Goal: Transaction & Acquisition: Download file/media

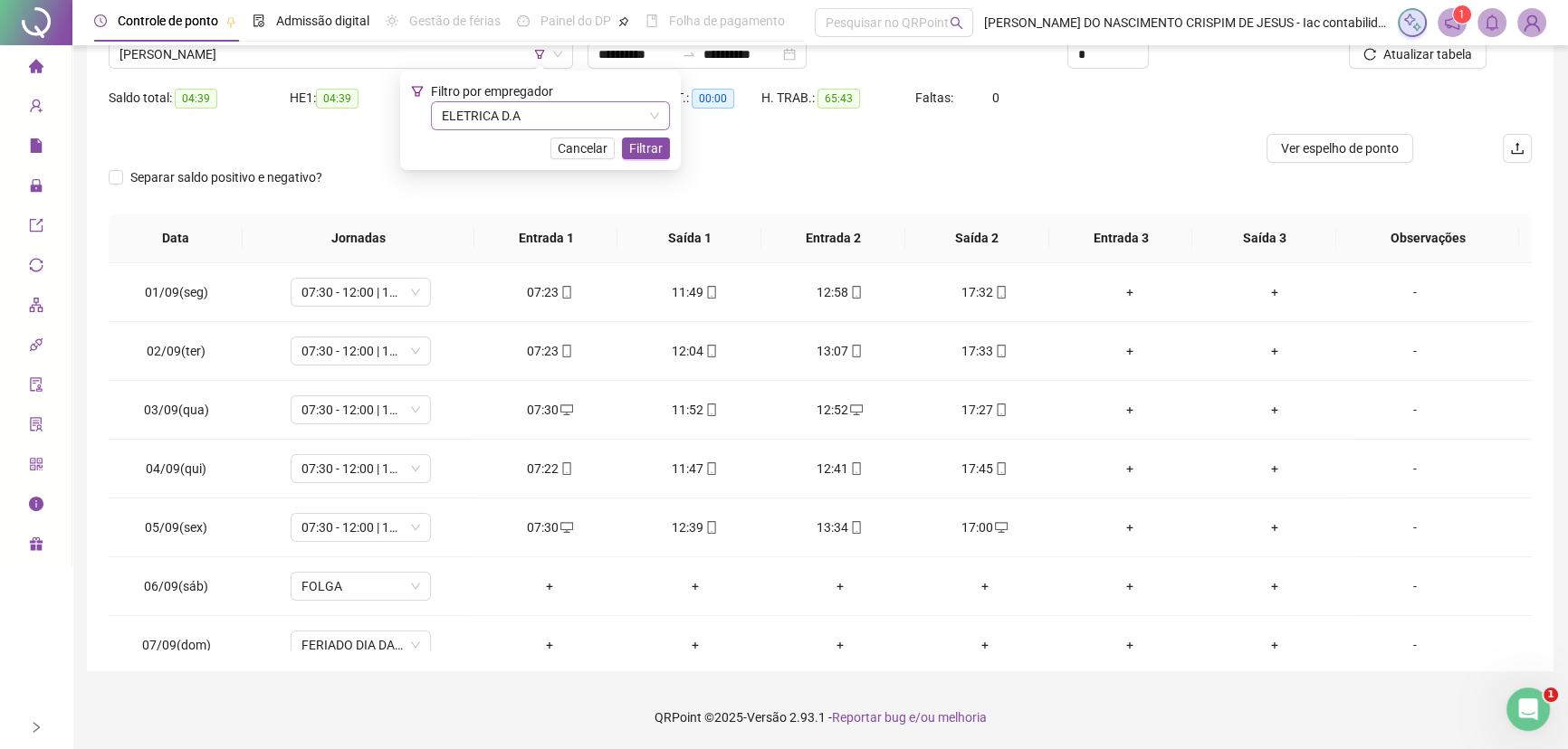
scroll to position [154, 0]
click at [463, 117] on span "ELETRICA D.A" at bounding box center [551, 115] width 218 height 27
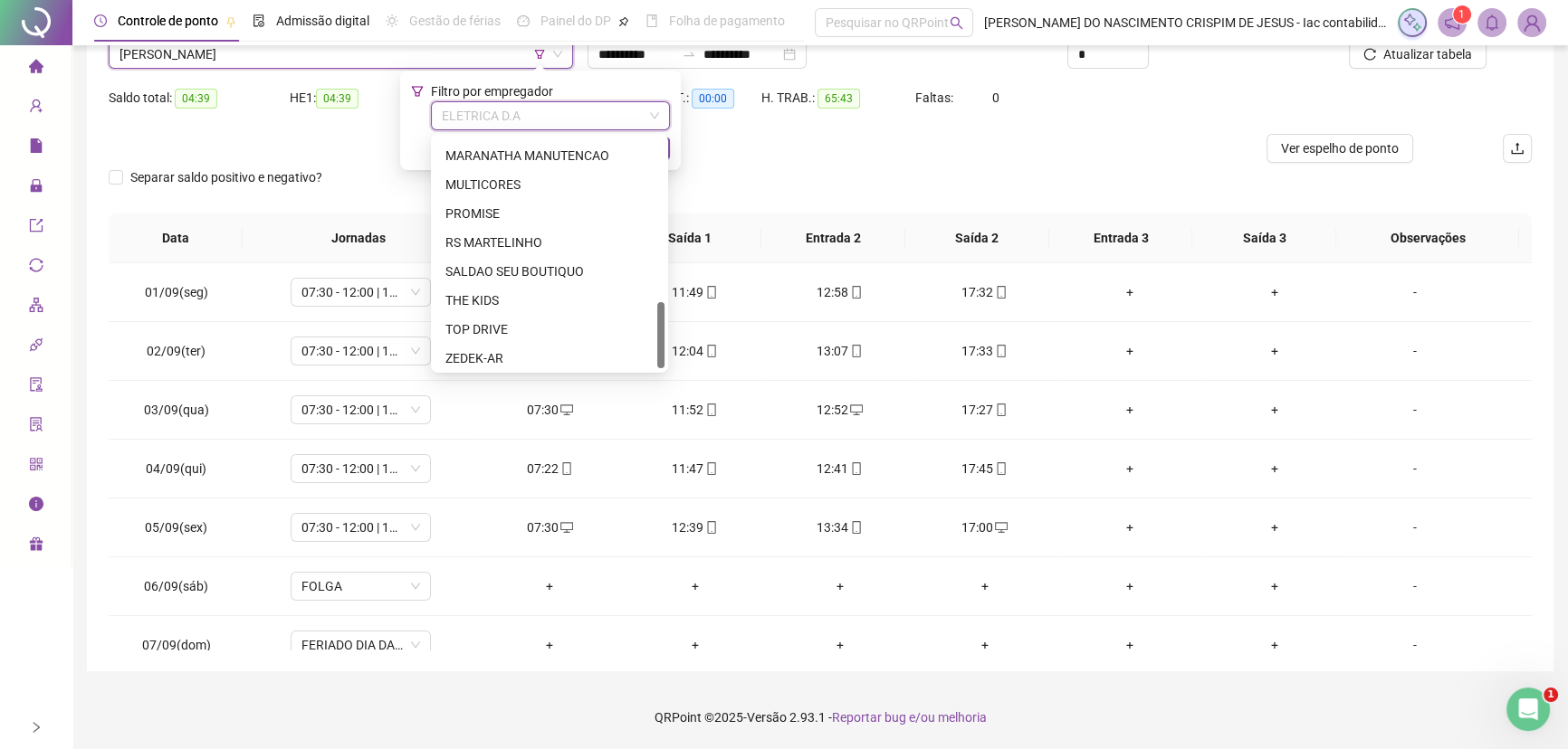
scroll to position [579, 0]
click at [520, 267] on div "SALDAO SEU BOUTIQUO" at bounding box center [549, 268] width 209 height 20
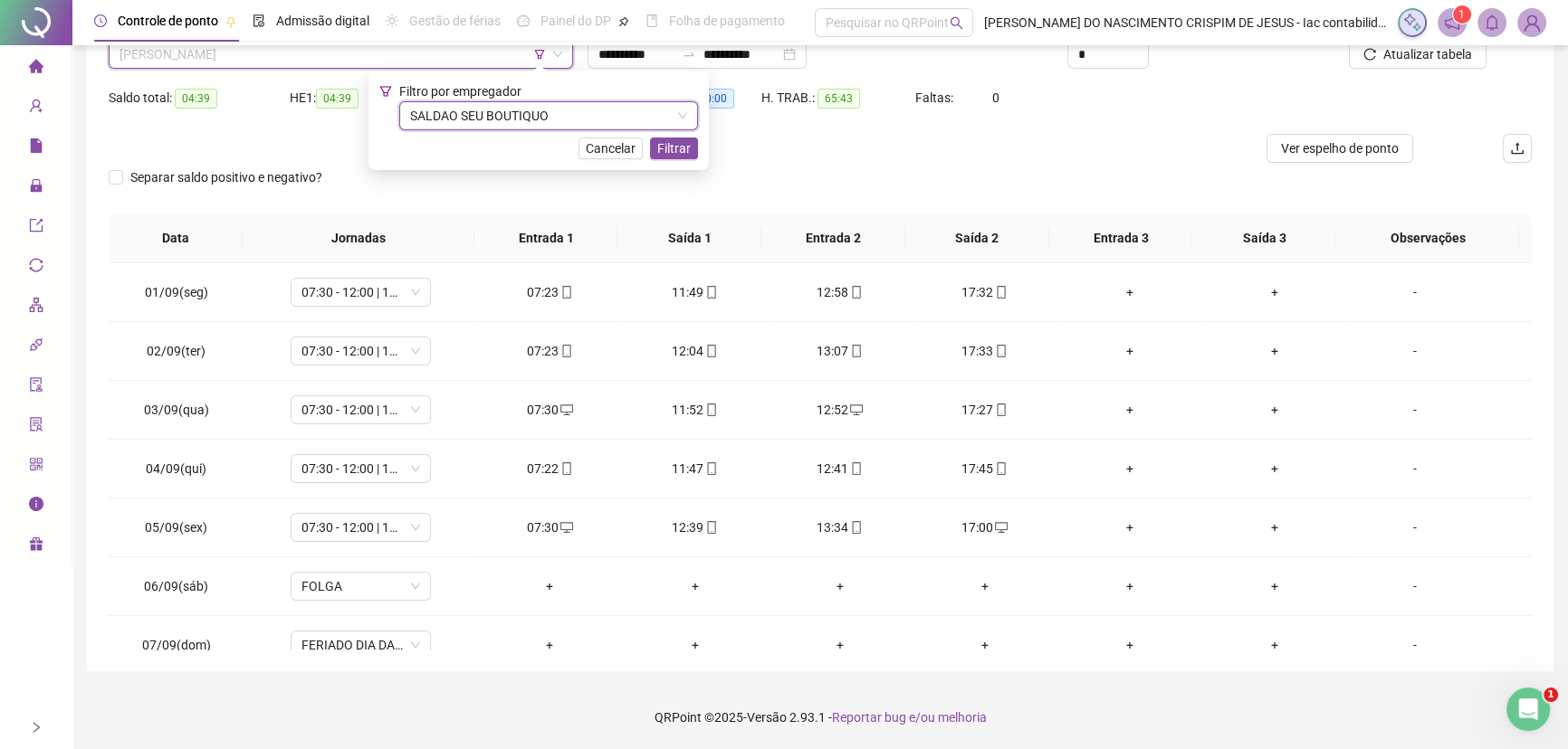
click at [288, 59] on span "[PERSON_NAME]" at bounding box center [341, 53] width 443 height 27
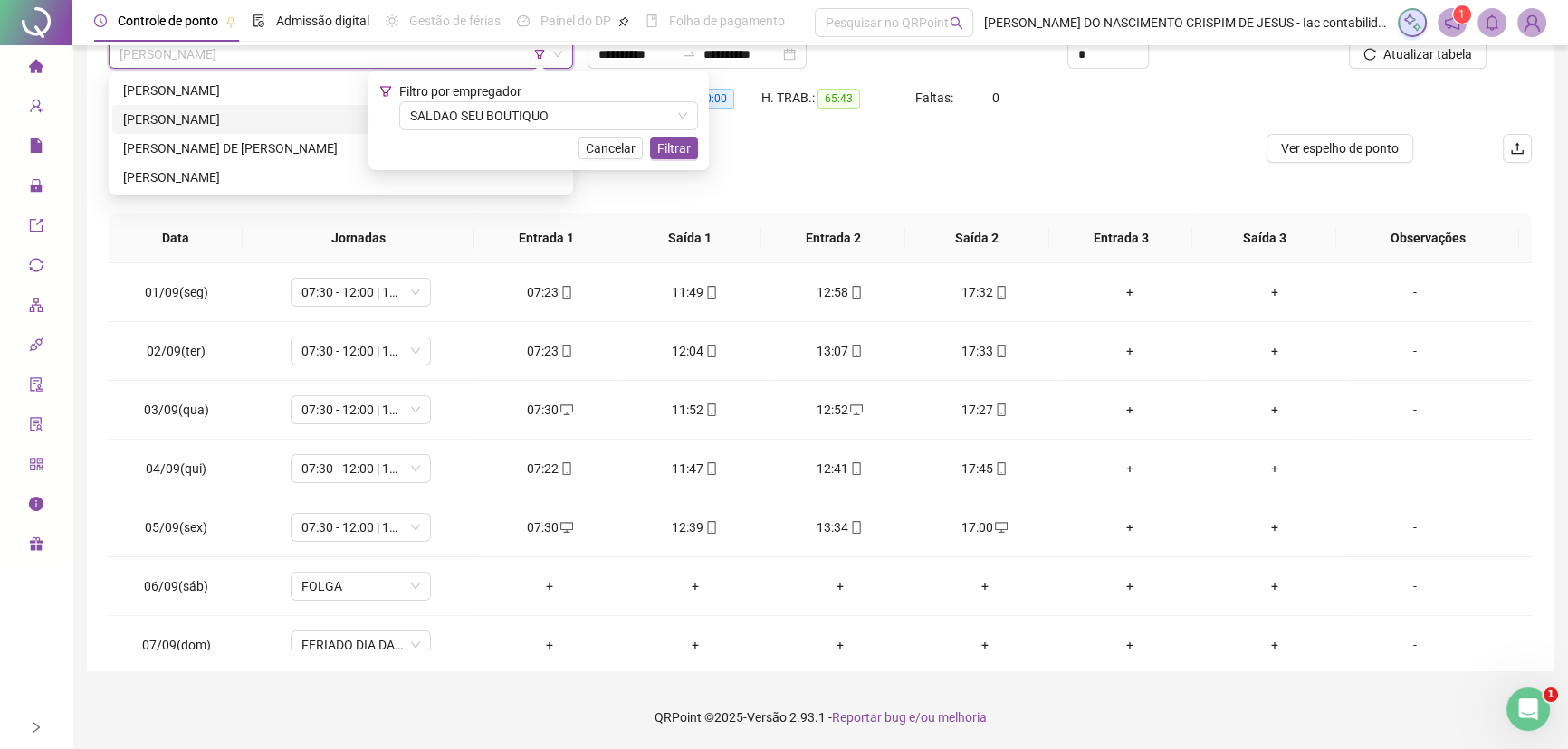
click at [250, 116] on div "[PERSON_NAME]" at bounding box center [341, 120] width 435 height 20
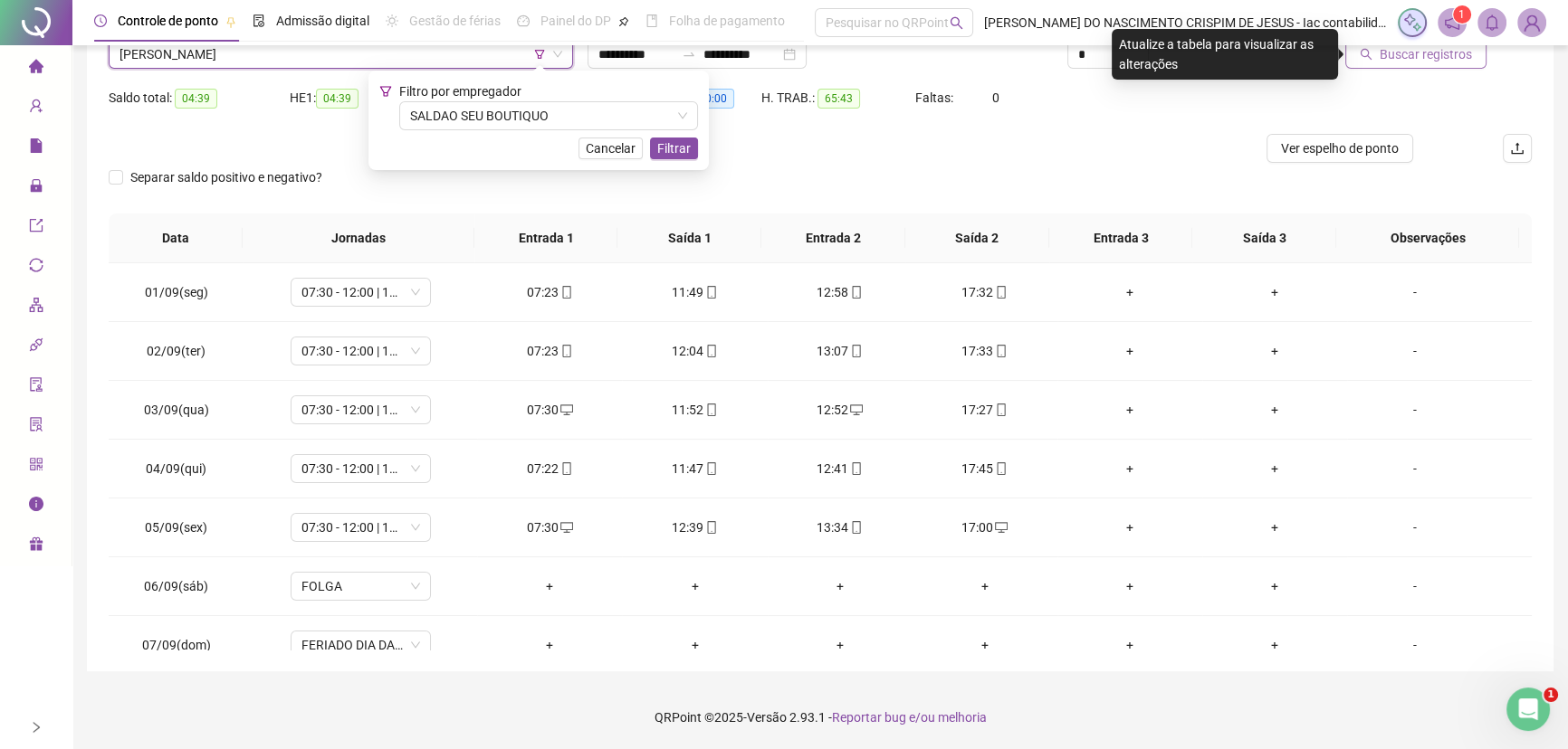
click at [1390, 57] on span "Buscar registros" at bounding box center [1425, 54] width 92 height 20
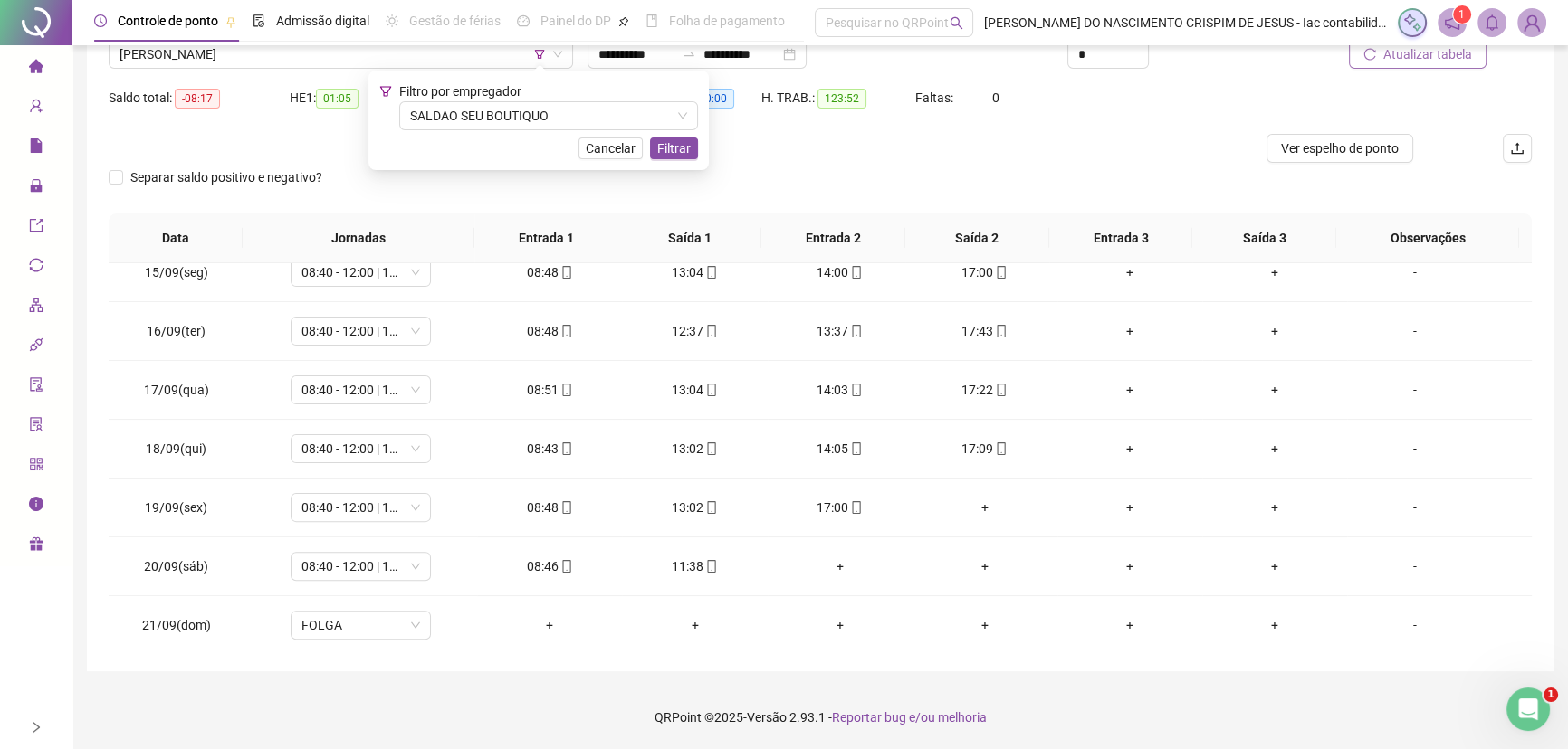
scroll to position [846, 0]
click at [978, 502] on div "+" at bounding box center [985, 505] width 116 height 20
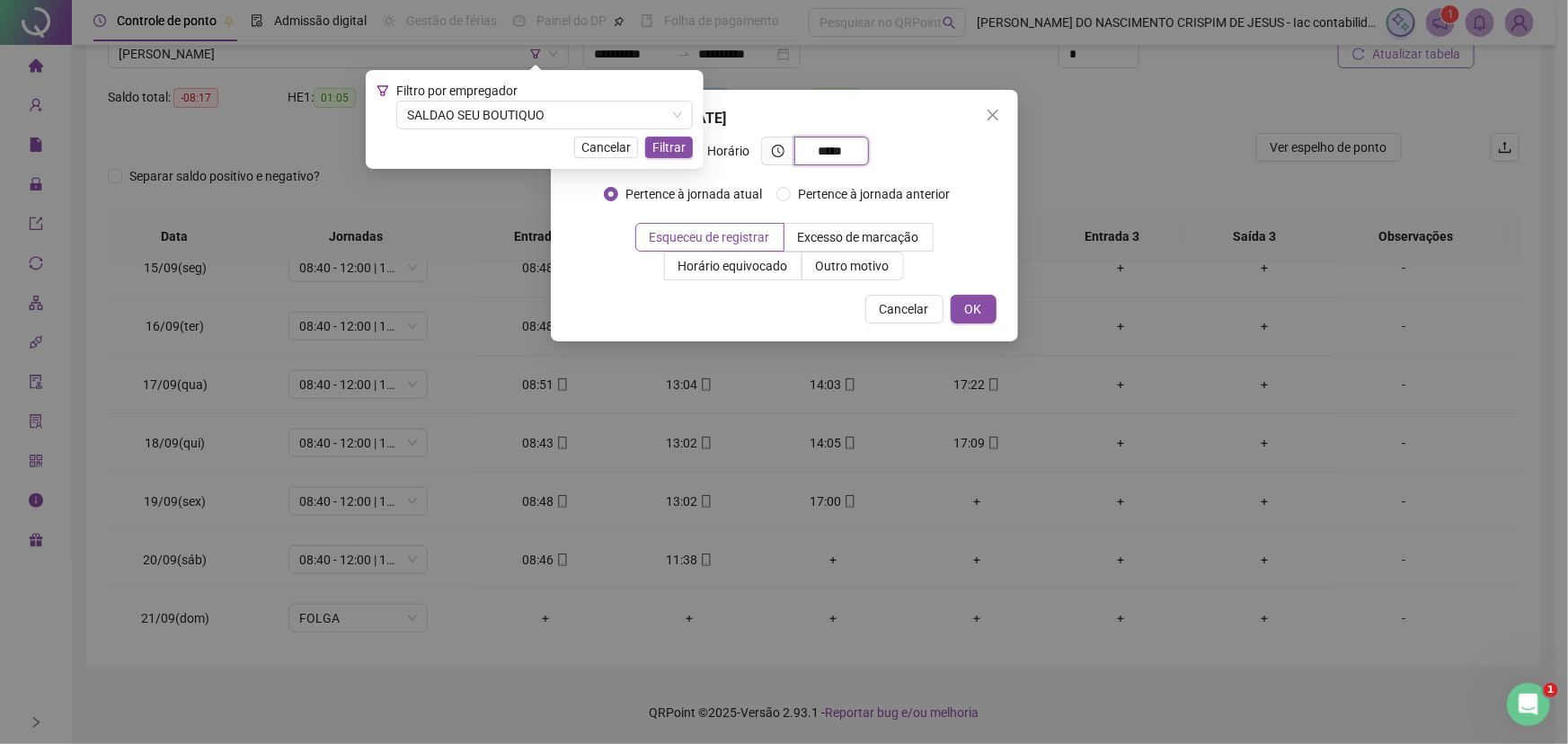
type input "*****"
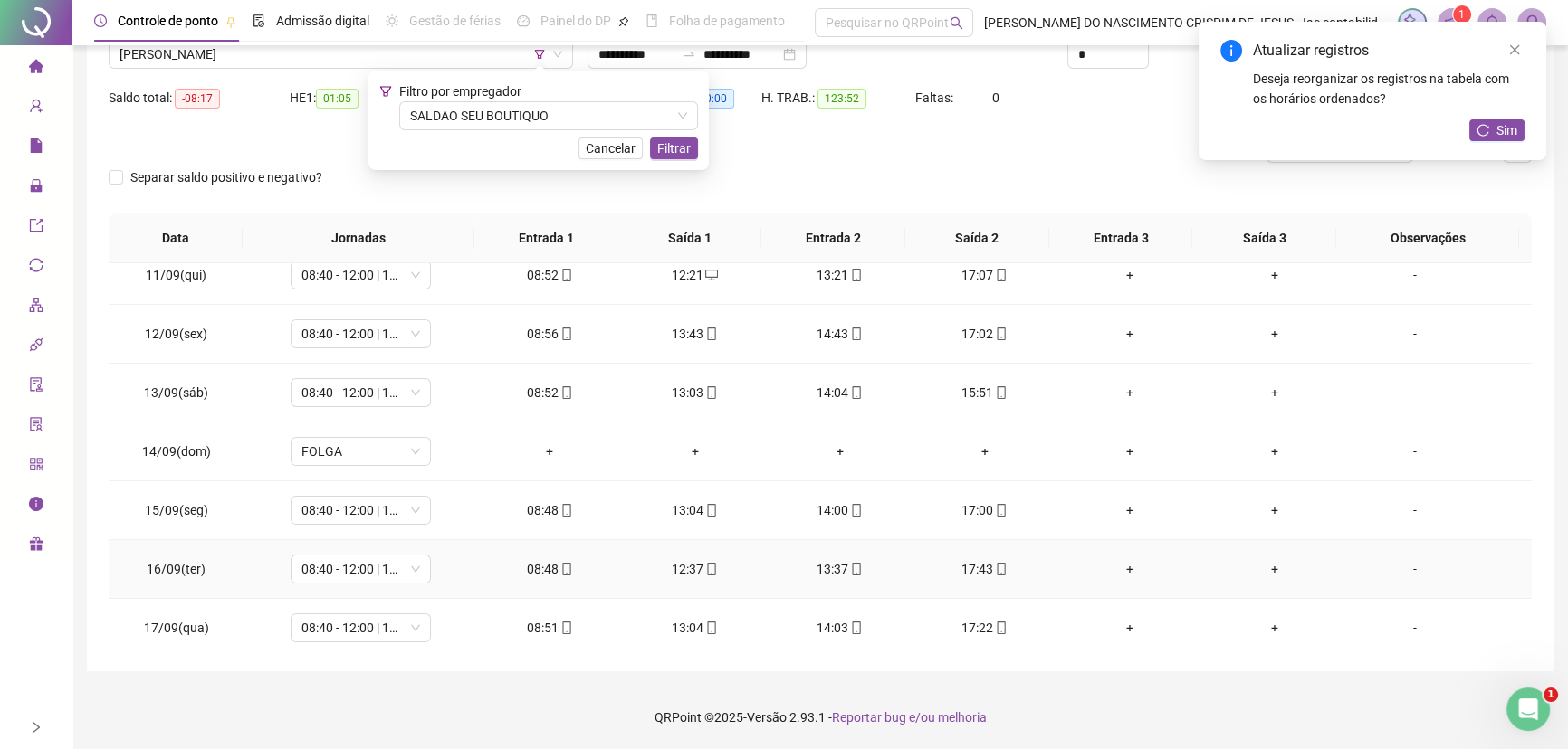
scroll to position [599, 0]
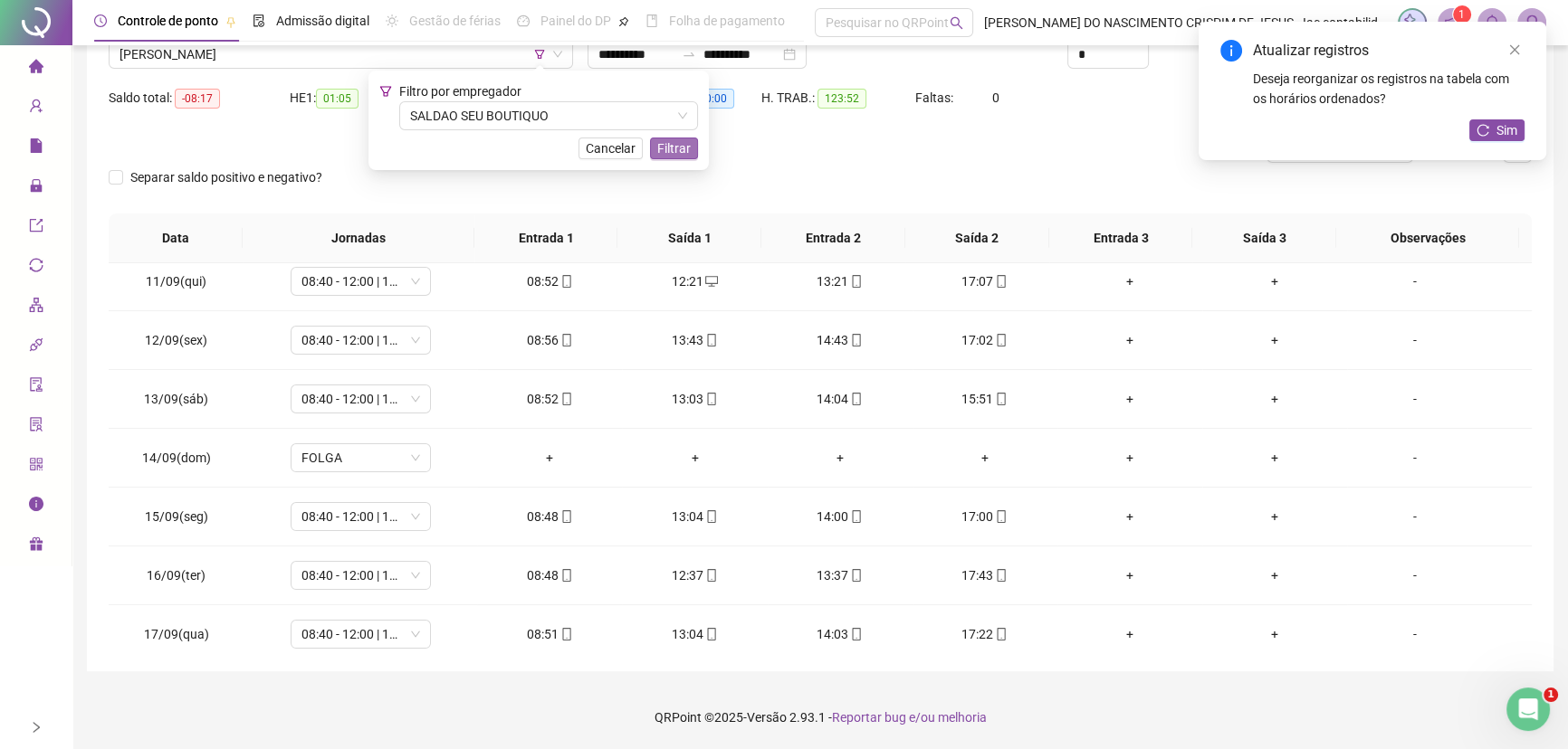
click at [662, 146] on span "Filtrar" at bounding box center [674, 148] width 34 height 20
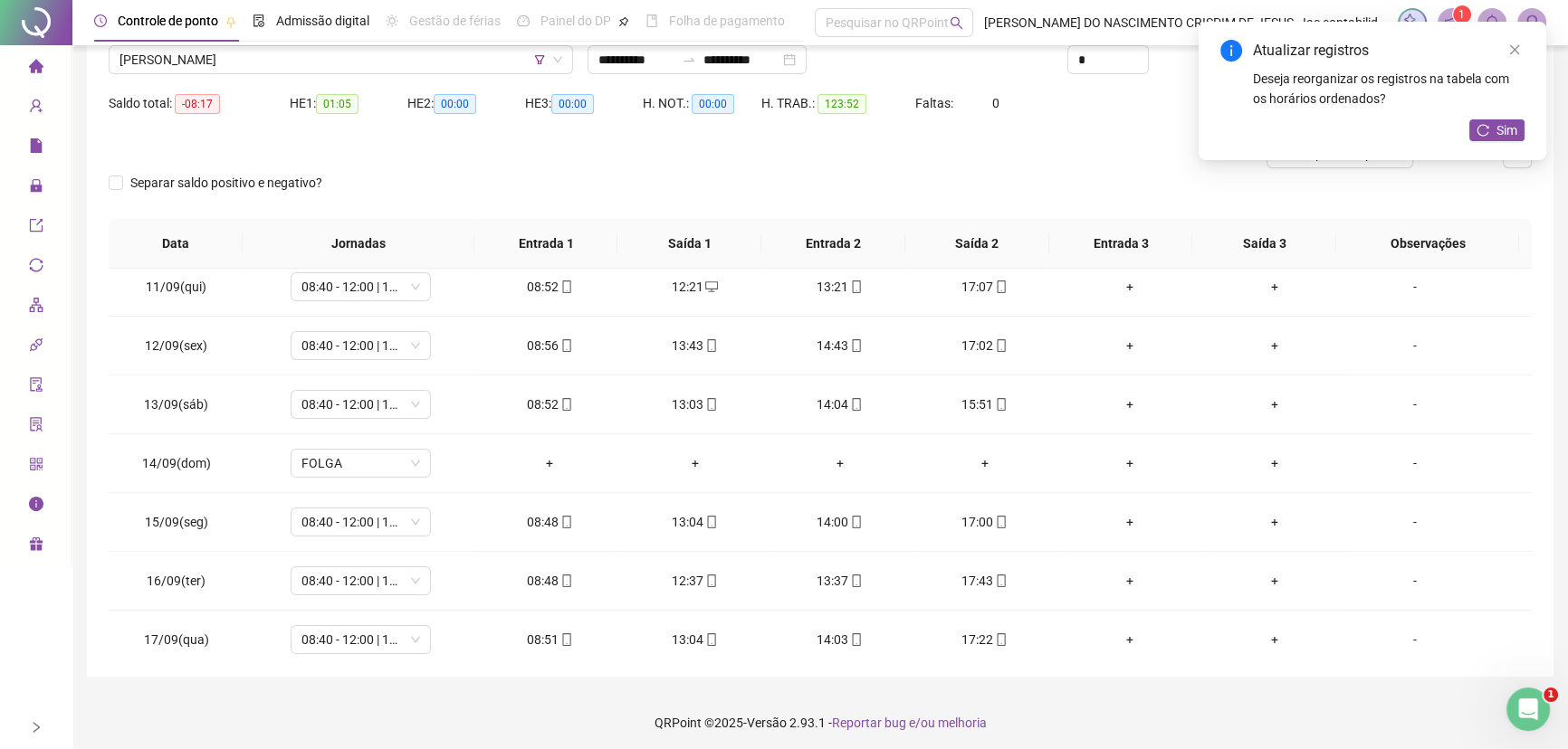
scroll to position [0, 0]
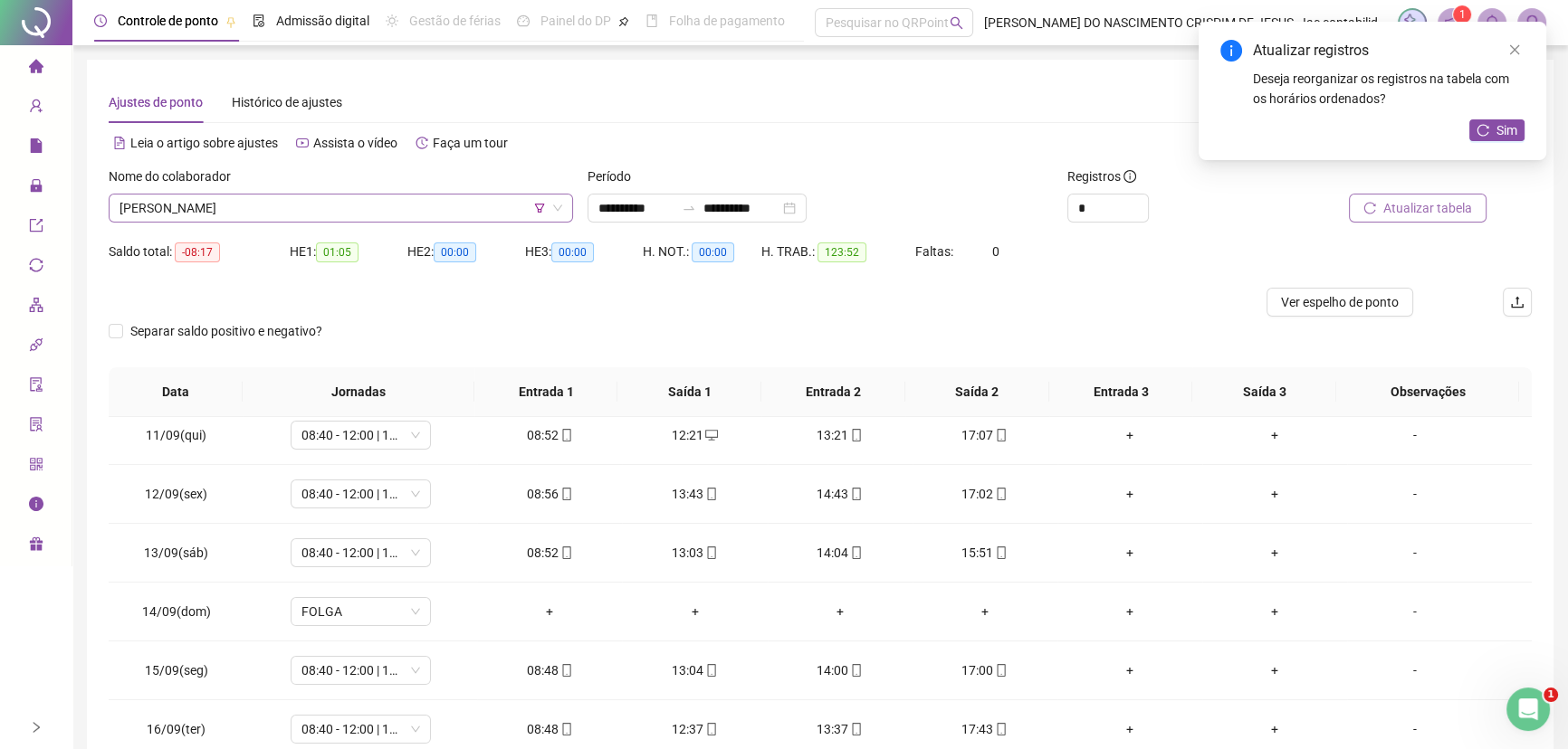
click at [536, 208] on icon "filter" at bounding box center [539, 208] width 11 height 11
click at [480, 141] on span "SALDAO SEU BOUTIQUO" at bounding box center [549, 136] width 277 height 27
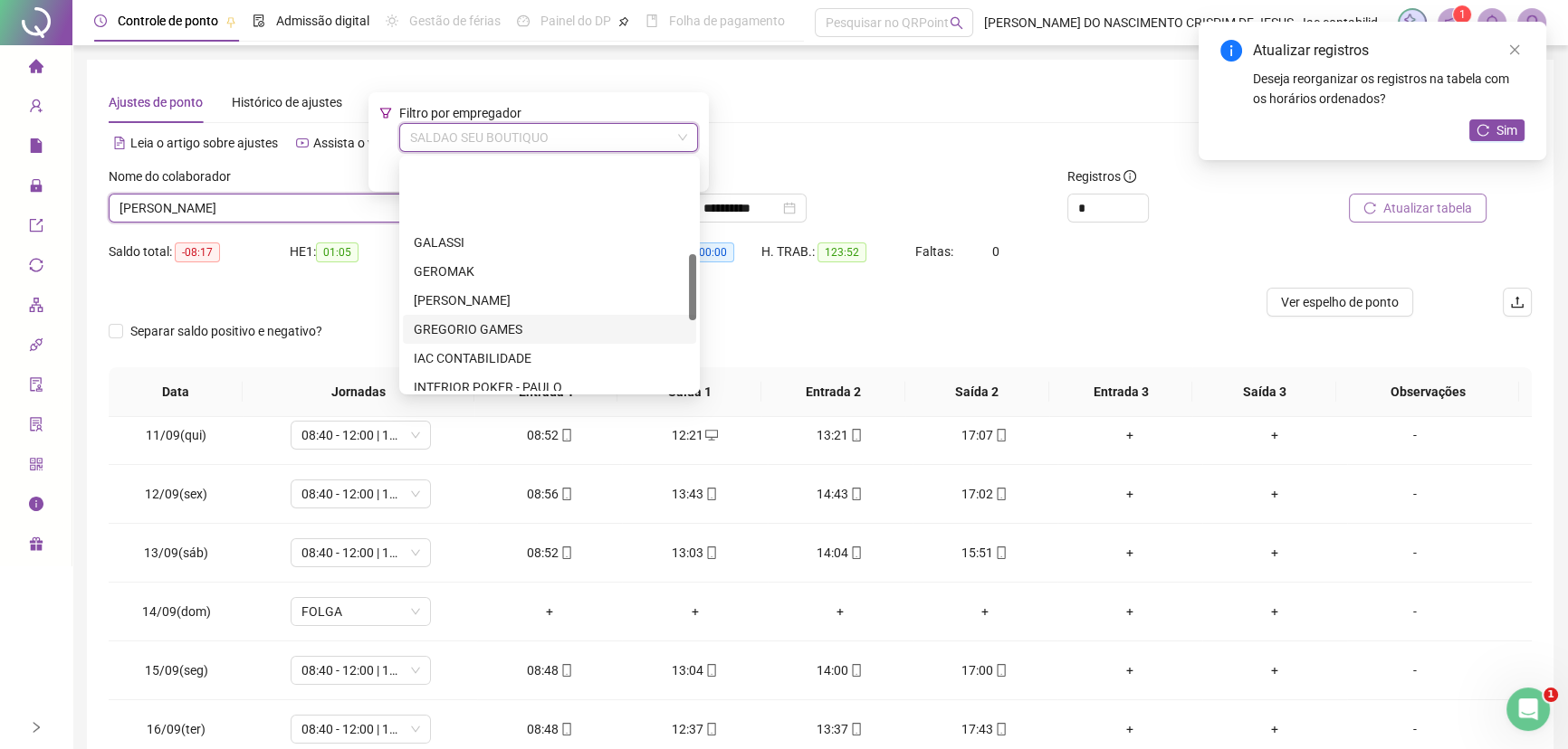
scroll to position [332, 0]
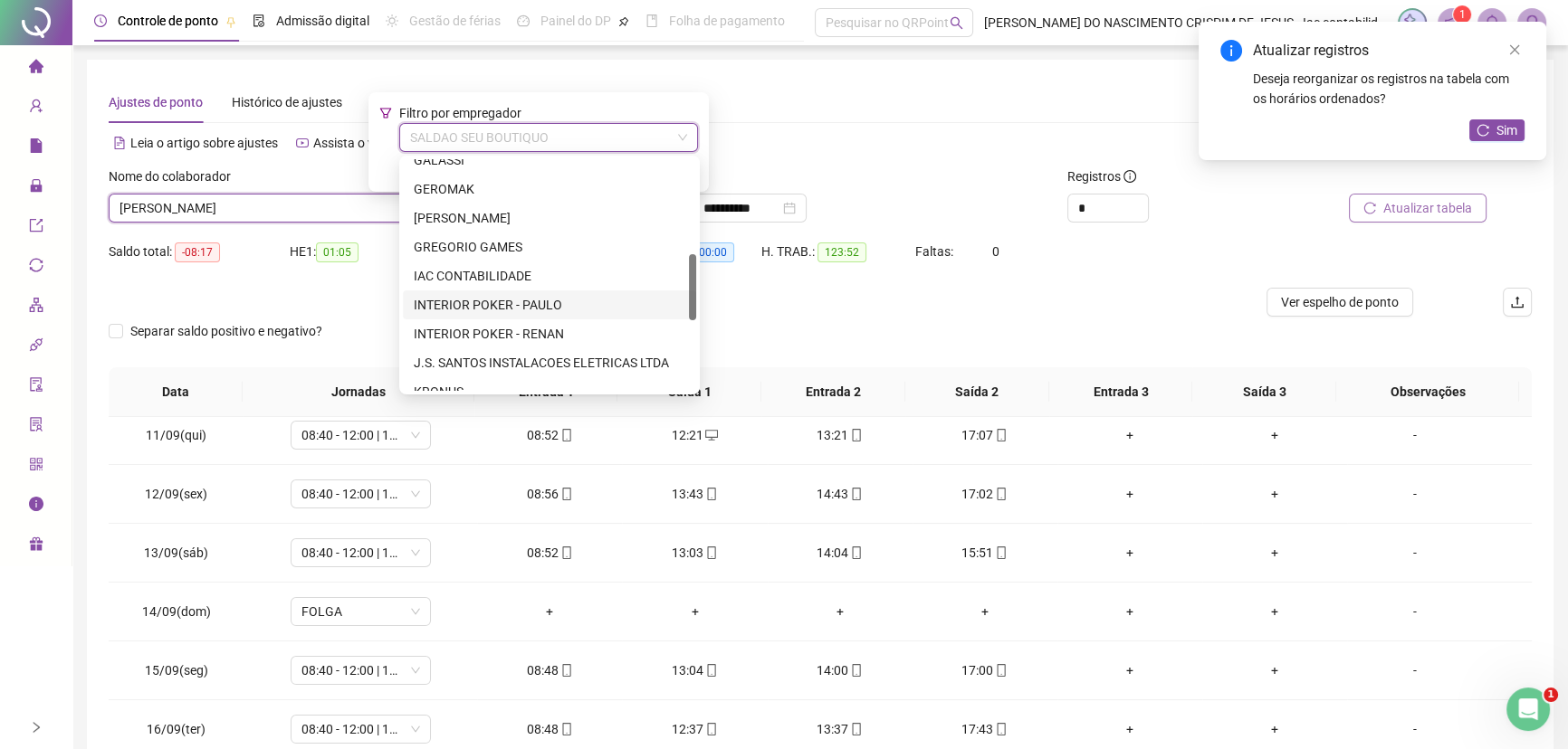
click at [494, 298] on div "INTERIOR POKER - PAULO" at bounding box center [549, 304] width 272 height 20
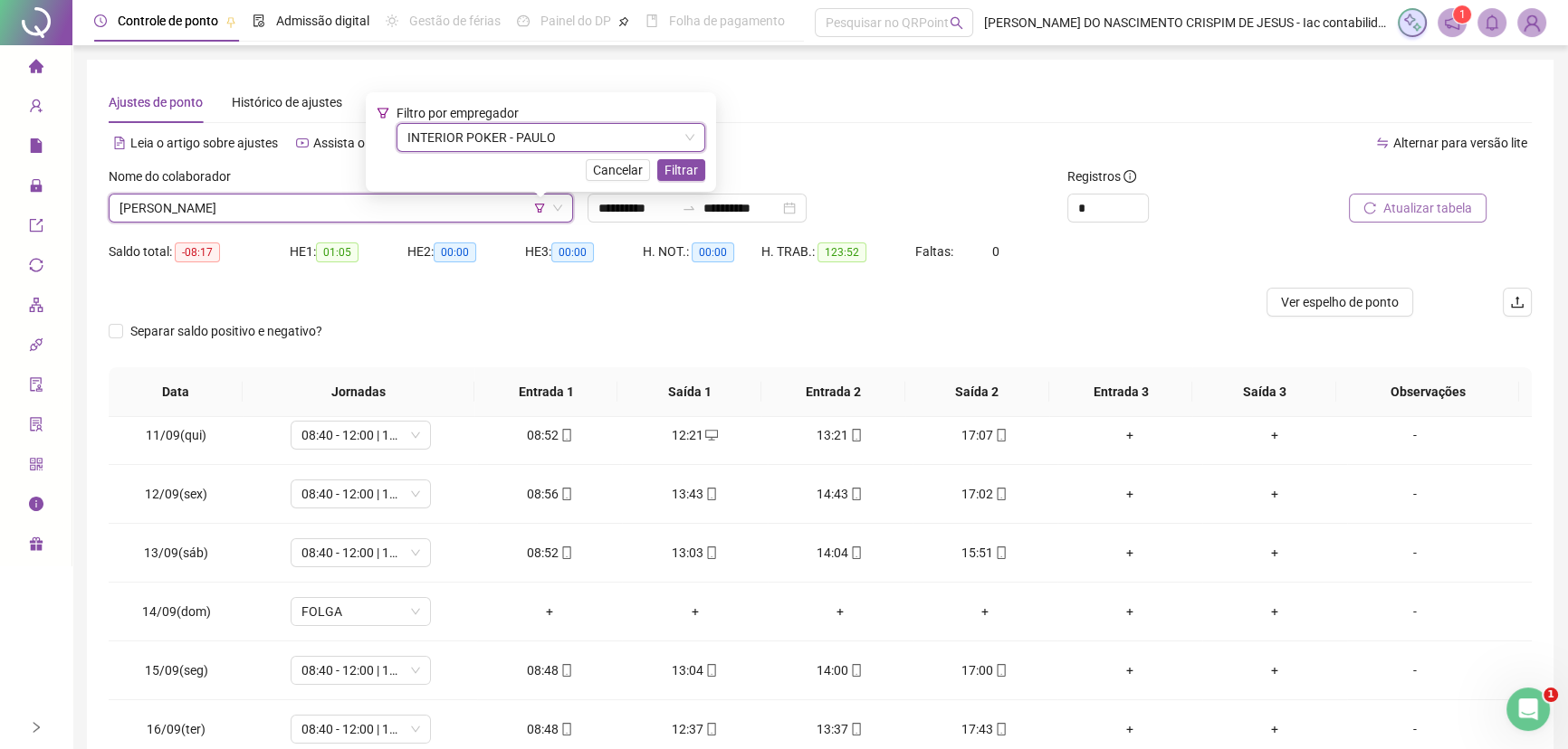
click at [248, 212] on span "[PERSON_NAME]" at bounding box center [341, 208] width 443 height 27
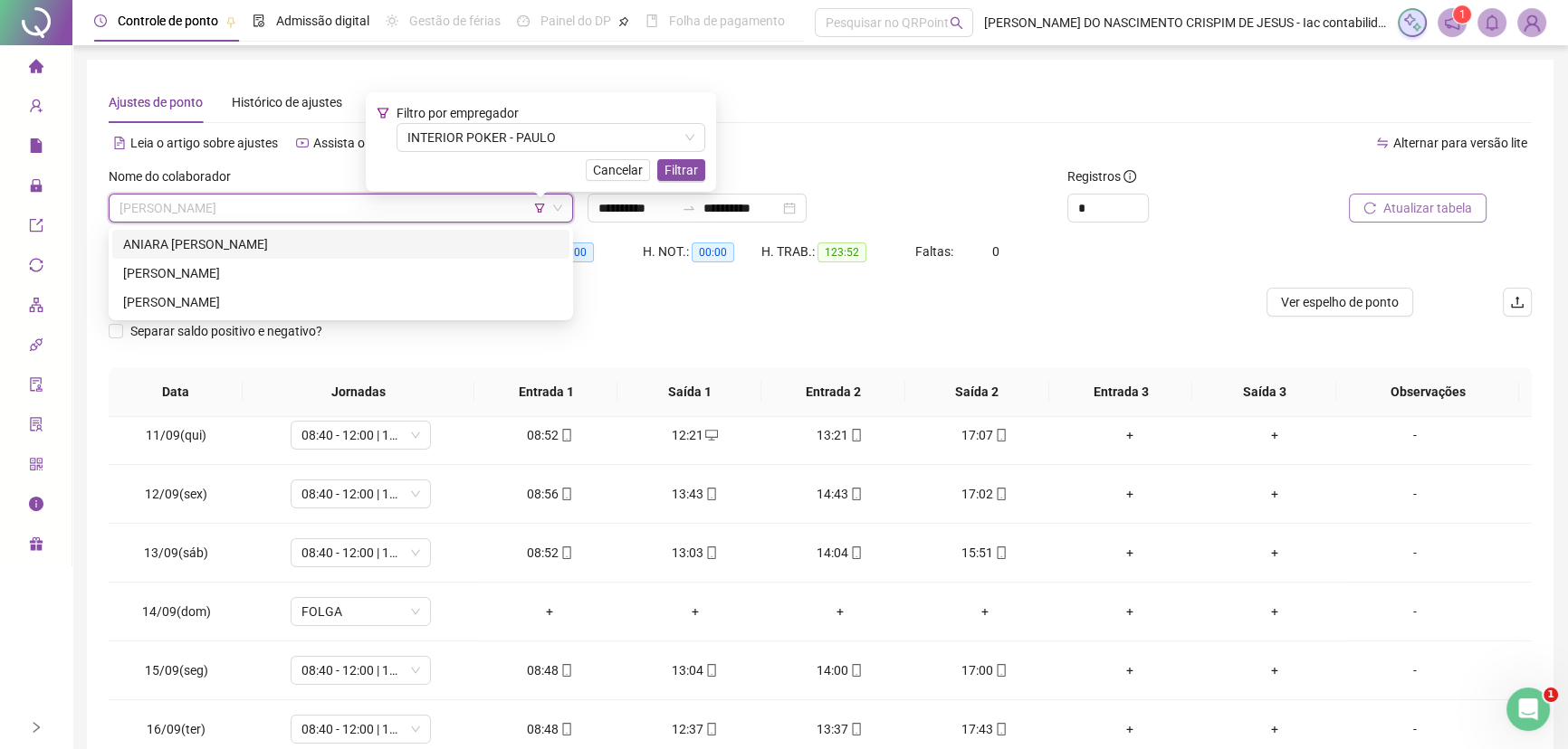
click at [236, 248] on div "ANIARA [PERSON_NAME]" at bounding box center [341, 244] width 435 height 20
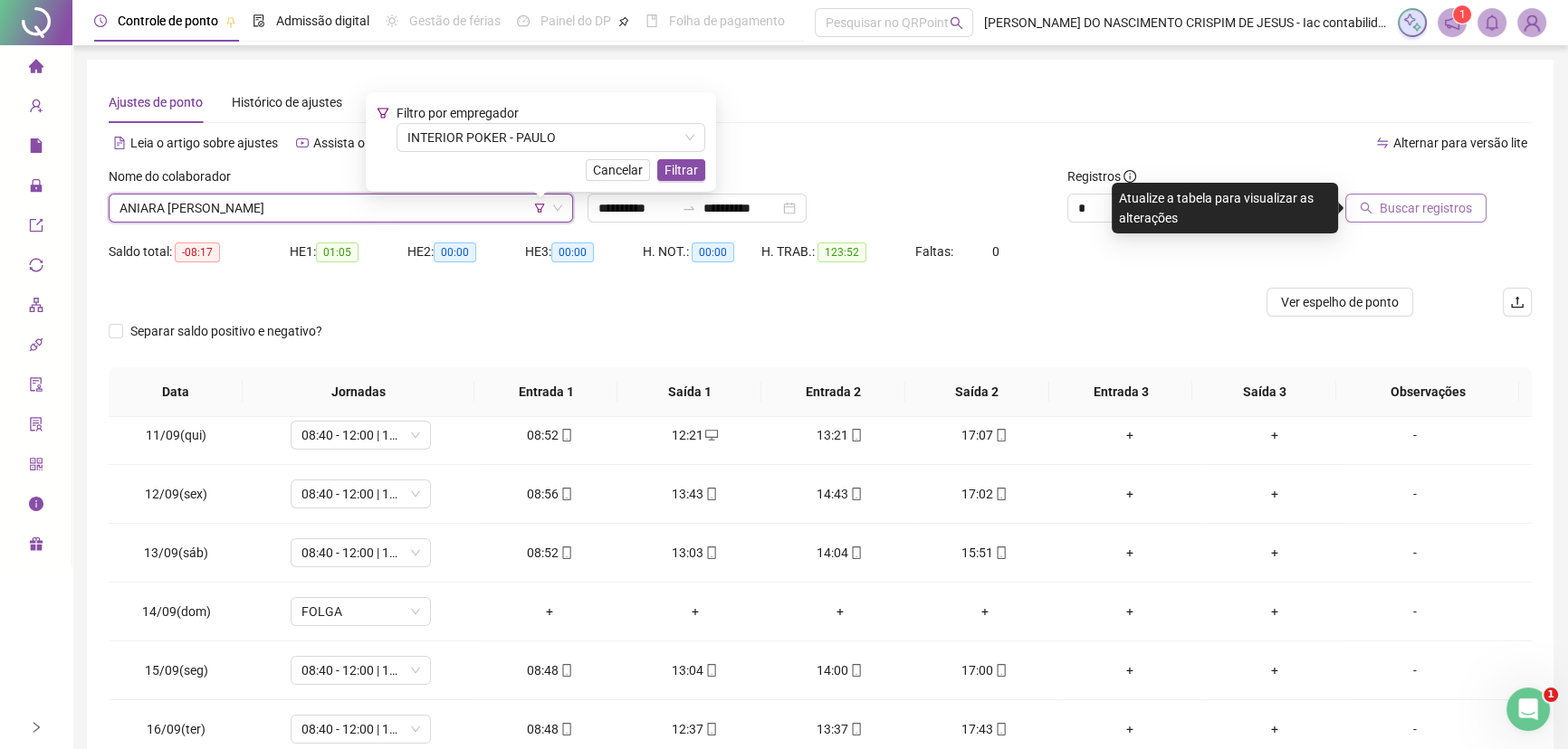
click at [1416, 221] on button "Buscar registros" at bounding box center [1416, 208] width 141 height 29
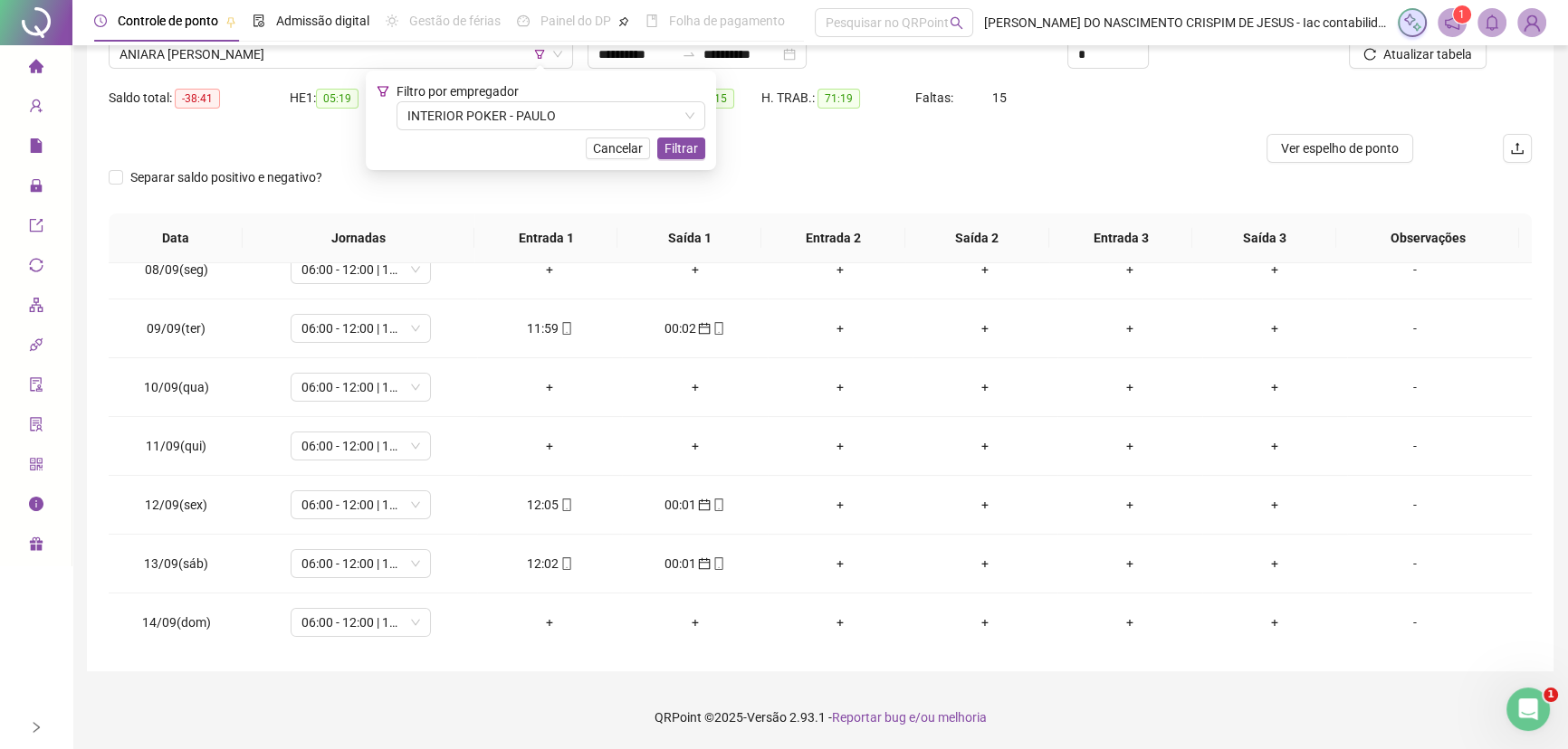
scroll to position [764, 0]
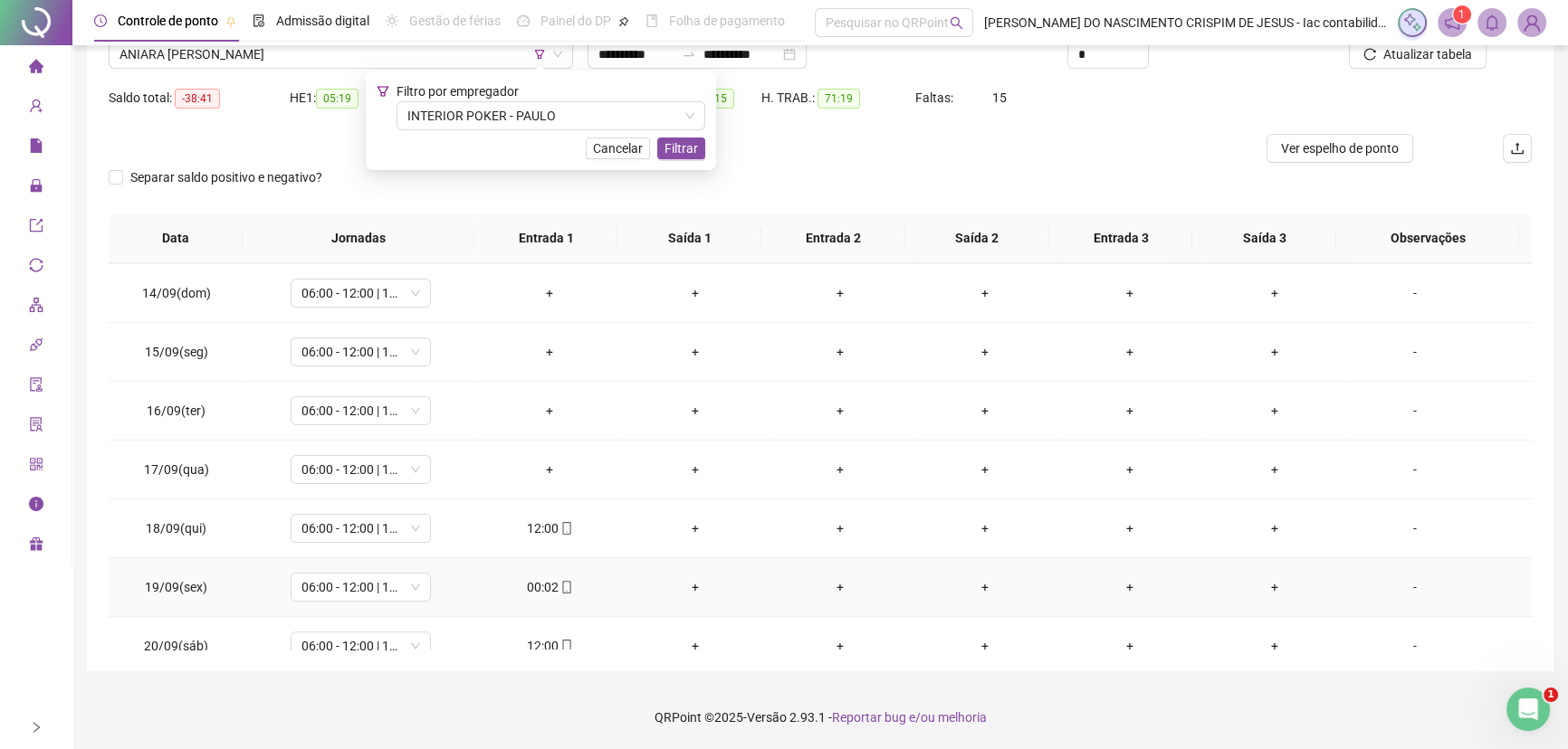
click at [531, 584] on div "00:02" at bounding box center [549, 587] width 116 height 20
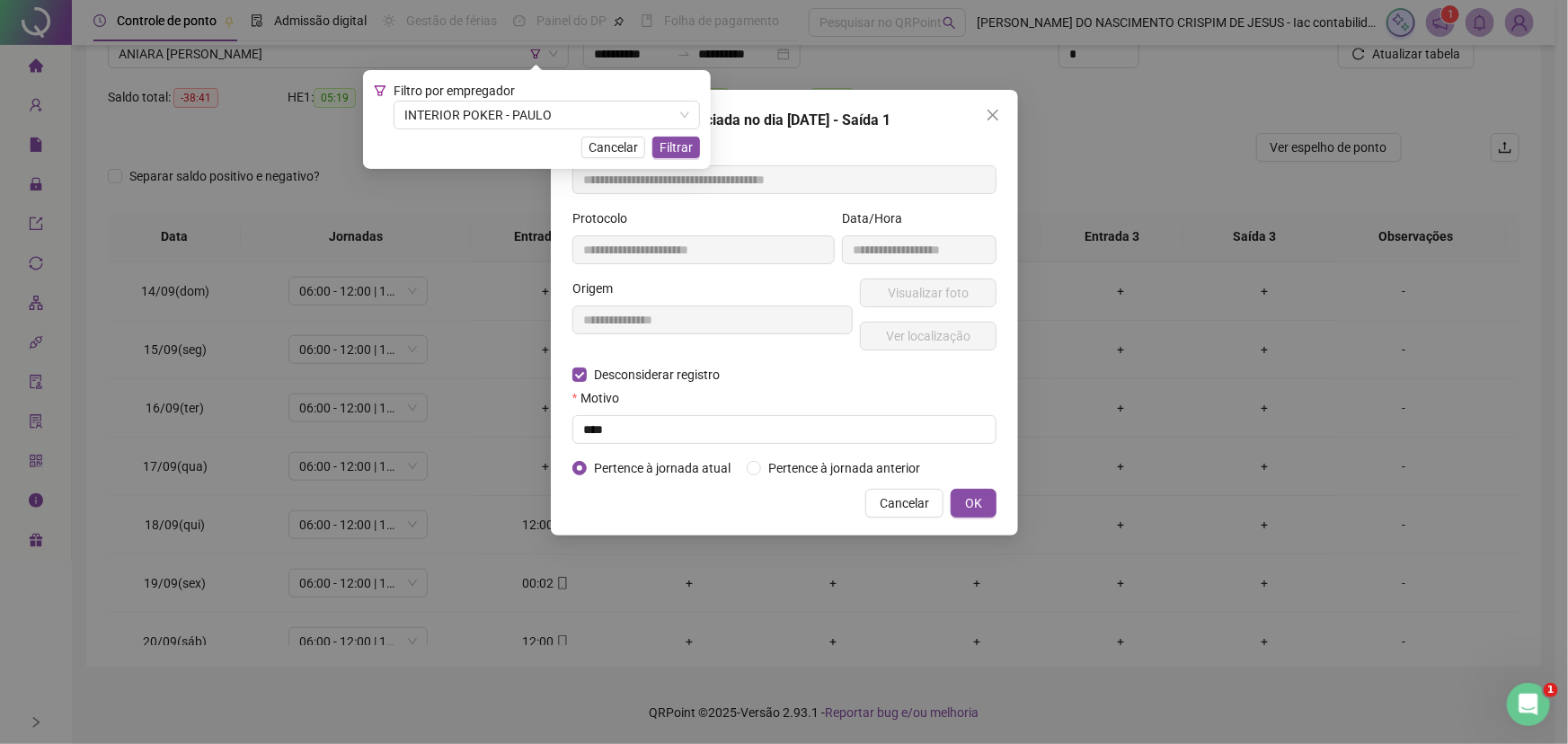
type input "**********"
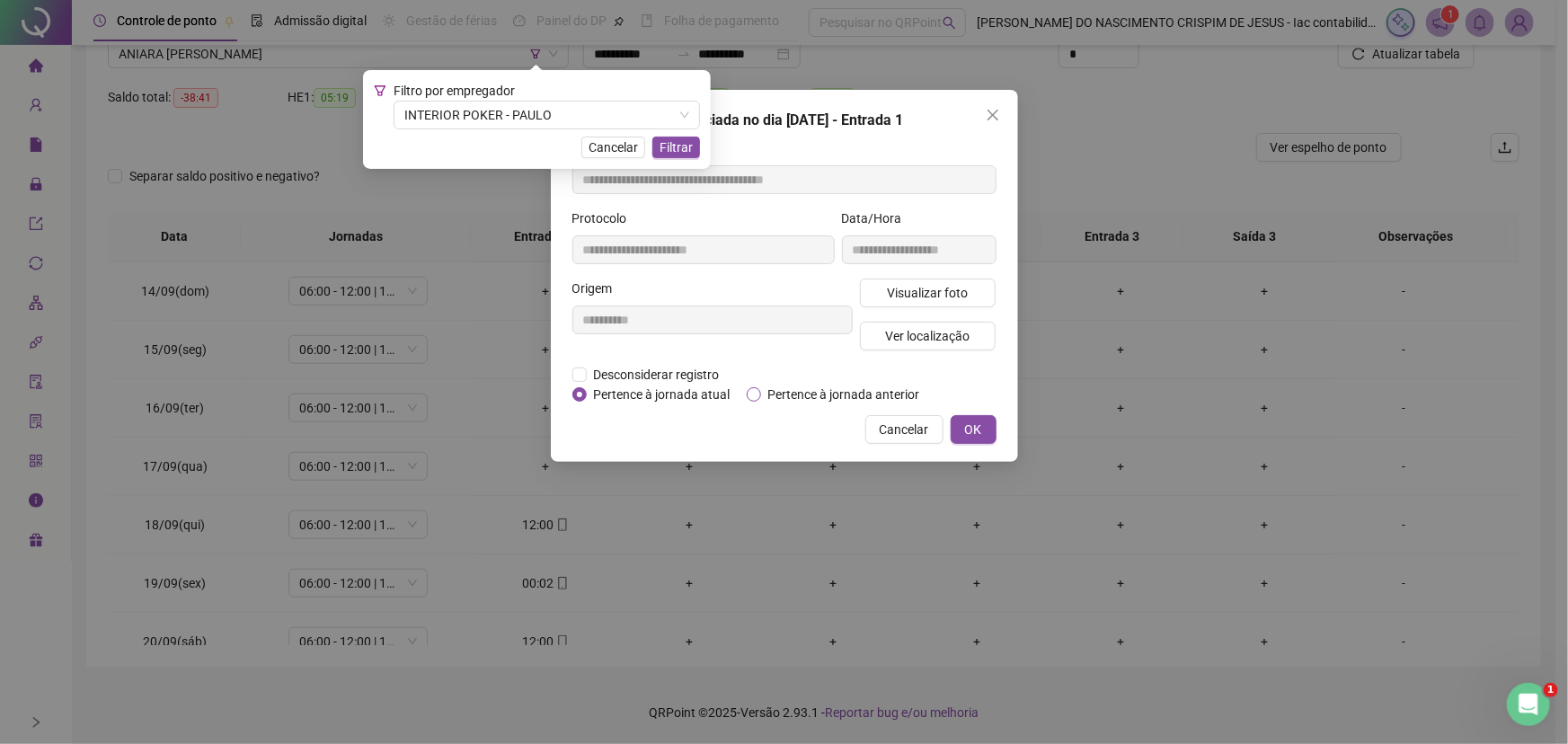
click at [798, 399] on span "Pertence à jornada anterior" at bounding box center [844, 395] width 166 height 20
click at [969, 423] on span "OK" at bounding box center [972, 430] width 17 height 20
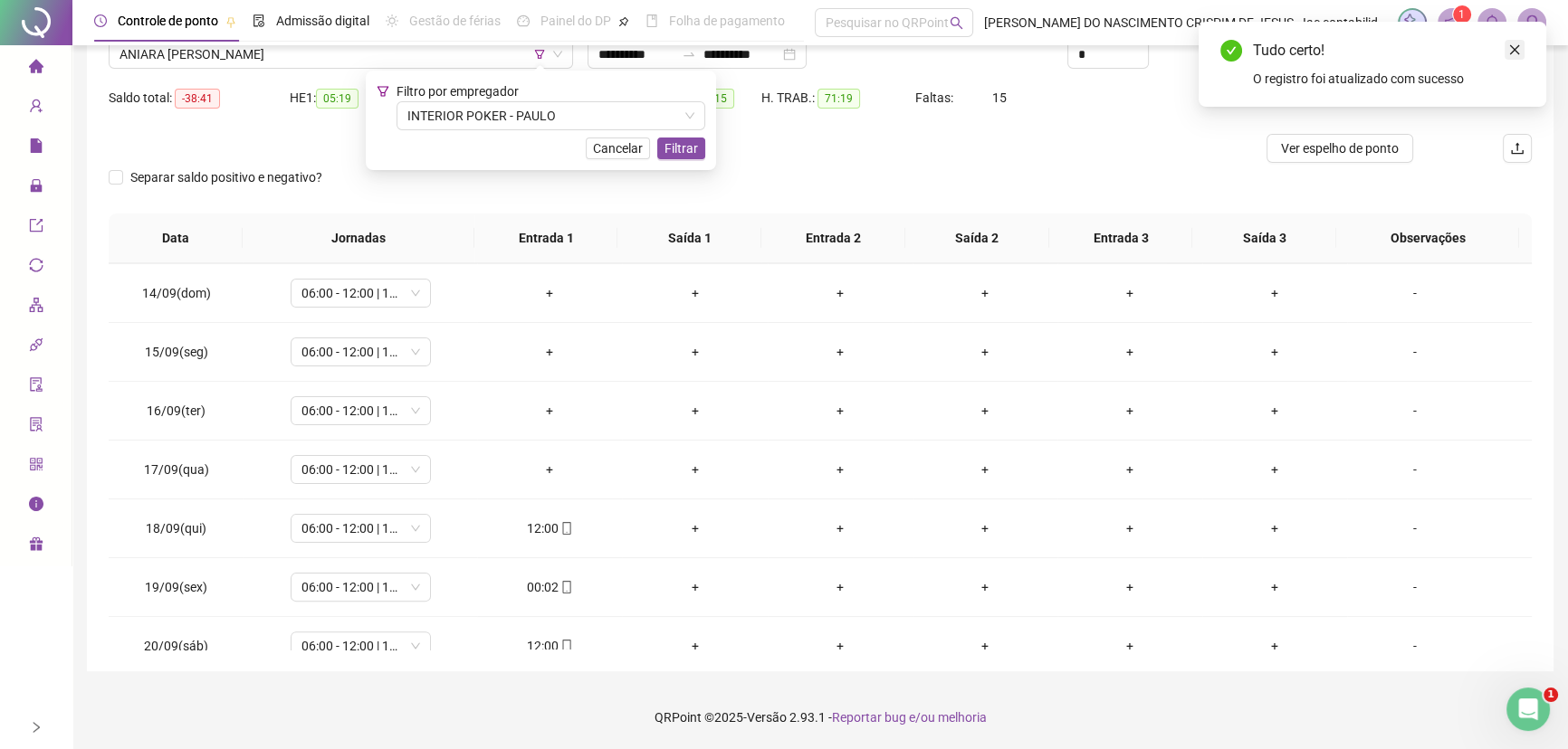
click at [1512, 49] on icon "close" at bounding box center [1514, 49] width 13 height 13
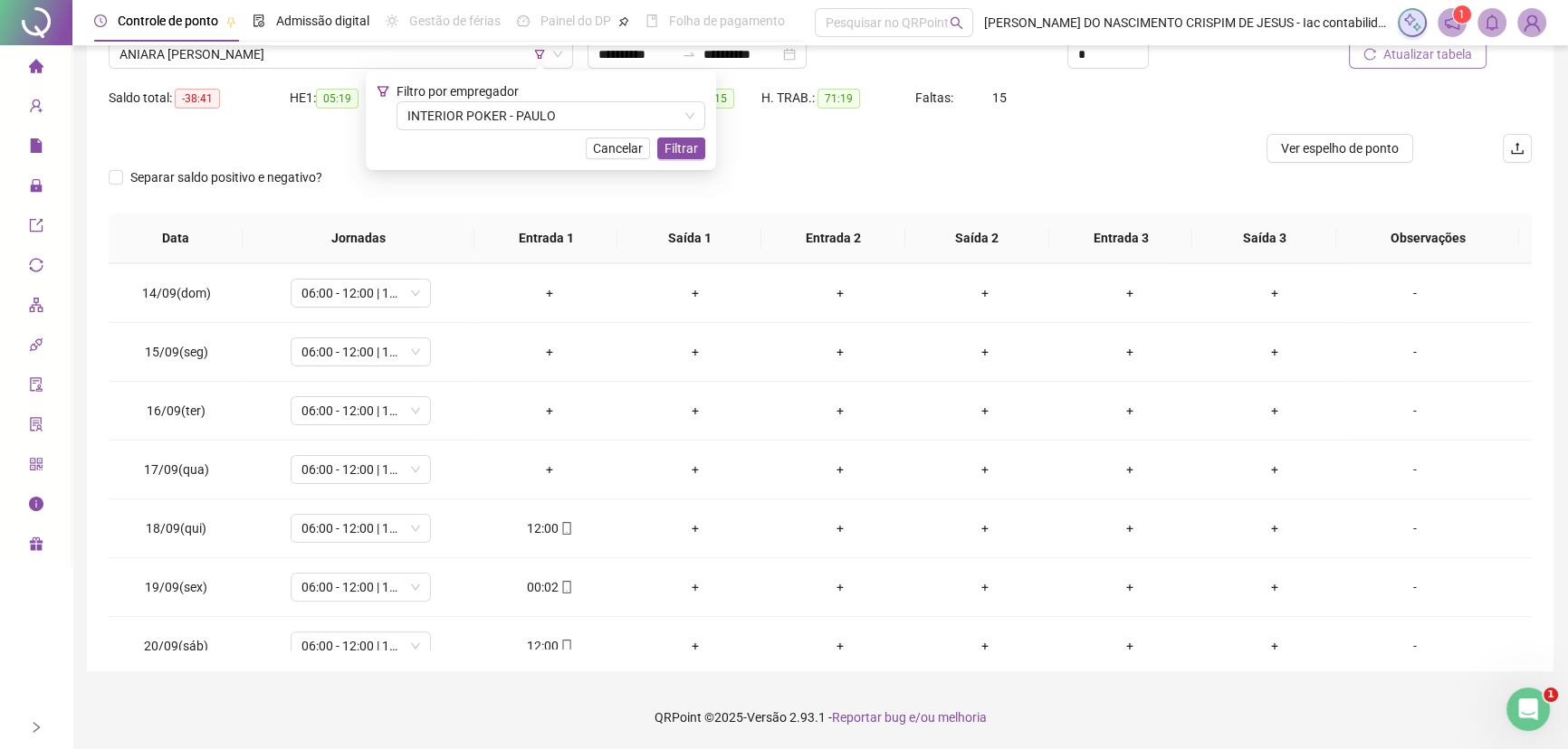
click at [1455, 54] on span "Atualizar tabela" at bounding box center [1428, 54] width 89 height 20
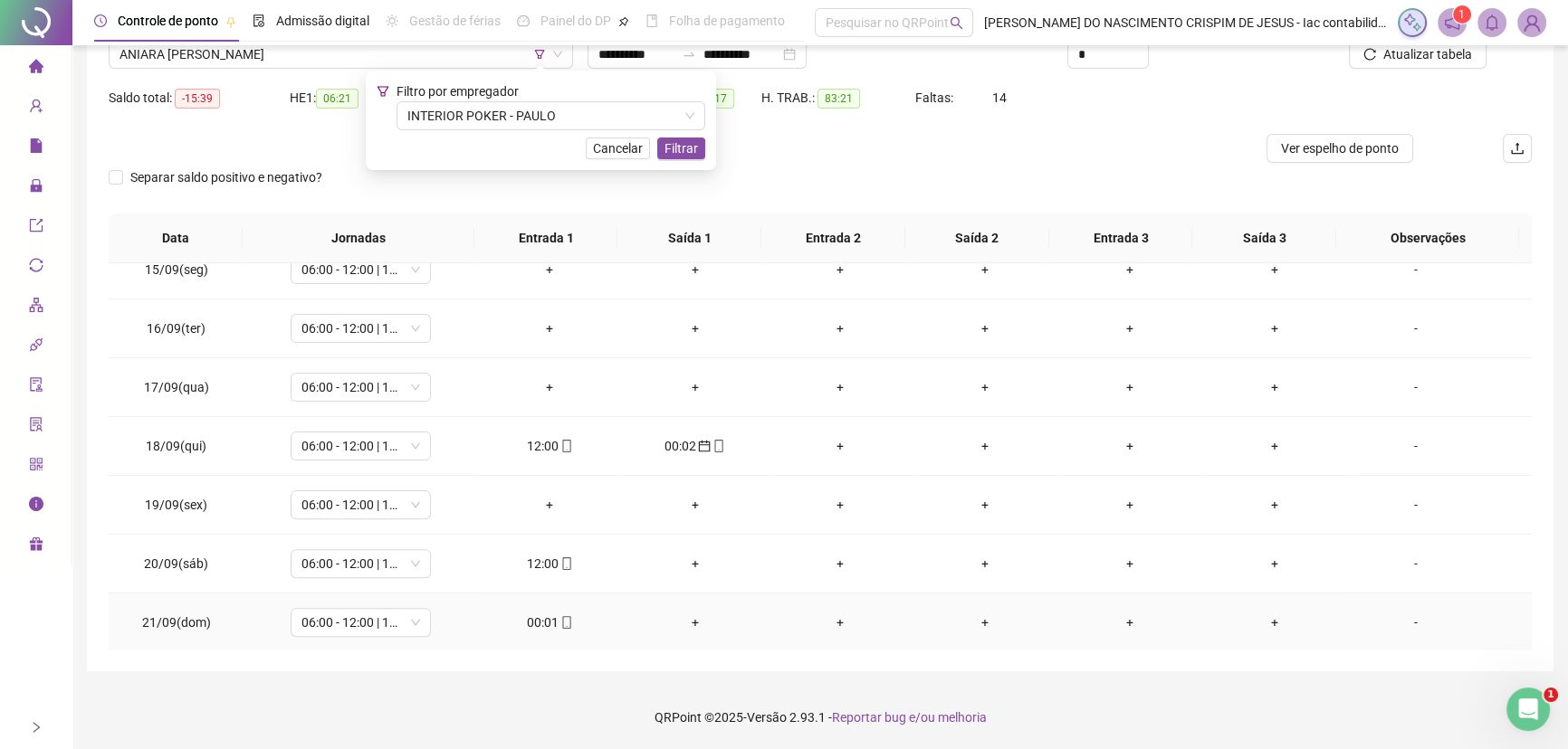
click at [534, 621] on div "00:01" at bounding box center [549, 623] width 116 height 20
type input "**********"
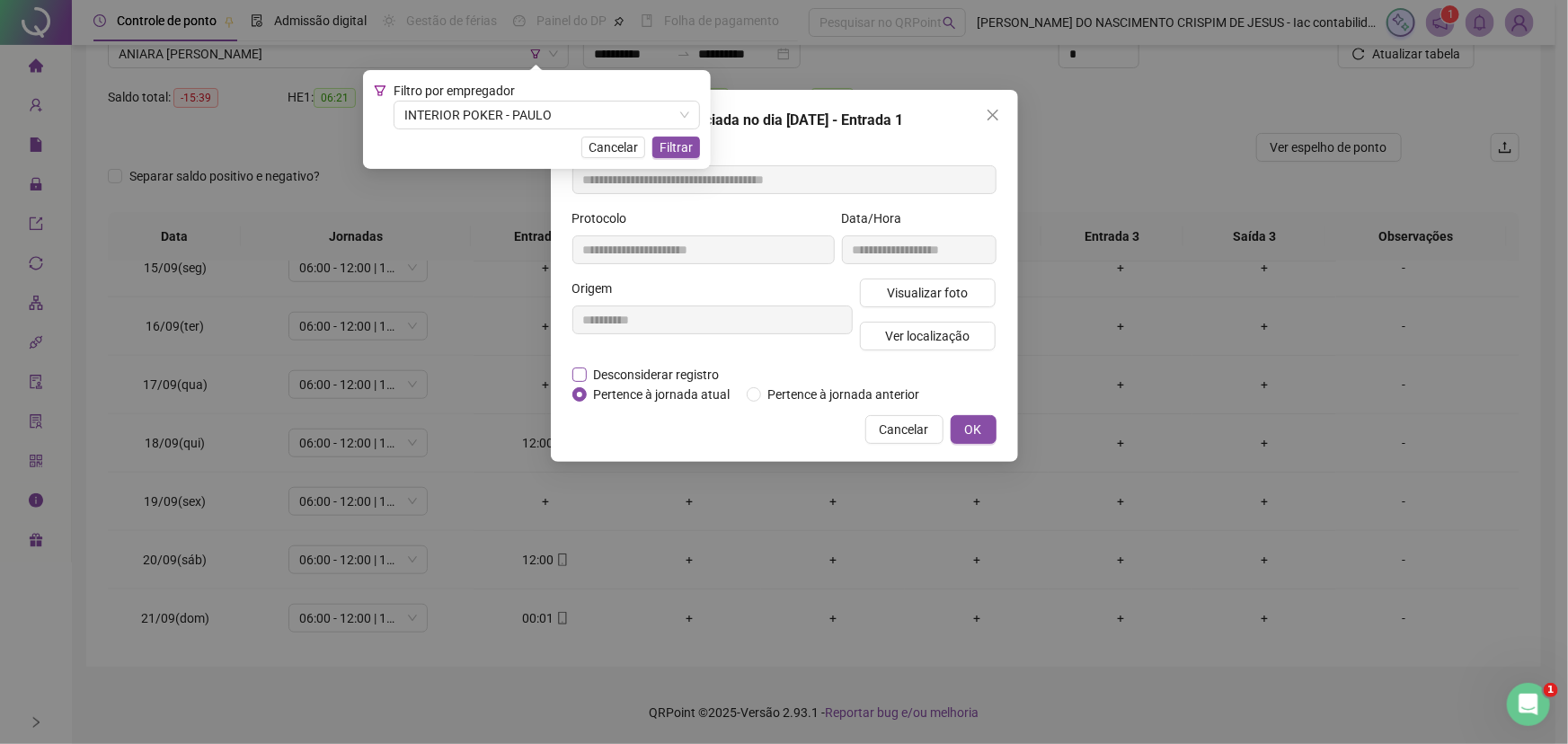
click at [658, 377] on span "Desconsiderar registro" at bounding box center [656, 375] width 140 height 20
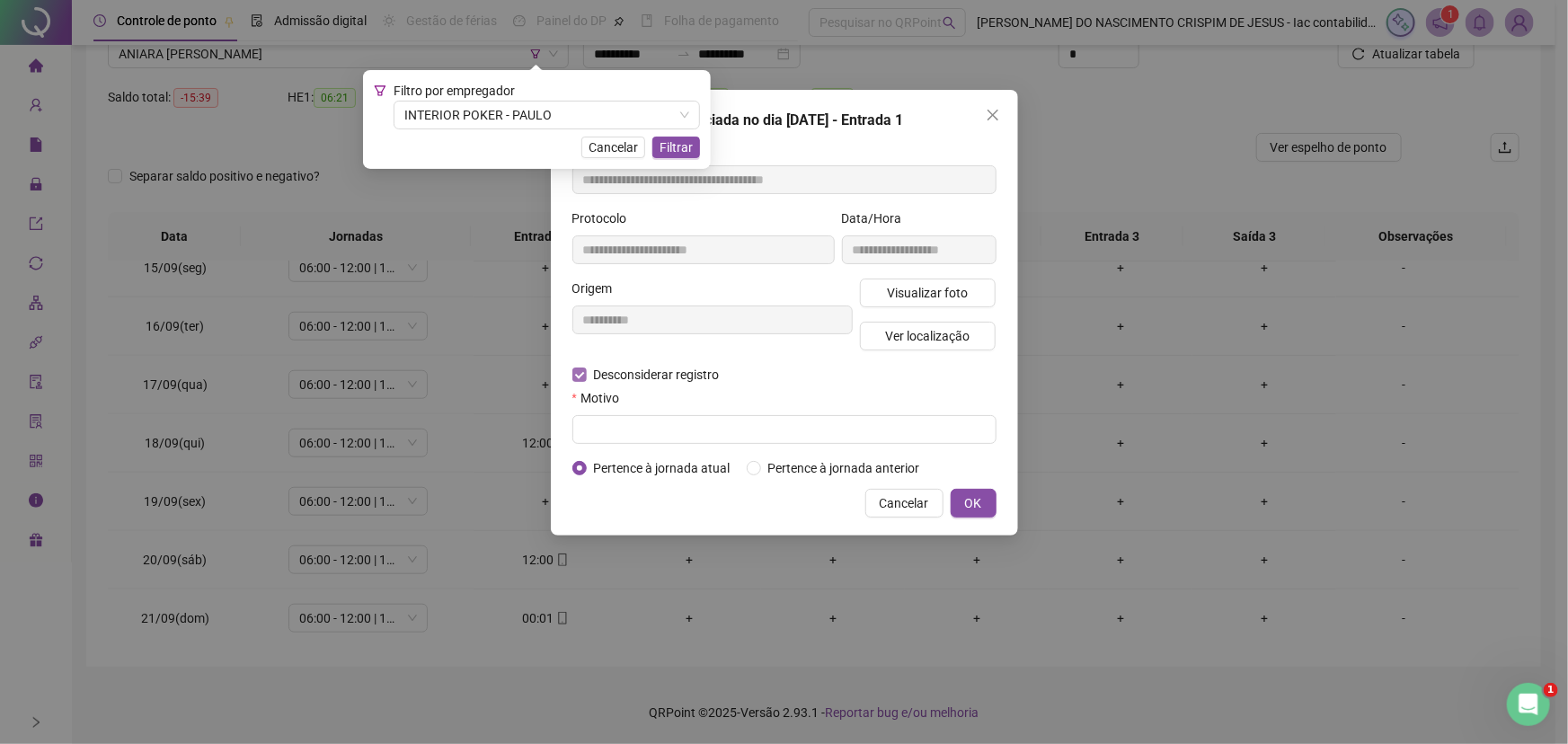
click at [644, 383] on span "Desconsiderar registro" at bounding box center [656, 375] width 140 height 20
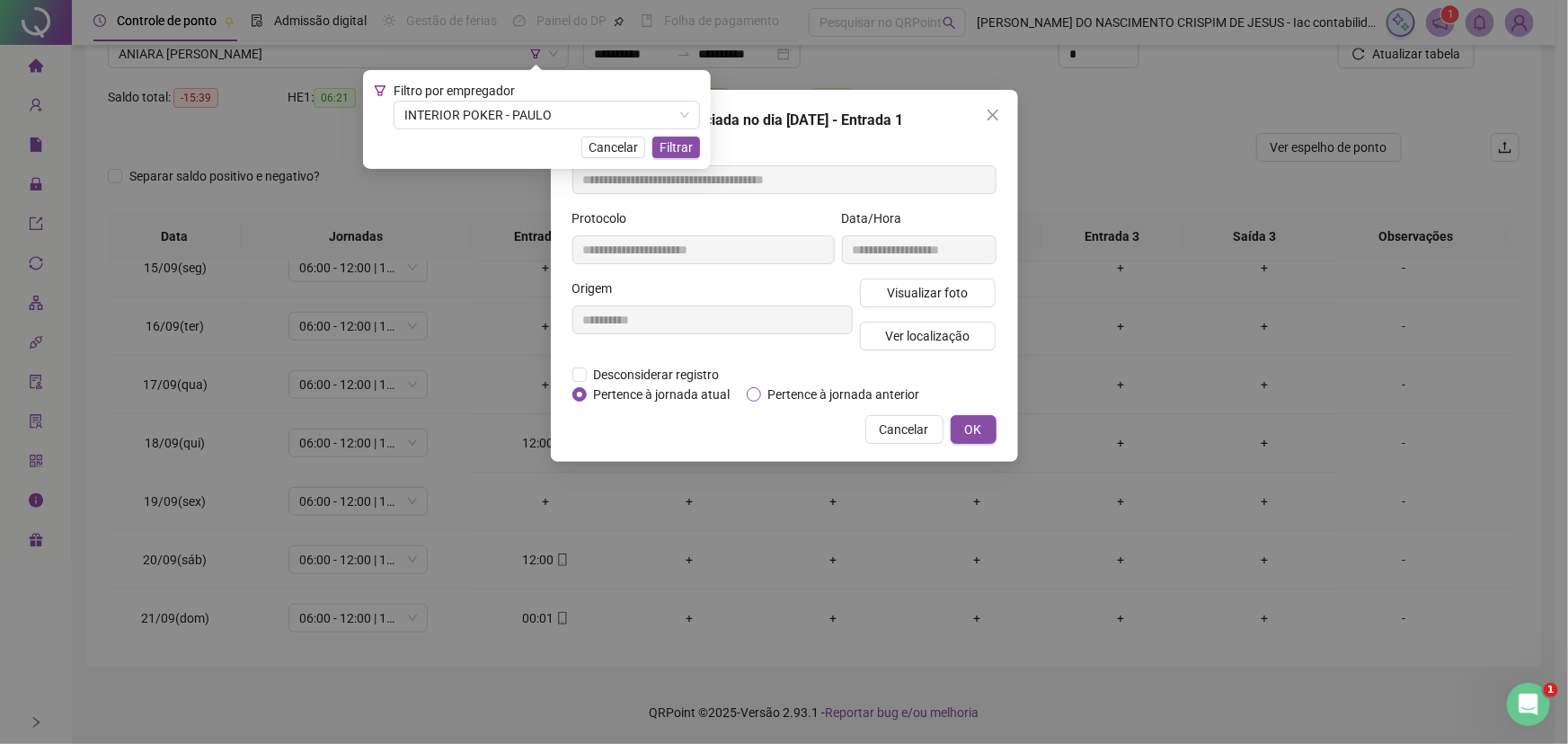
click at [805, 395] on span "Pertence à jornada anterior" at bounding box center [844, 395] width 166 height 20
click at [988, 420] on button "OK" at bounding box center [973, 429] width 46 height 28
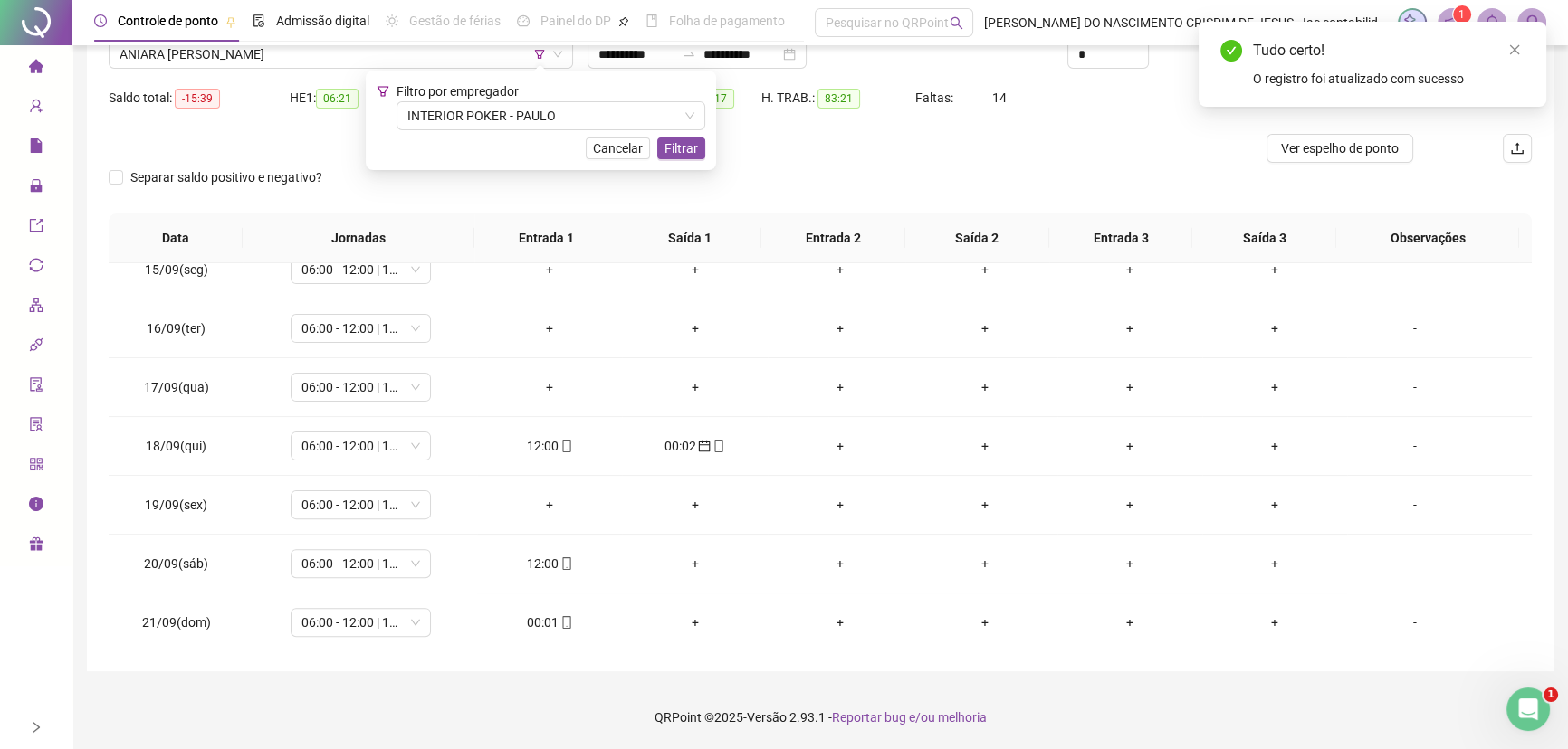
click at [1502, 53] on div "Tudo certo!" at bounding box center [1388, 50] width 272 height 22
click at [1503, 51] on div "Tudo certo!" at bounding box center [1388, 50] width 272 height 22
click at [1507, 51] on link "Close" at bounding box center [1515, 49] width 20 height 20
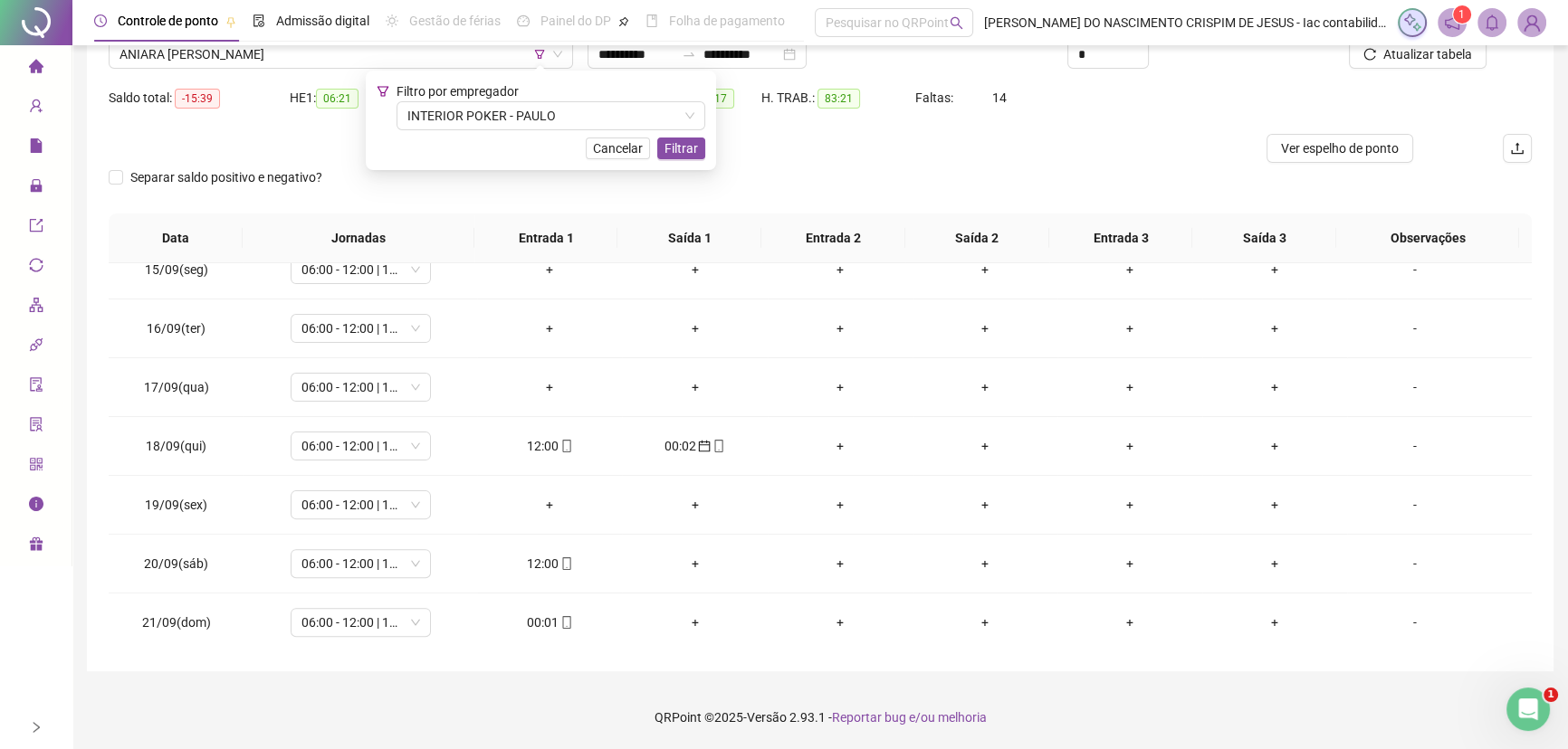
scroll to position [0, 0]
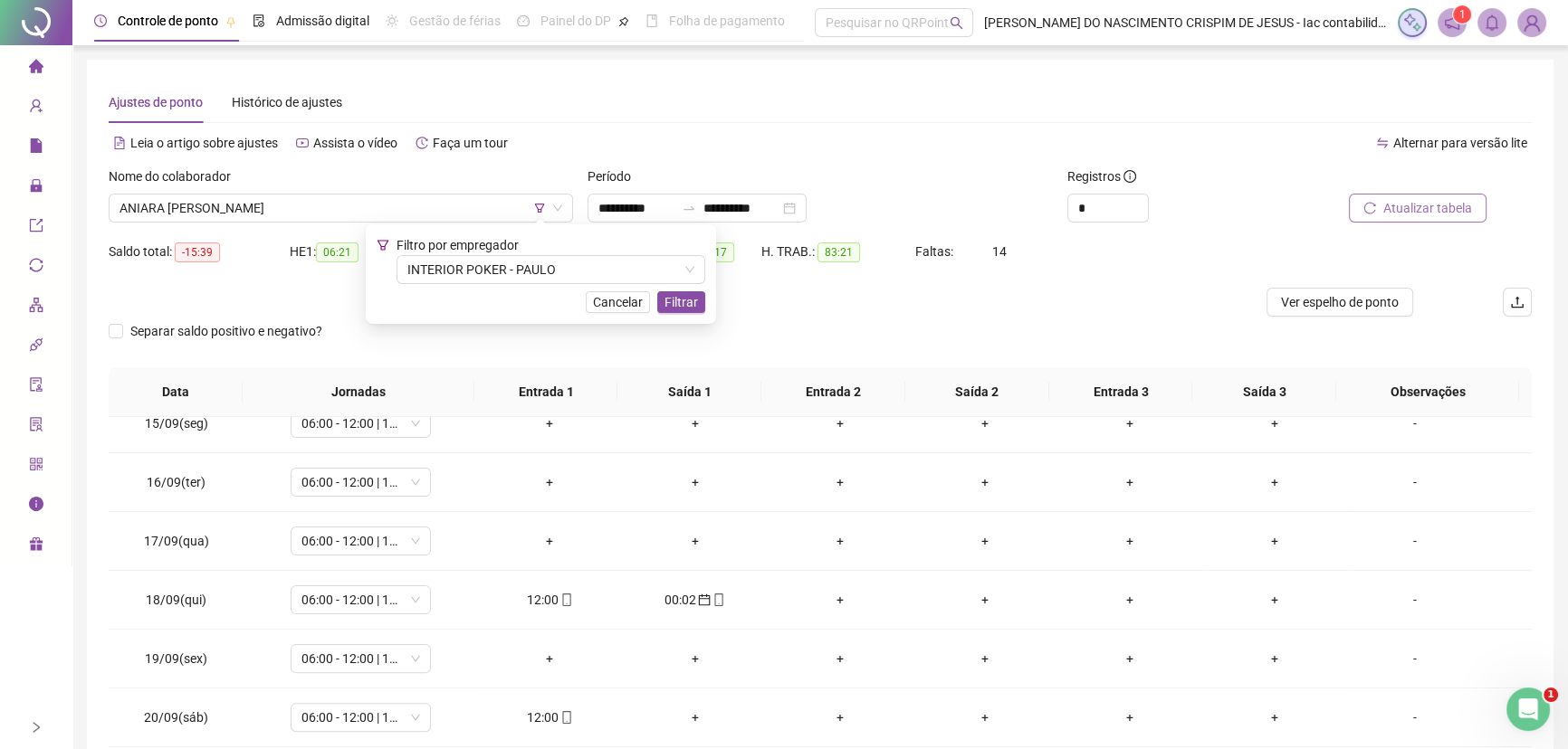
click at [1429, 208] on span "Atualizar tabela" at bounding box center [1428, 208] width 89 height 20
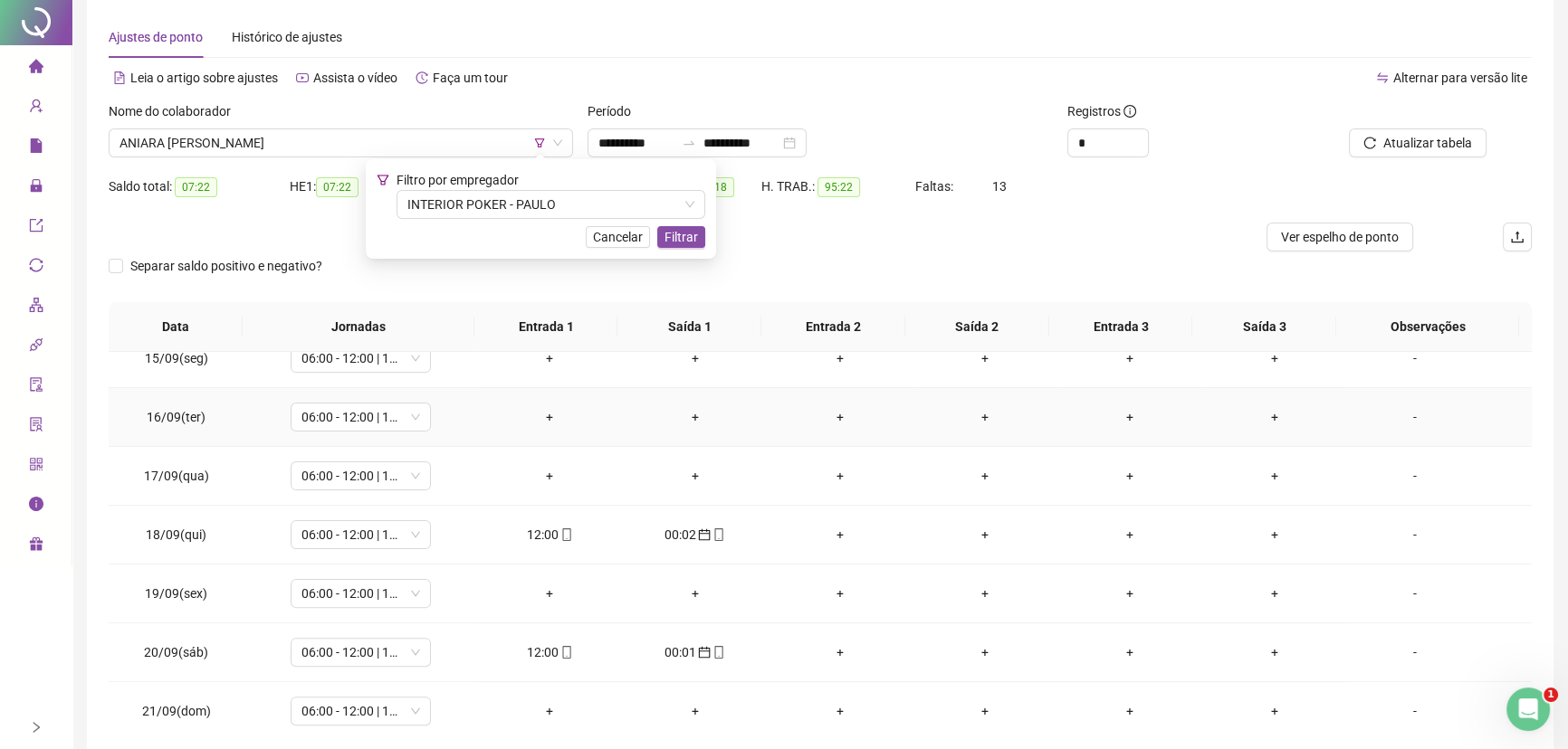
scroll to position [154, 0]
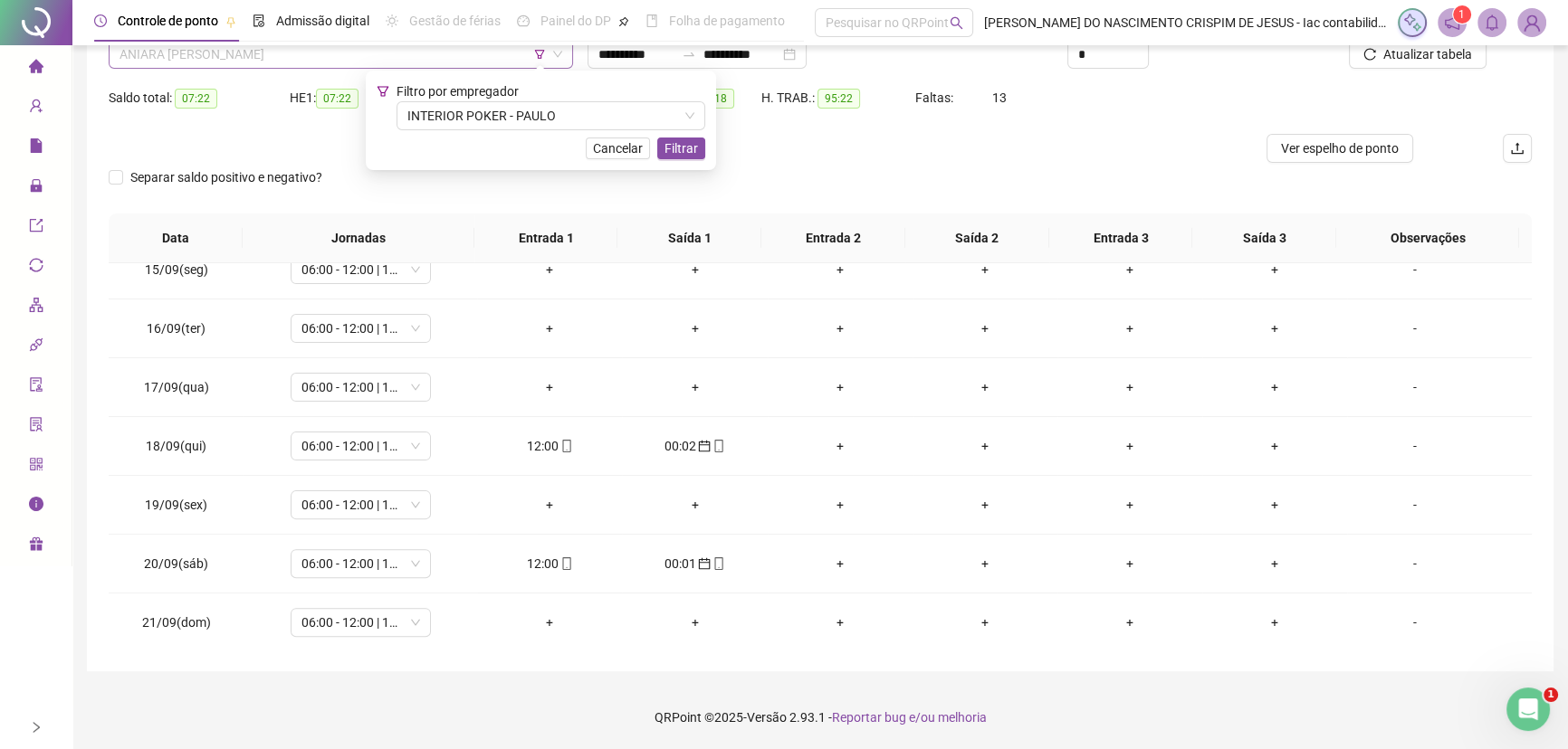
click at [219, 45] on span "ANIARA [PERSON_NAME]" at bounding box center [341, 53] width 443 height 27
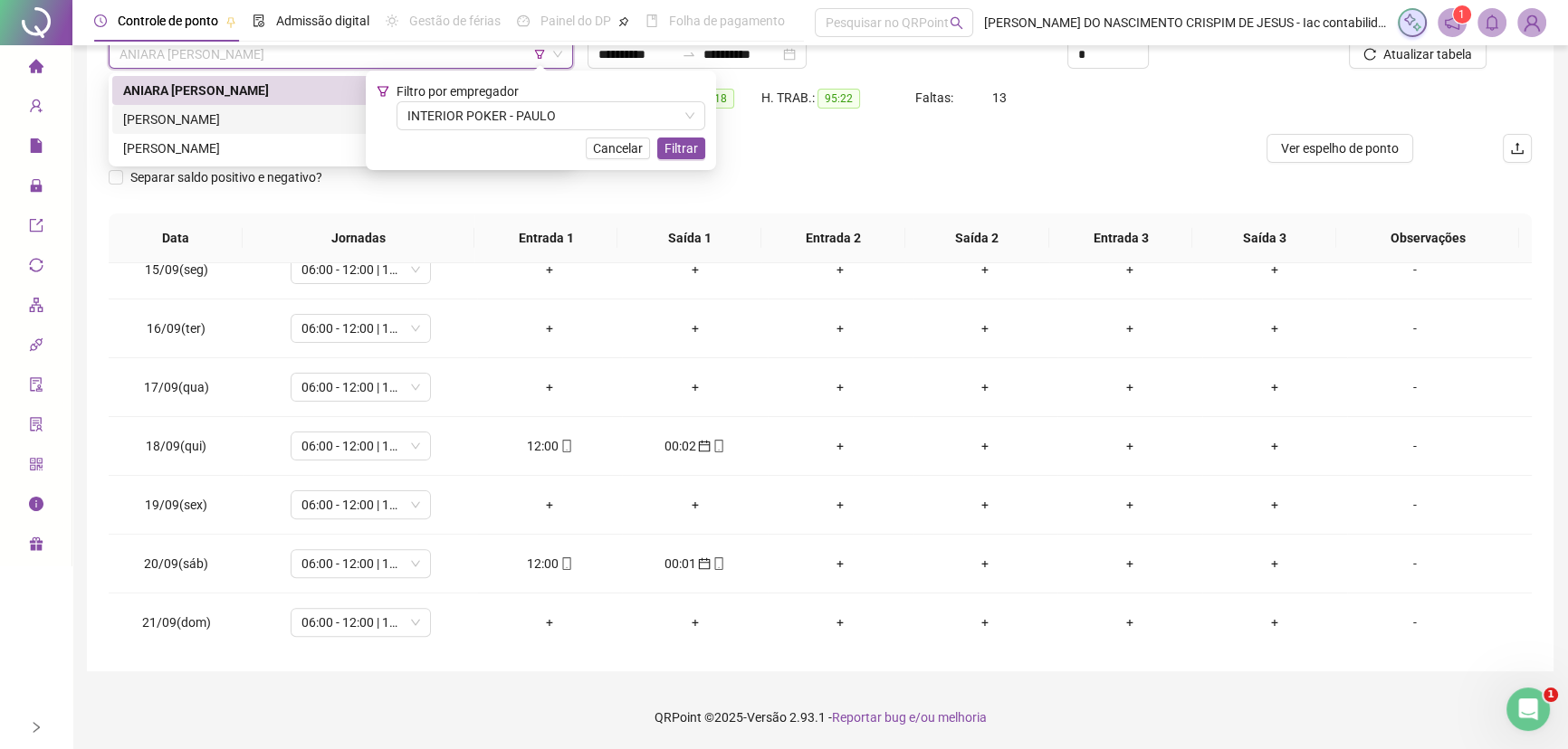
click at [195, 109] on div "[PERSON_NAME]" at bounding box center [341, 119] width 457 height 29
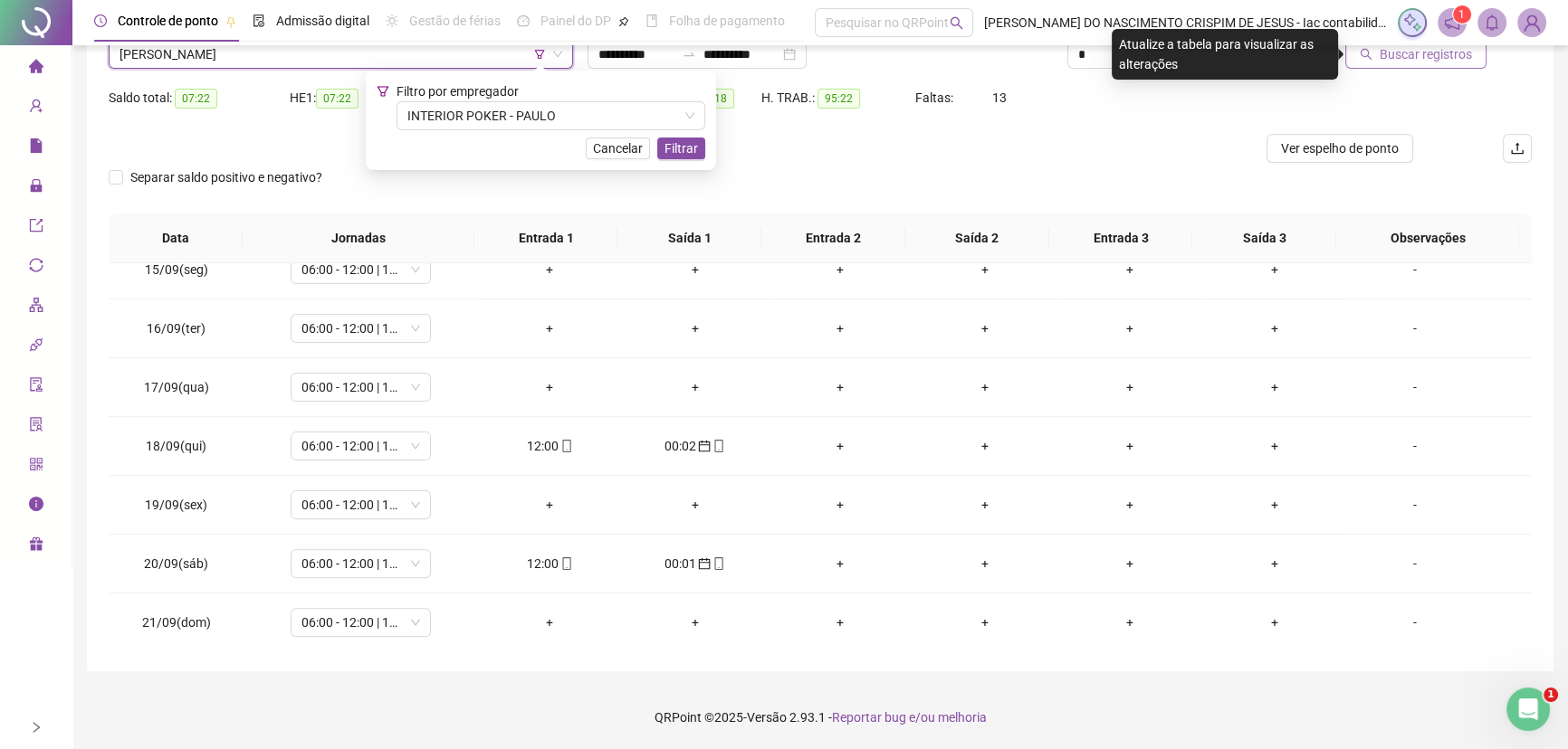
click at [1385, 53] on span "Buscar registros" at bounding box center [1425, 54] width 92 height 20
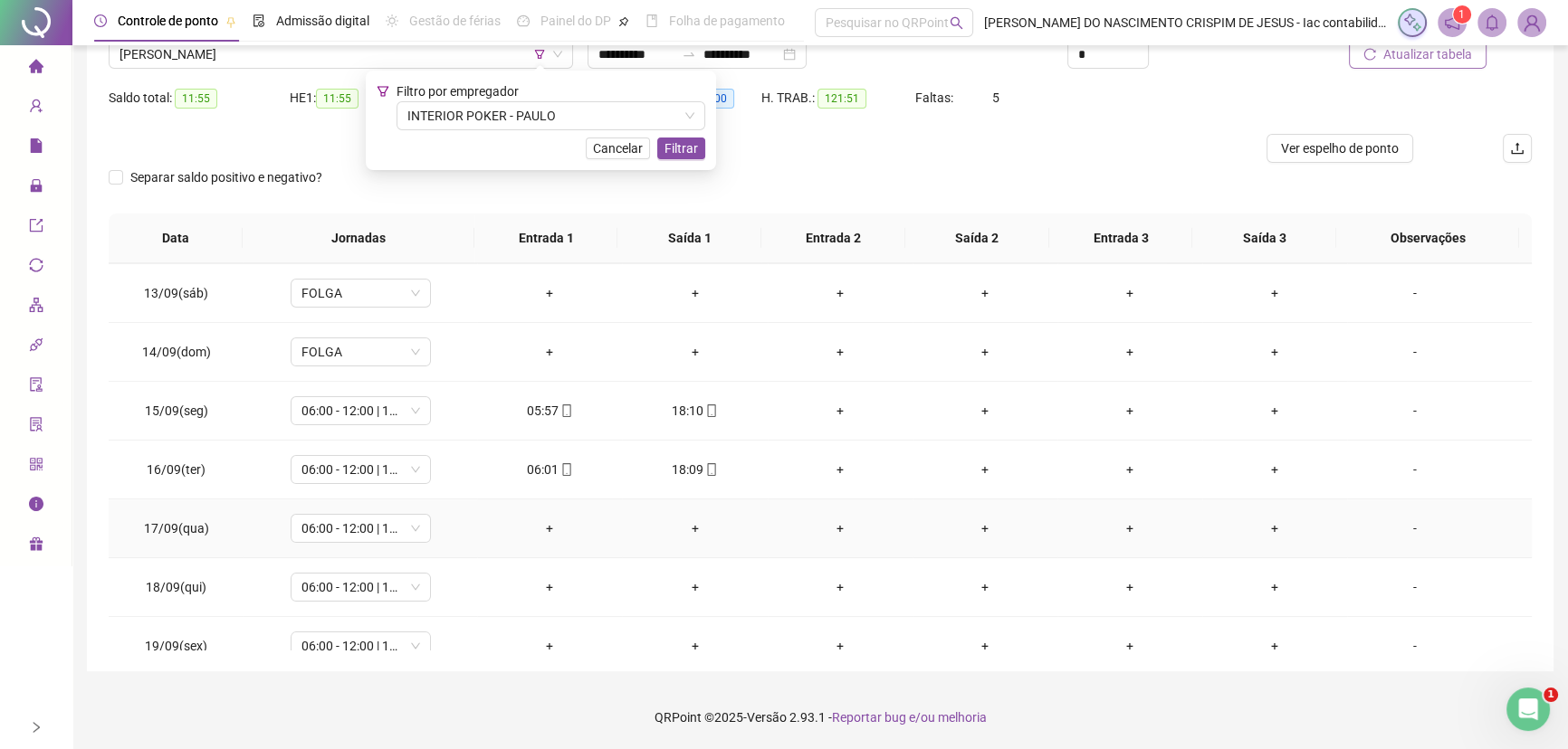
scroll to position [681, 0]
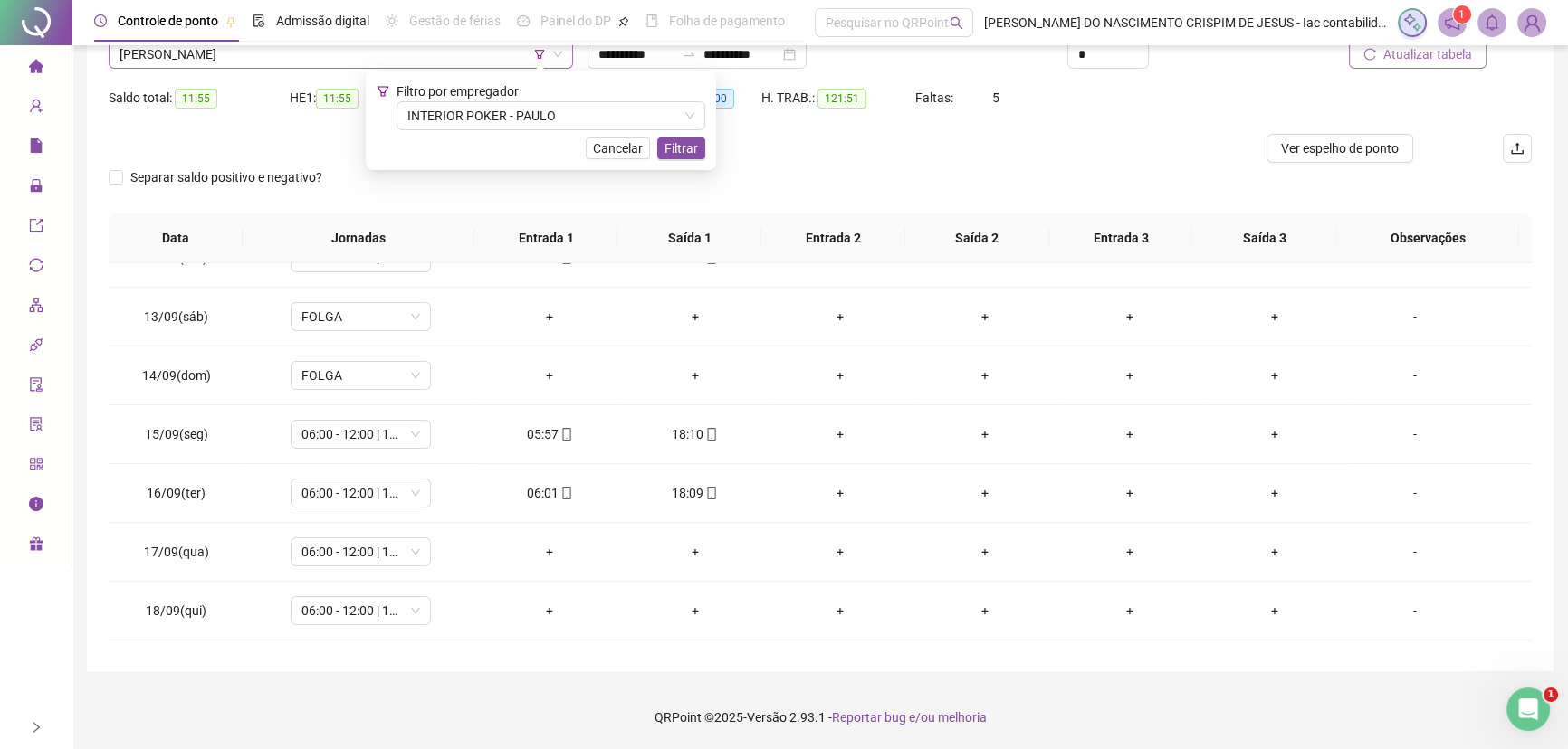
click at [278, 63] on span "[PERSON_NAME]" at bounding box center [341, 53] width 443 height 27
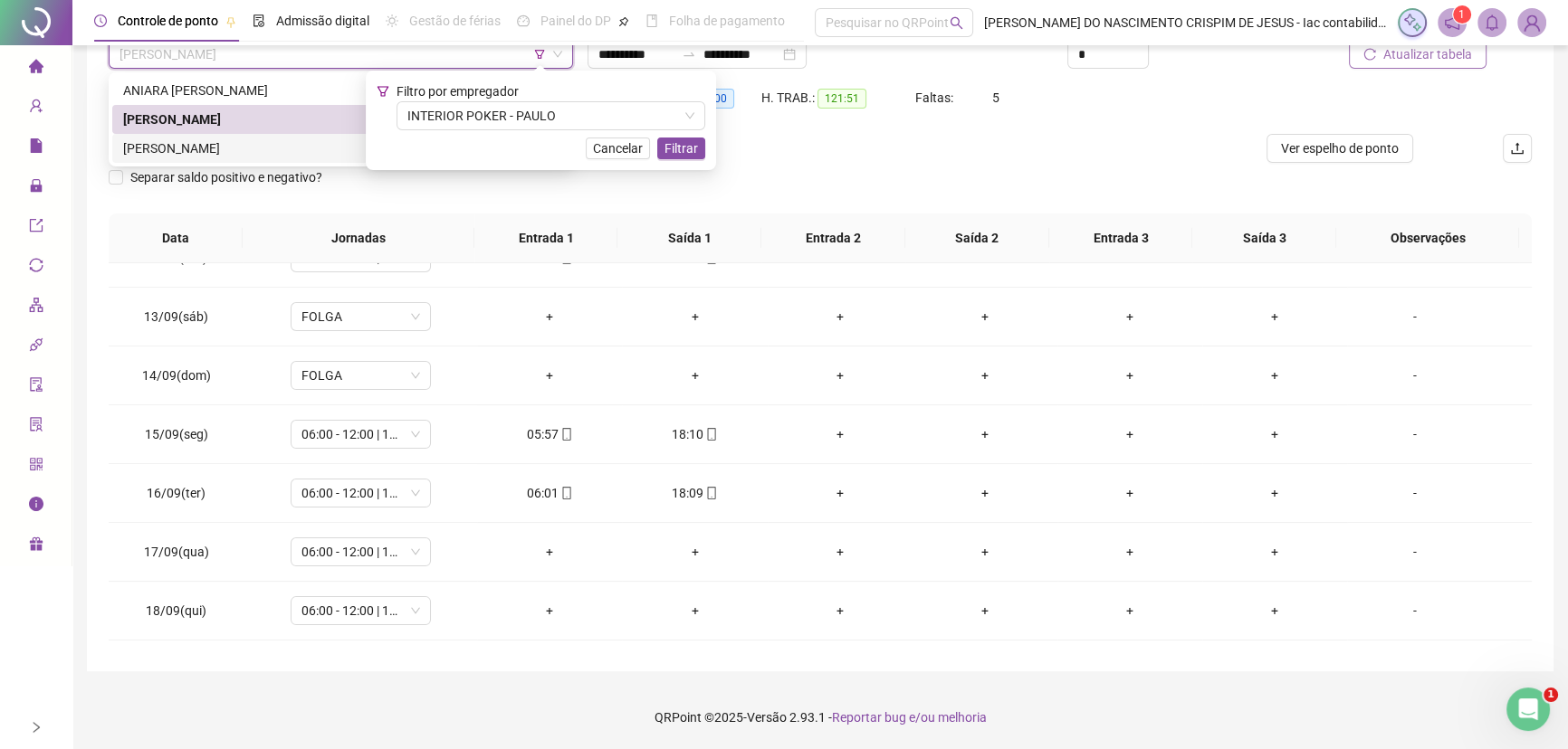
click at [254, 153] on div "[PERSON_NAME]" at bounding box center [341, 148] width 435 height 20
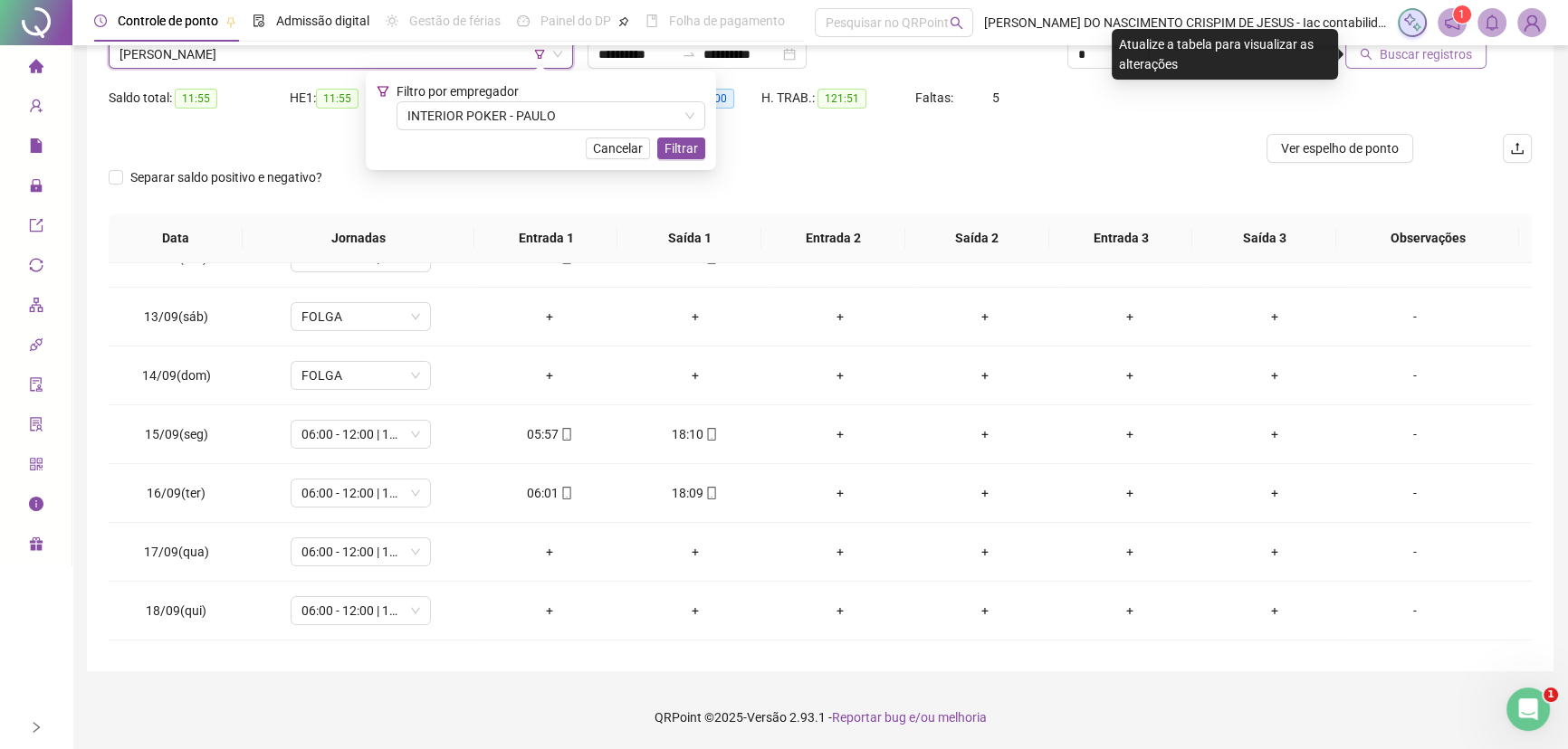
click at [1391, 57] on span "Buscar registros" at bounding box center [1425, 54] width 92 height 20
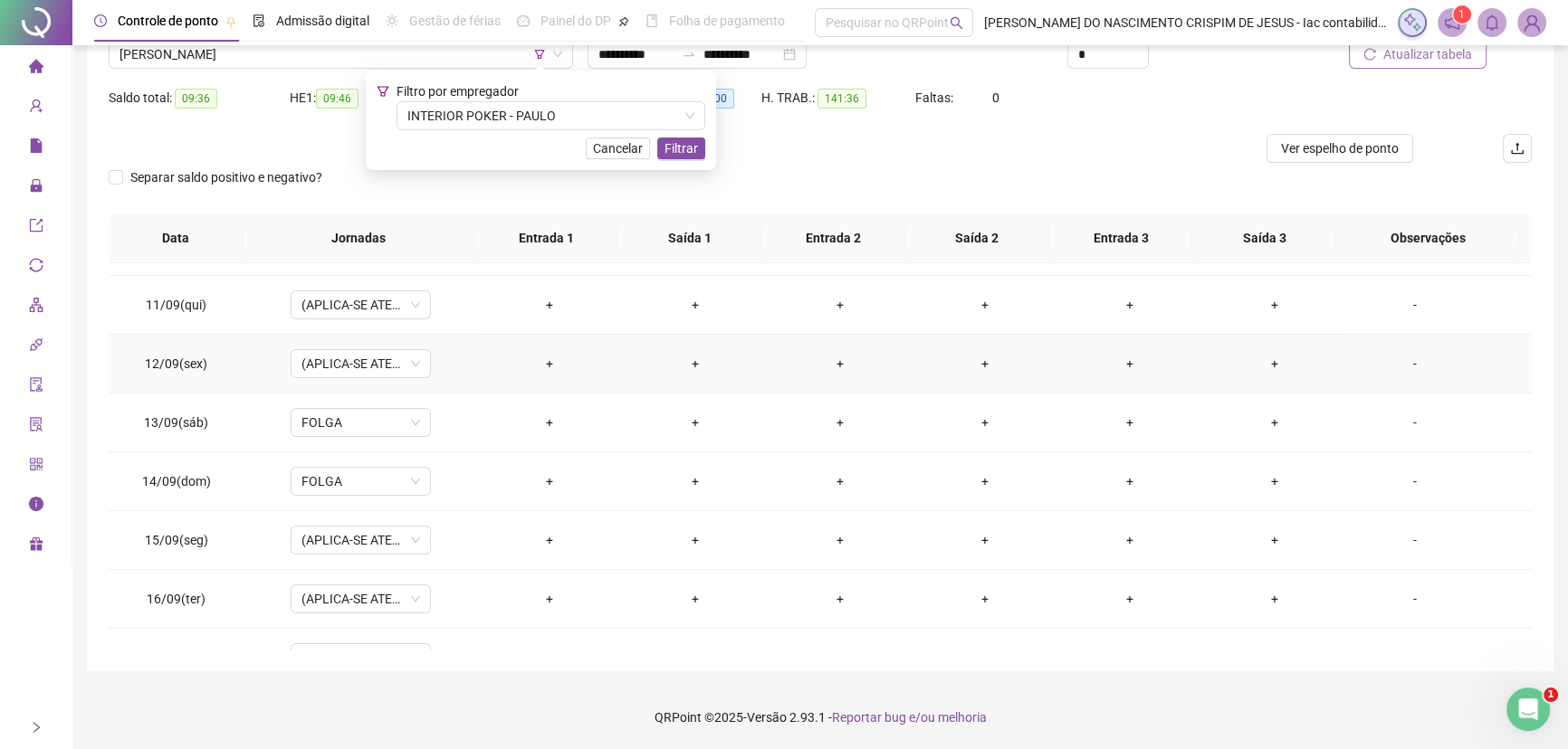
scroll to position [846, 0]
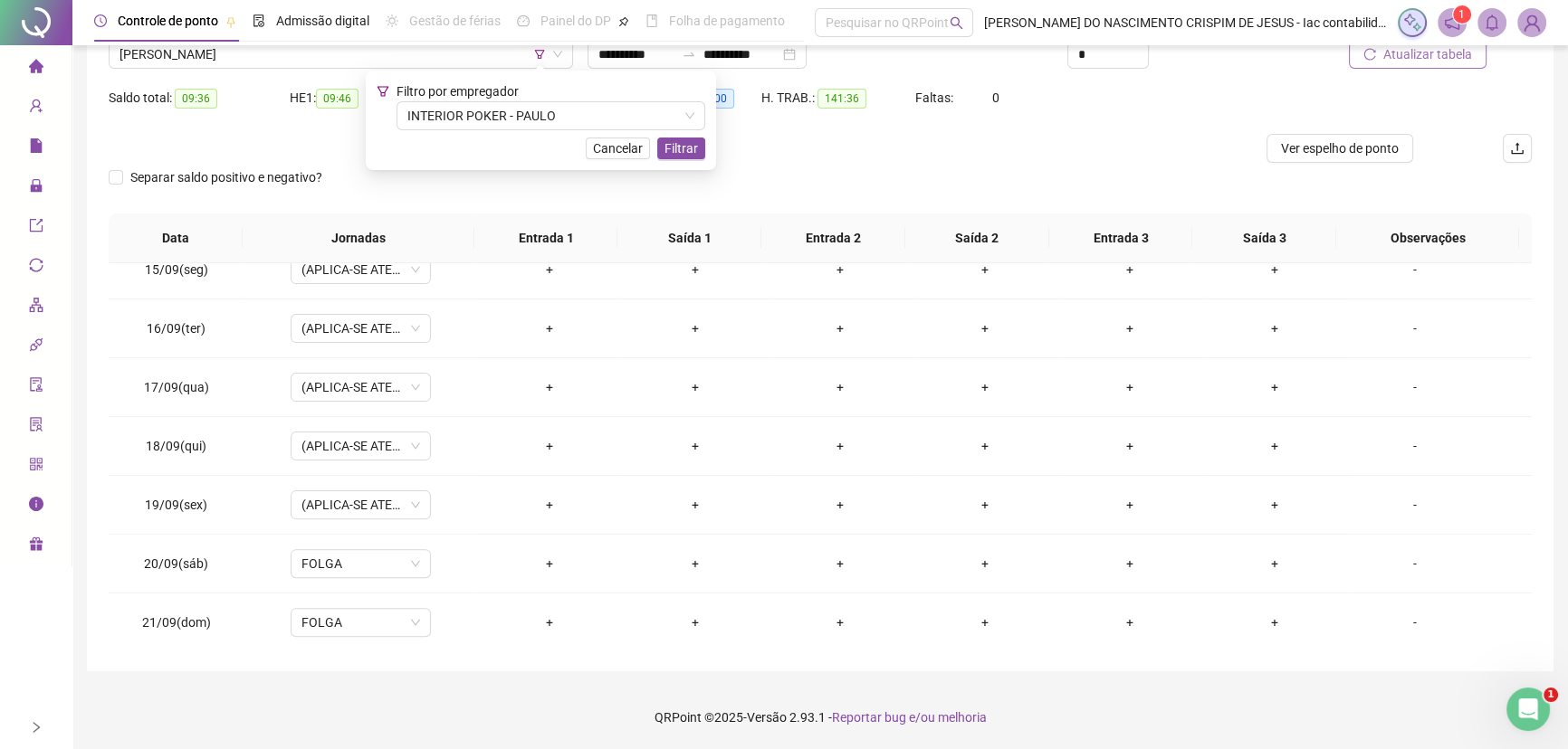
click at [427, 98] on span "Filtro por empregador" at bounding box center [458, 91] width 123 height 15
click at [431, 118] on span "INTERIOR POKER - PAULO" at bounding box center [551, 115] width 287 height 27
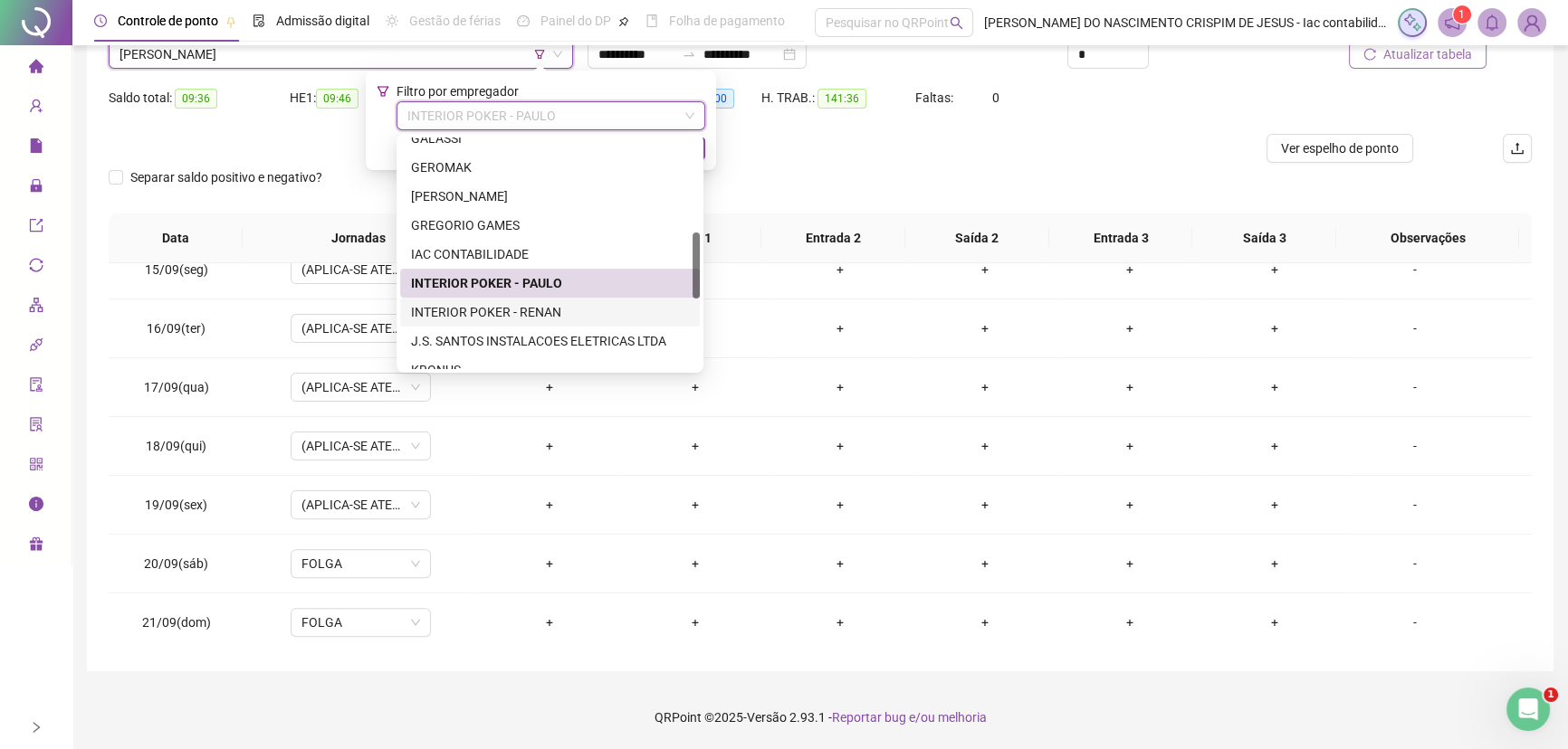
click at [456, 314] on div "INTERIOR POKER - RENAN" at bounding box center [550, 312] width 278 height 20
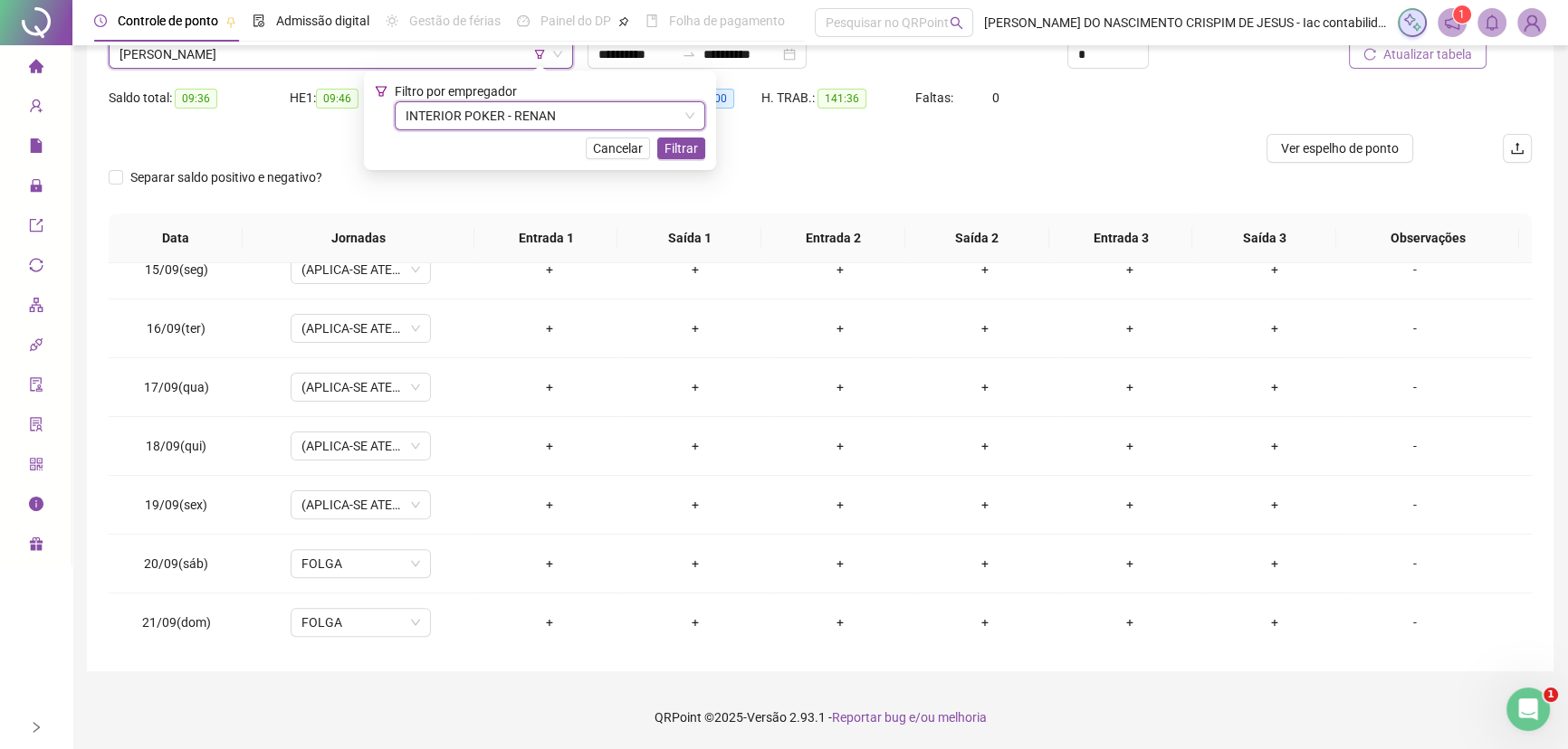
click at [281, 59] on span "[PERSON_NAME]" at bounding box center [341, 53] width 443 height 27
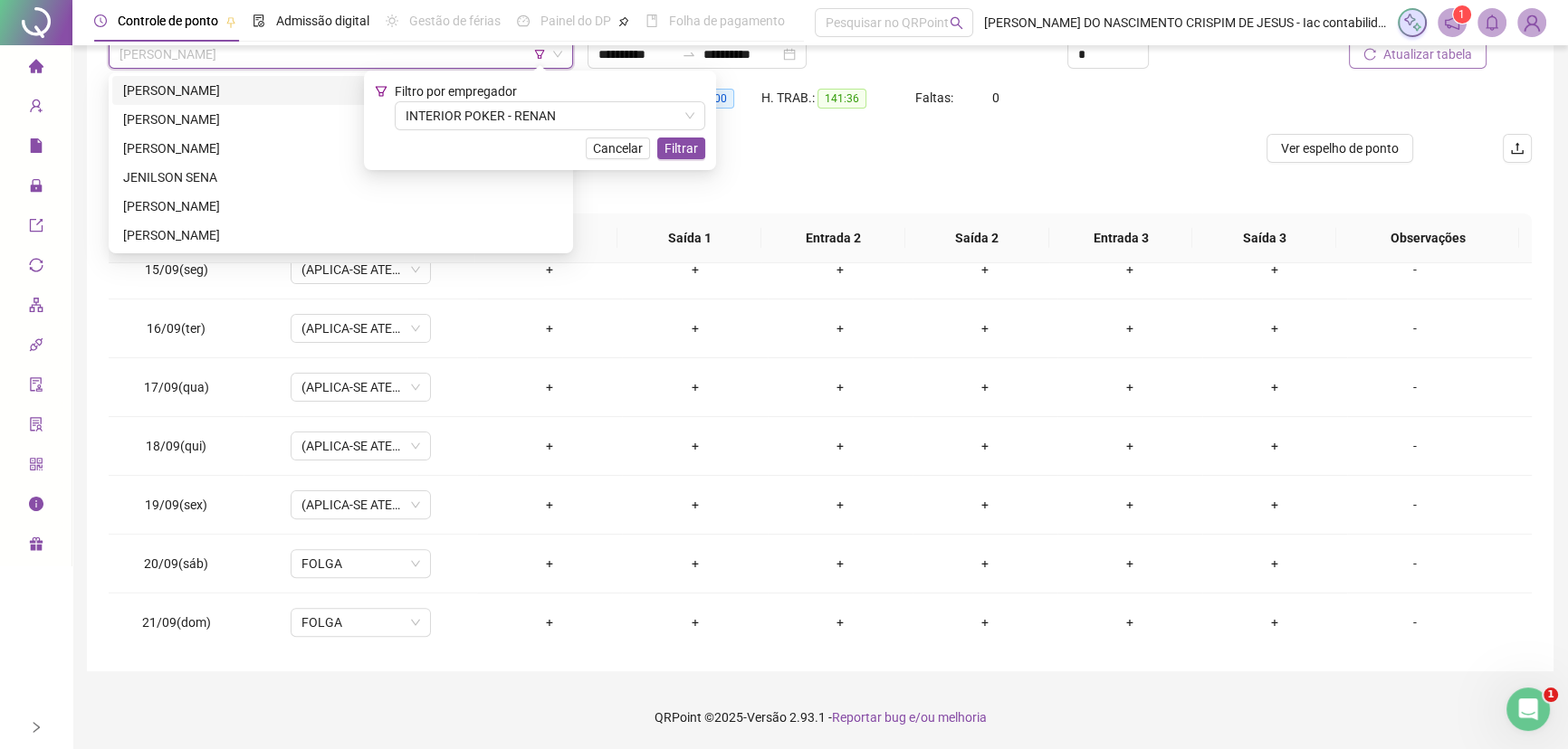
click at [262, 99] on div "[PERSON_NAME]" at bounding box center [341, 90] width 435 height 20
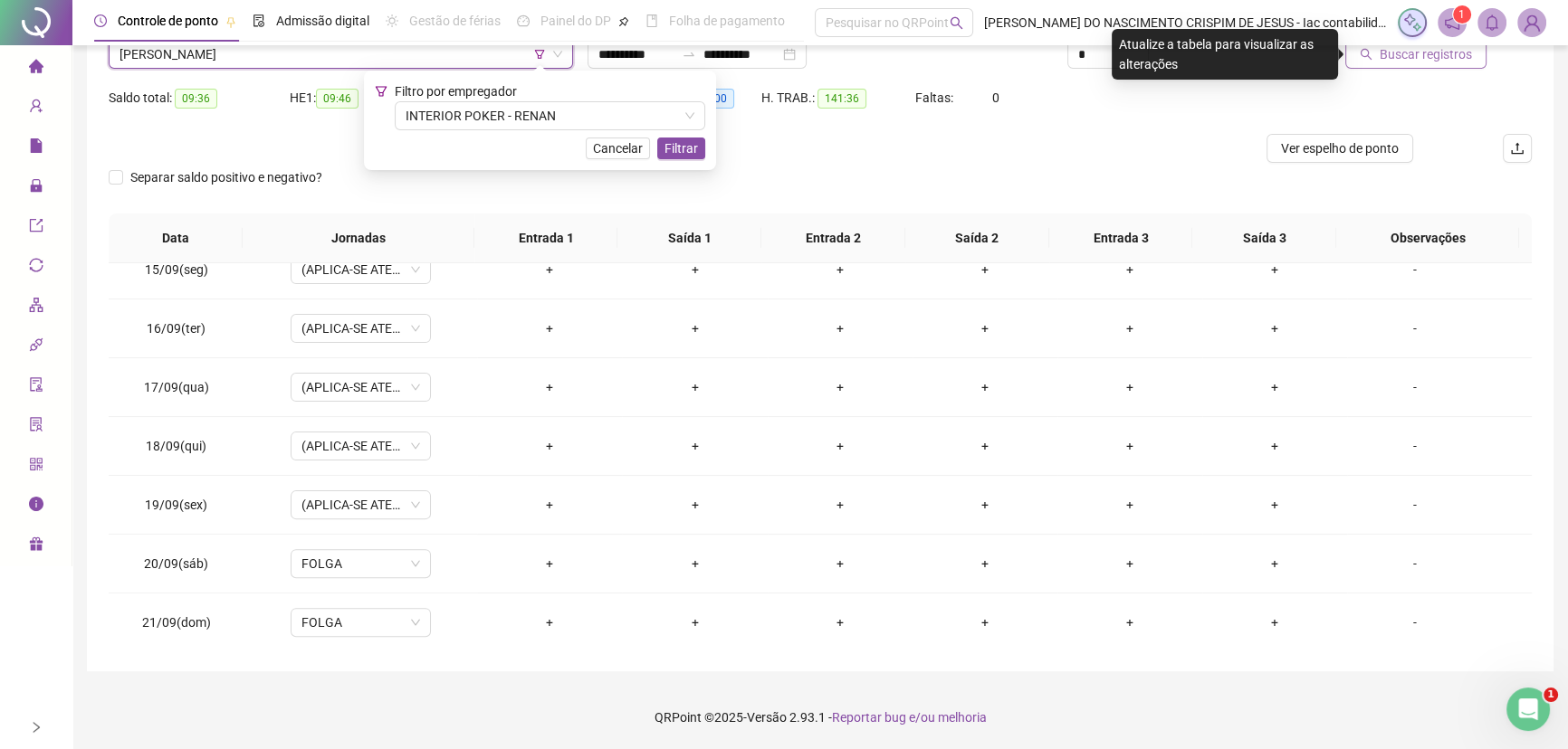
click at [1386, 58] on span "Buscar registros" at bounding box center [1425, 54] width 92 height 20
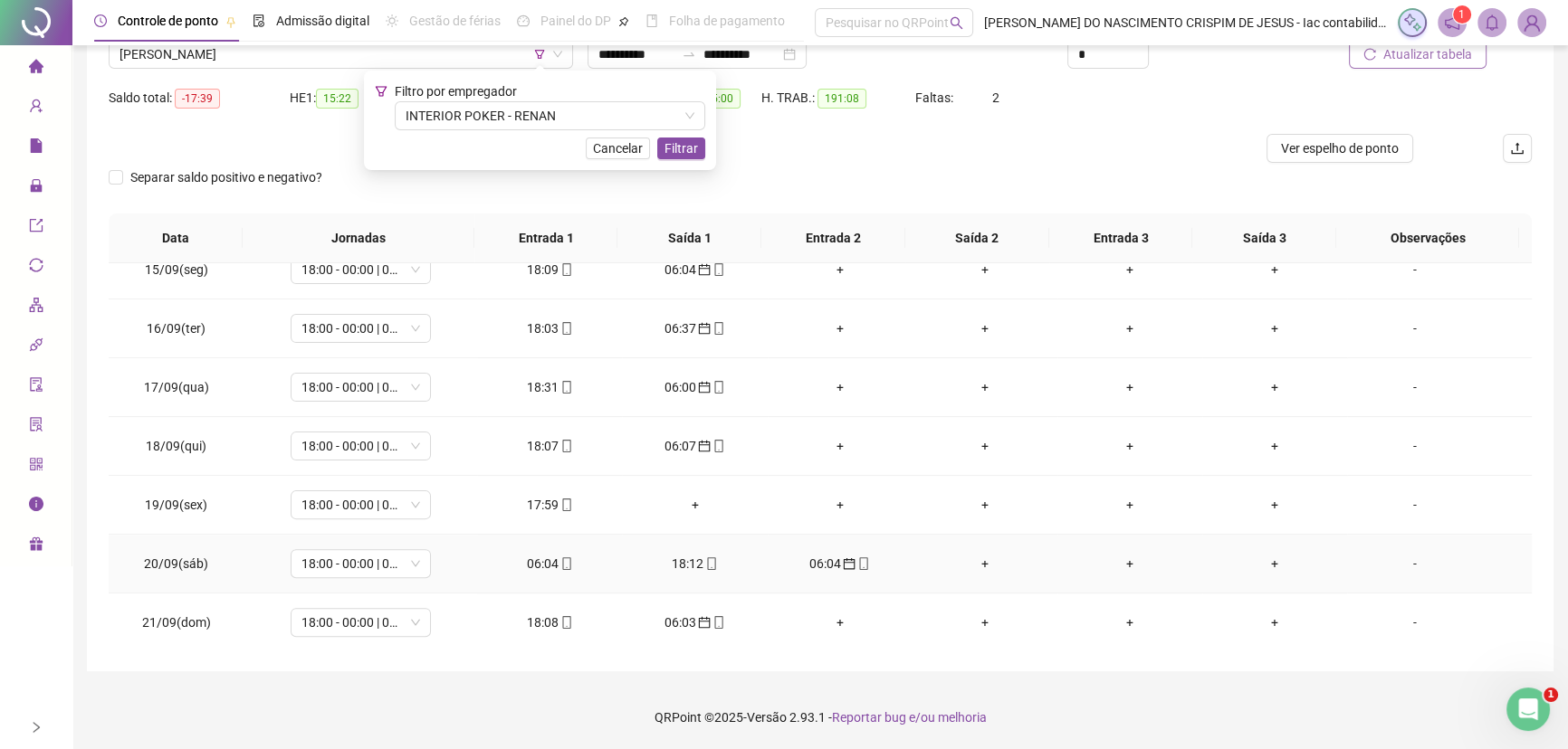
click at [541, 556] on div "06:04" at bounding box center [549, 563] width 116 height 20
type input "**********"
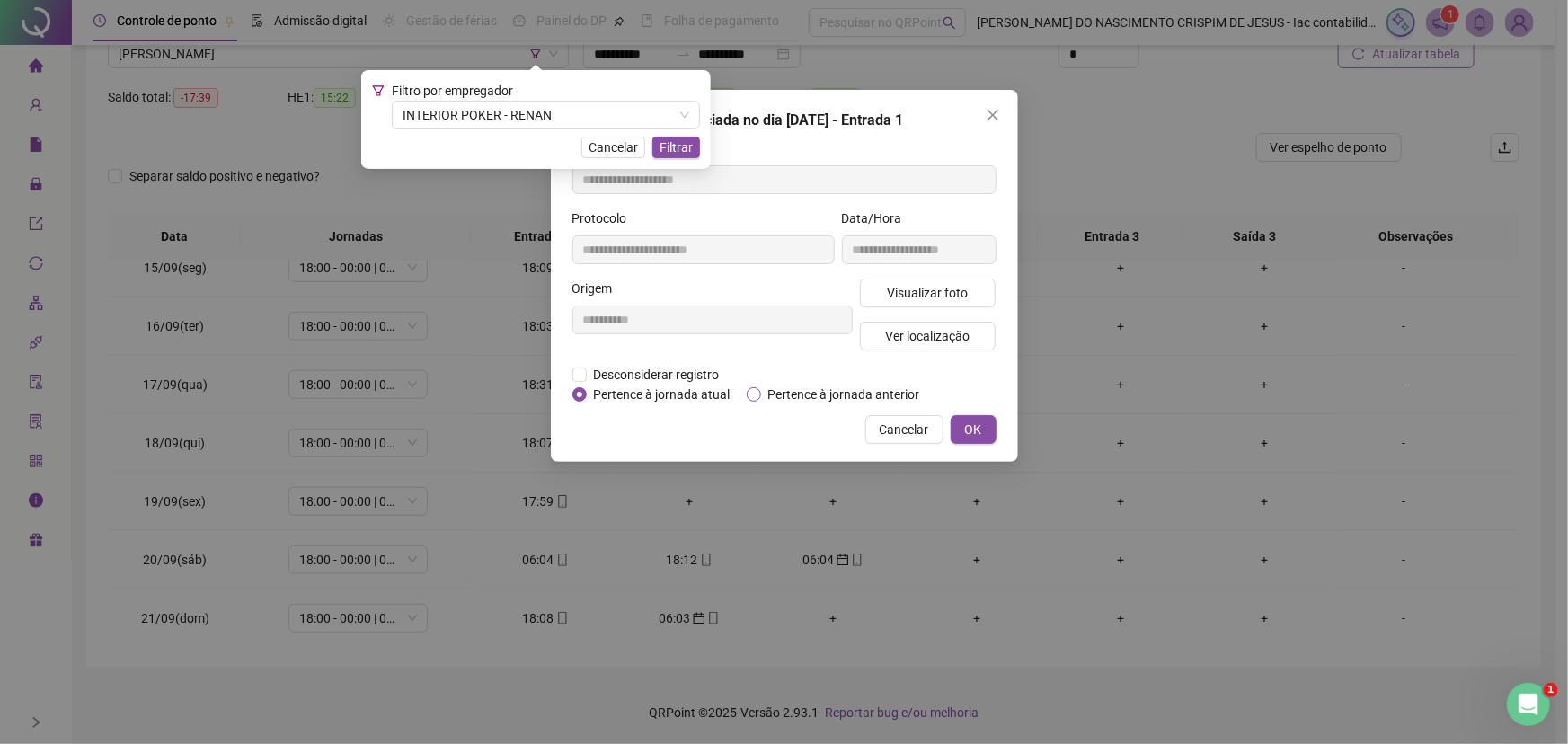
click at [767, 386] on span "Pertence à jornada anterior" at bounding box center [844, 395] width 166 height 20
click at [985, 434] on button "OK" at bounding box center [973, 429] width 46 height 28
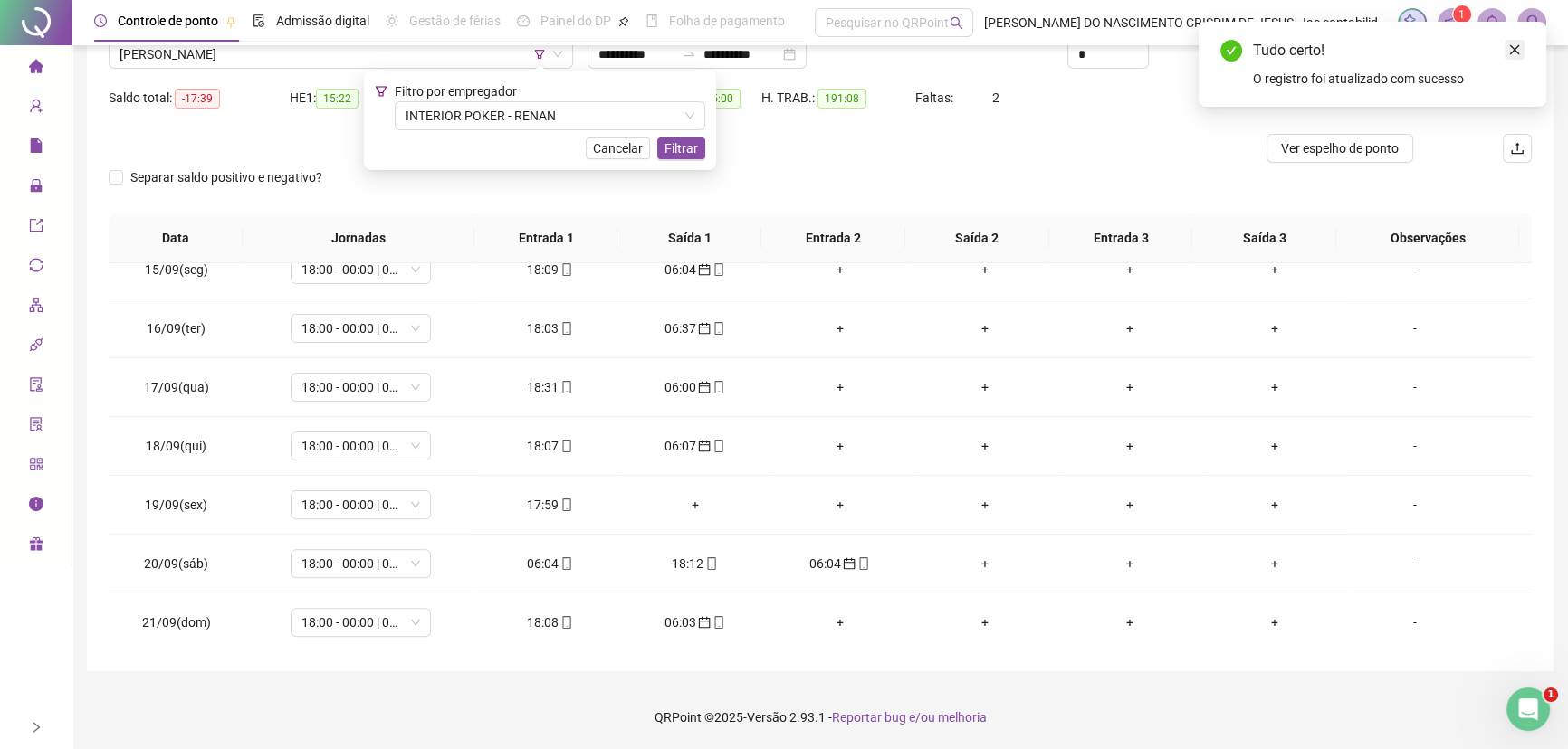
click at [1520, 46] on icon "close" at bounding box center [1514, 49] width 13 height 13
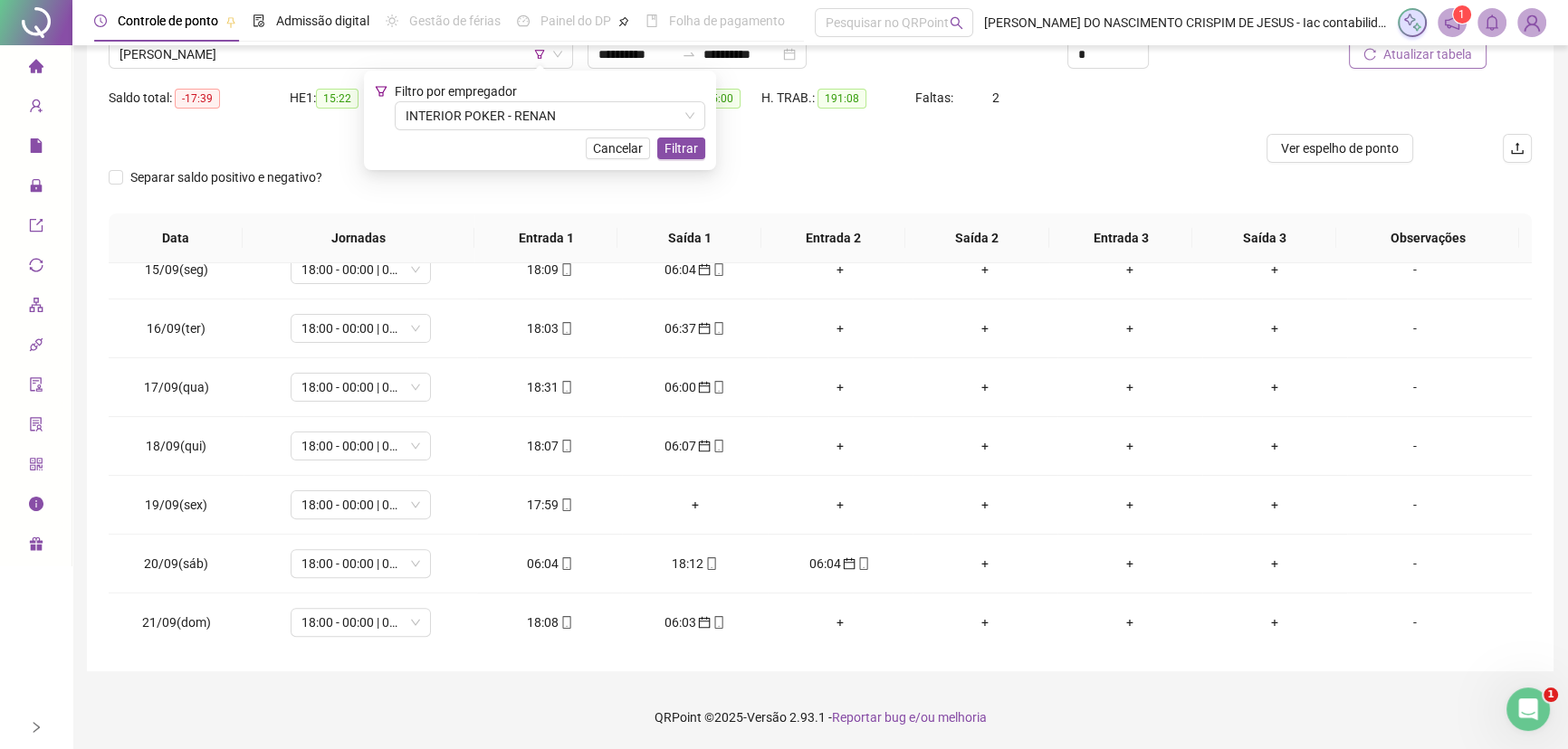
click at [1442, 63] on span "Atualizar tabela" at bounding box center [1428, 54] width 89 height 20
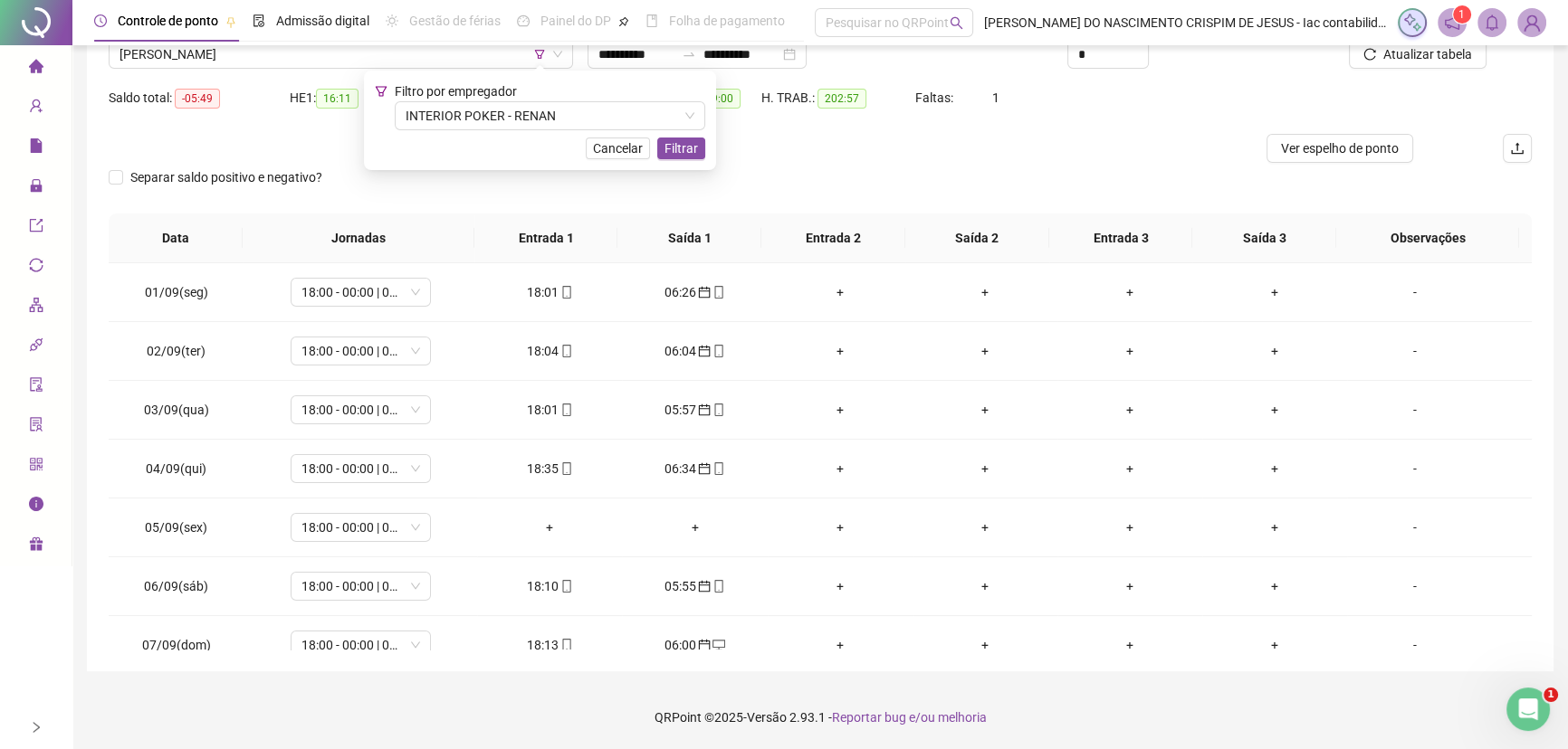
click at [246, 70] on div "Nome do colaborador [PERSON_NAME]" at bounding box center [341, 47] width 479 height 70
click at [246, 67] on span "[PERSON_NAME]" at bounding box center [341, 53] width 443 height 27
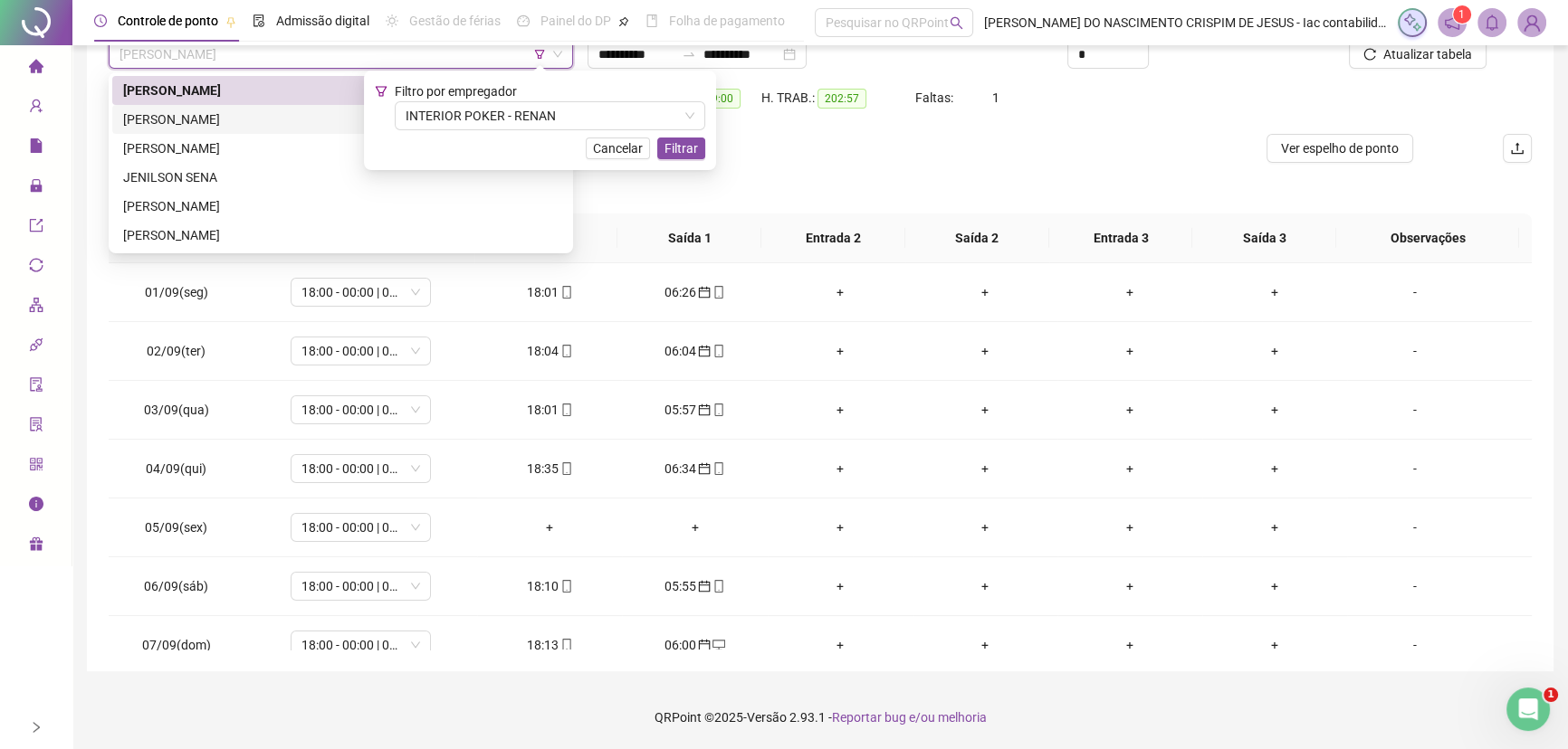
click at [229, 114] on div "[PERSON_NAME]" at bounding box center [341, 120] width 435 height 20
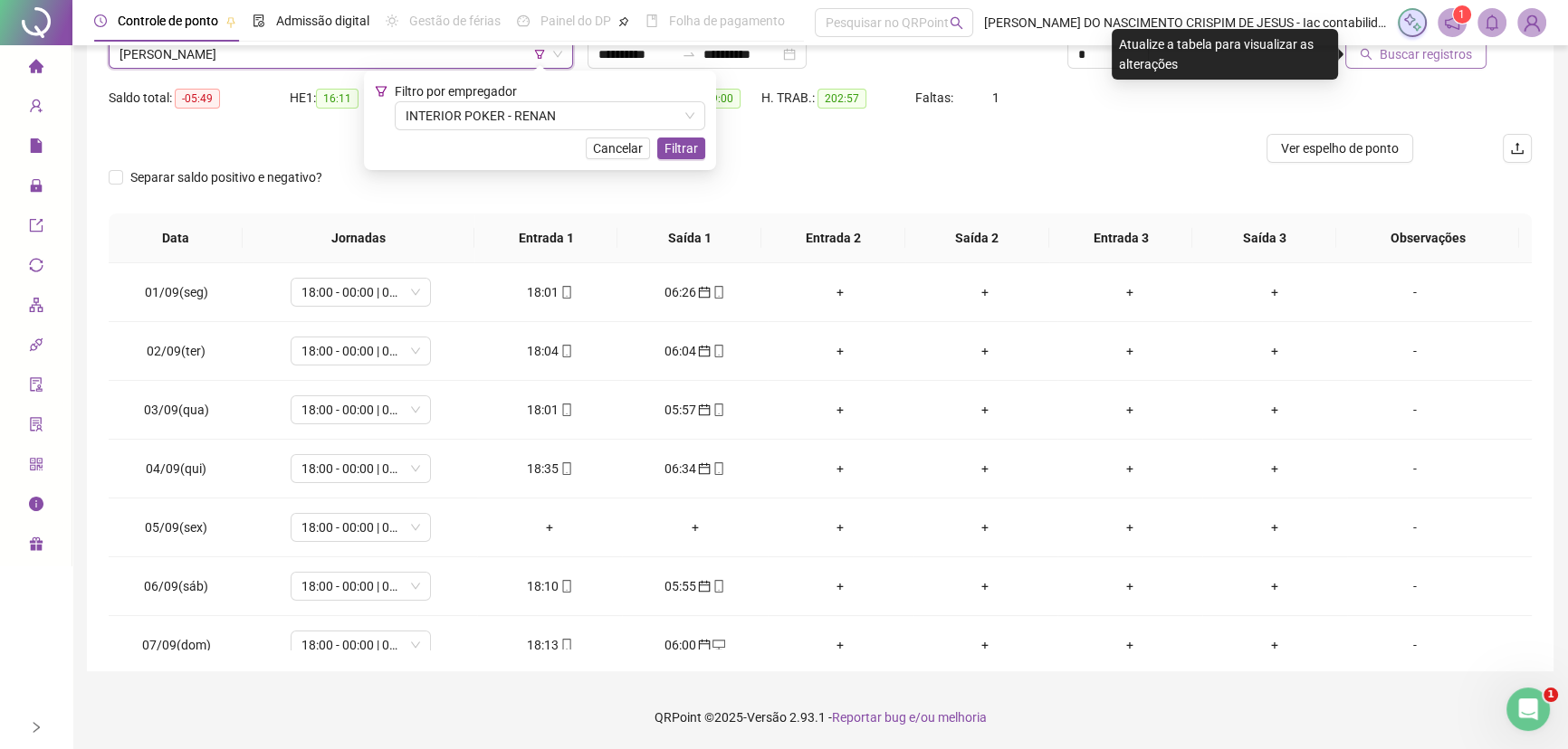
click at [1392, 53] on span "Buscar registros" at bounding box center [1425, 54] width 92 height 20
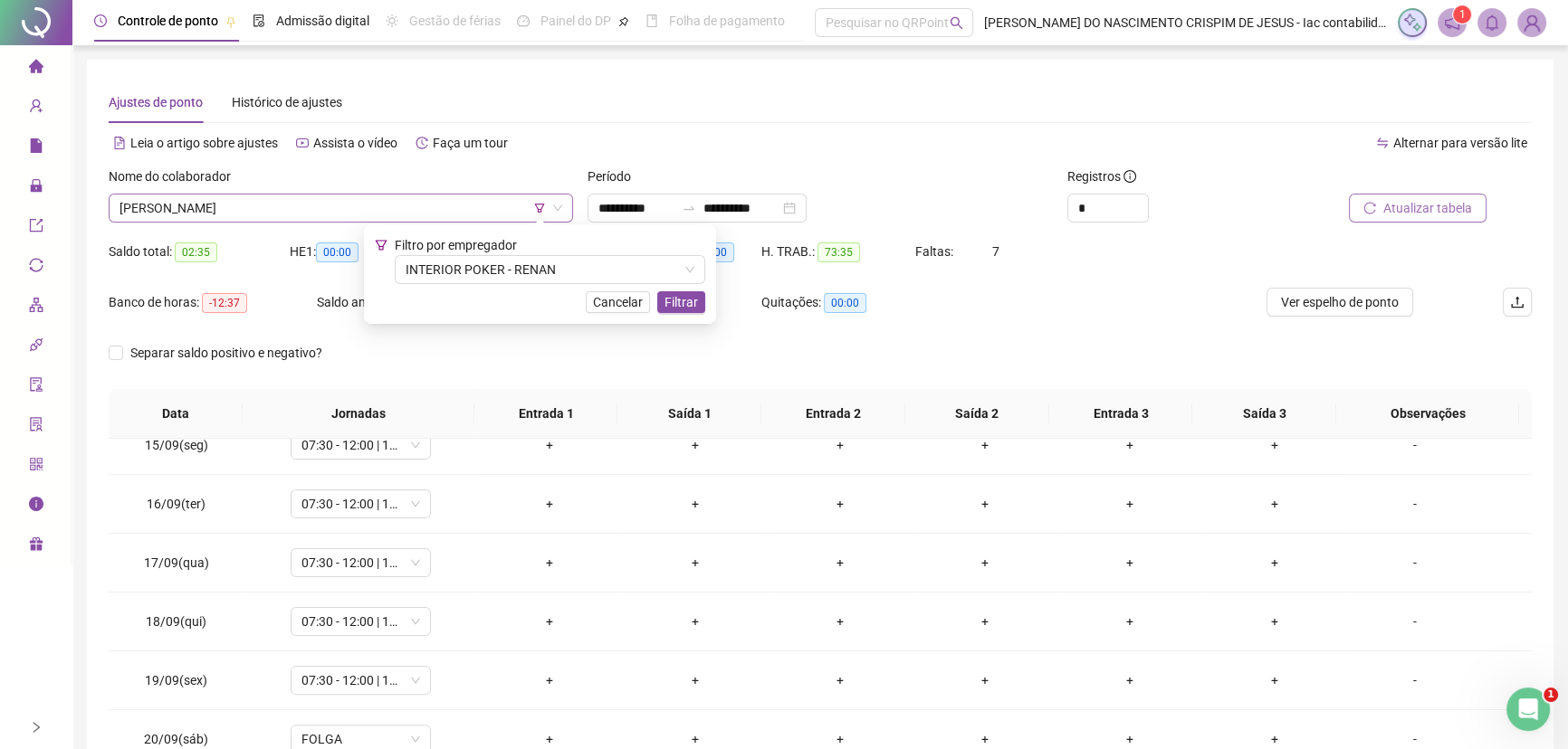
click at [140, 197] on span "[PERSON_NAME]" at bounding box center [341, 208] width 443 height 27
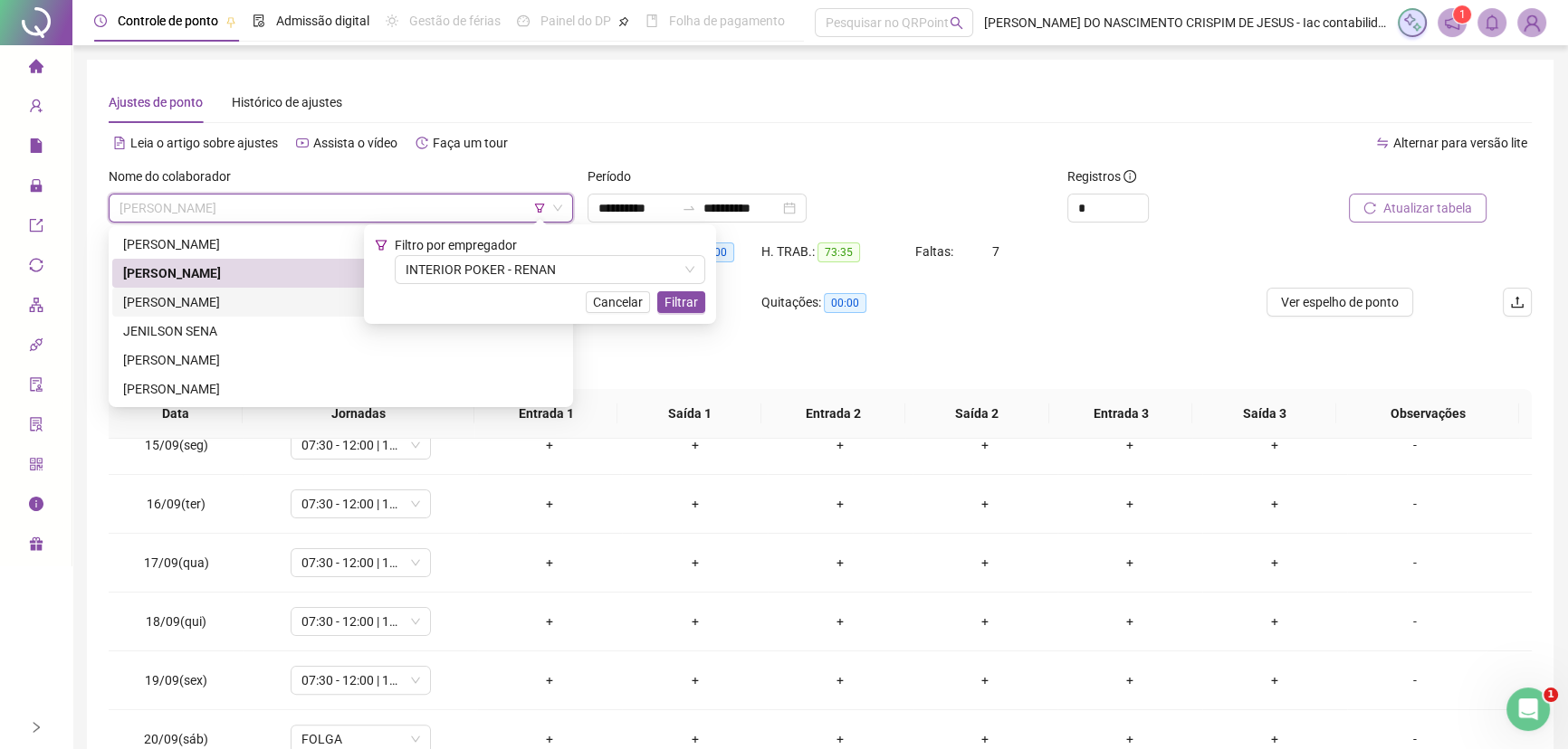
click at [159, 299] on div "[PERSON_NAME]" at bounding box center [341, 302] width 435 height 20
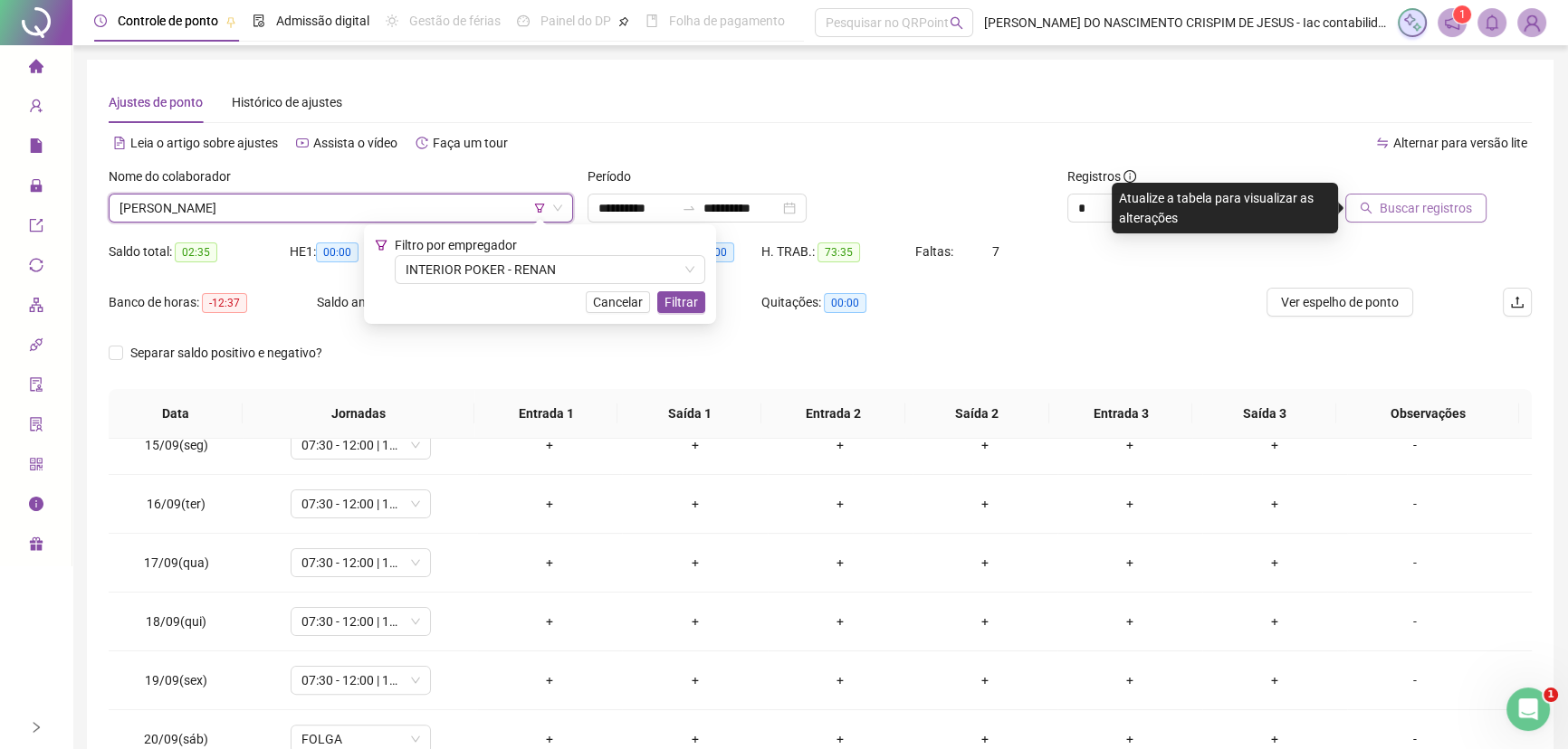
click at [1390, 207] on span "Buscar registros" at bounding box center [1425, 208] width 92 height 20
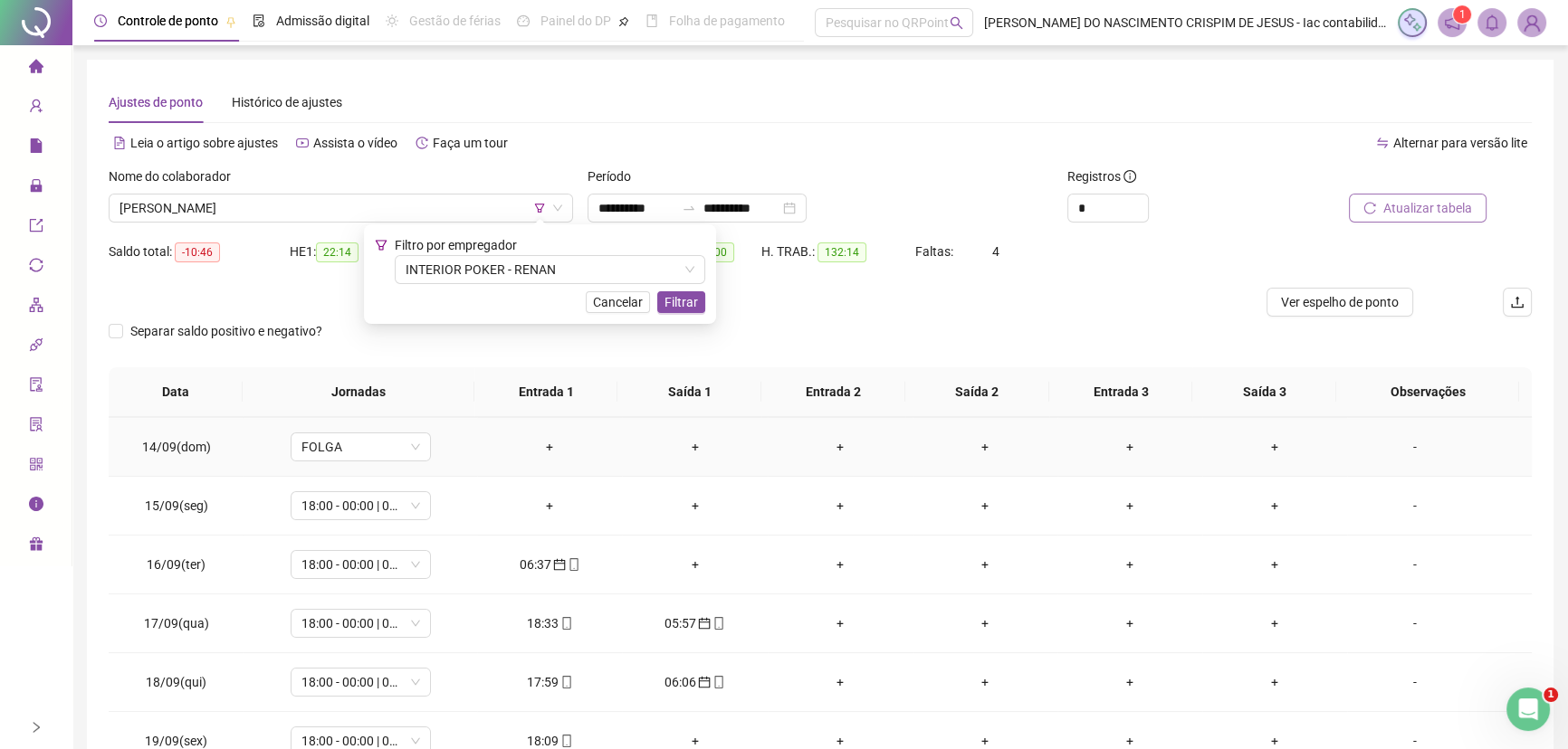
scroll to position [681, 0]
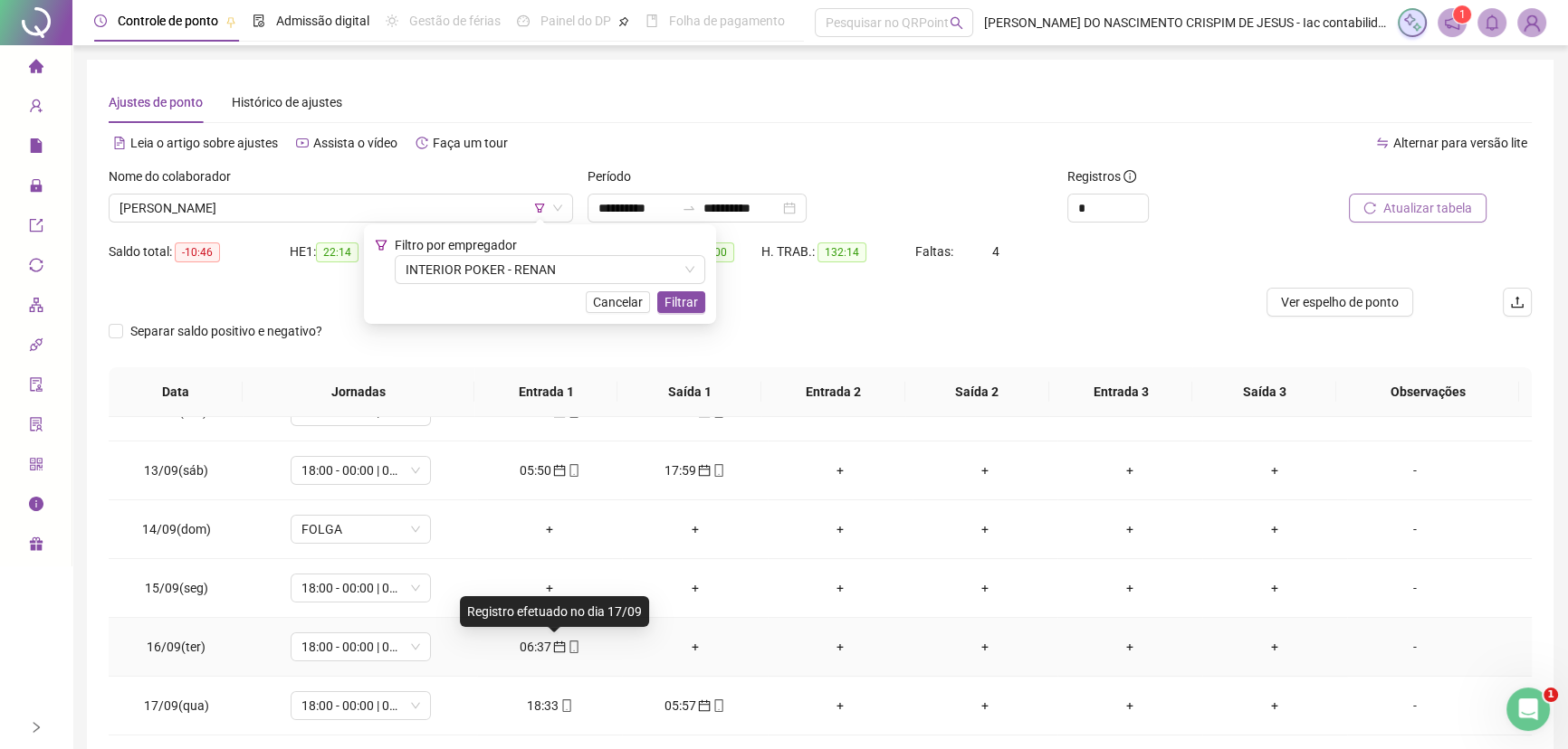
click at [553, 647] on icon "calendar" at bounding box center [559, 646] width 13 height 13
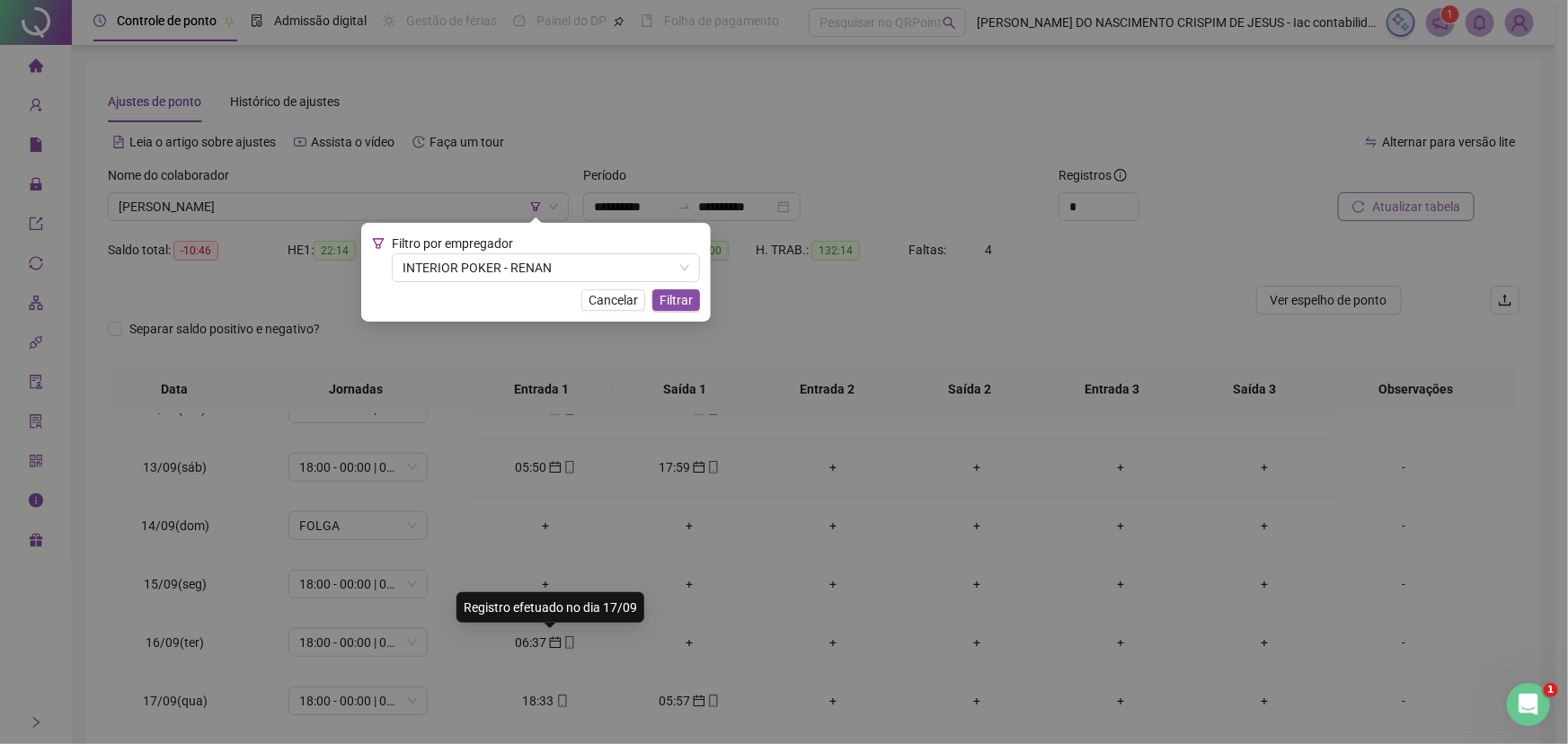
type input "**********"
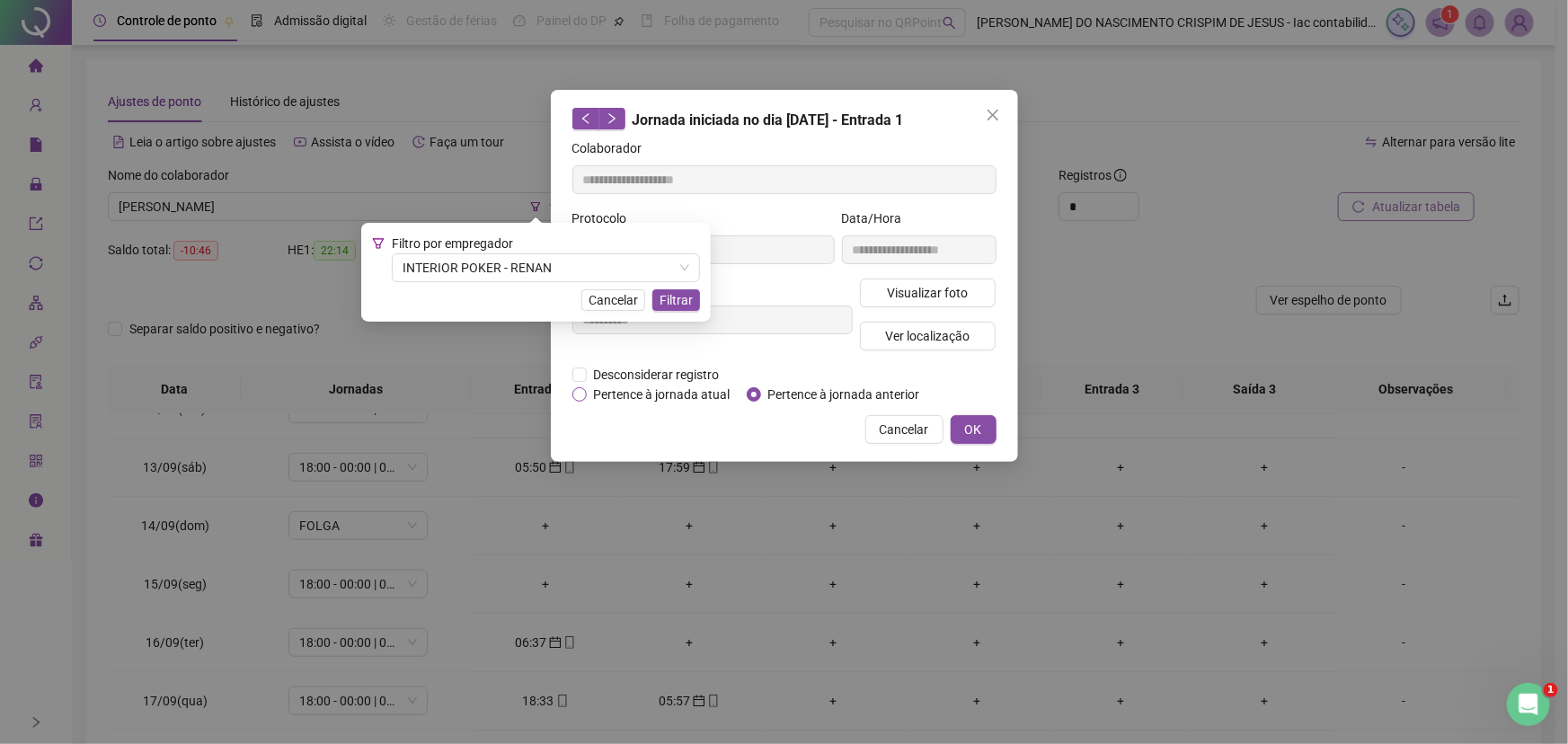
click at [692, 398] on span "Pertence à jornada atual" at bounding box center [662, 395] width 151 height 20
click at [988, 430] on button "OK" at bounding box center [973, 429] width 46 height 28
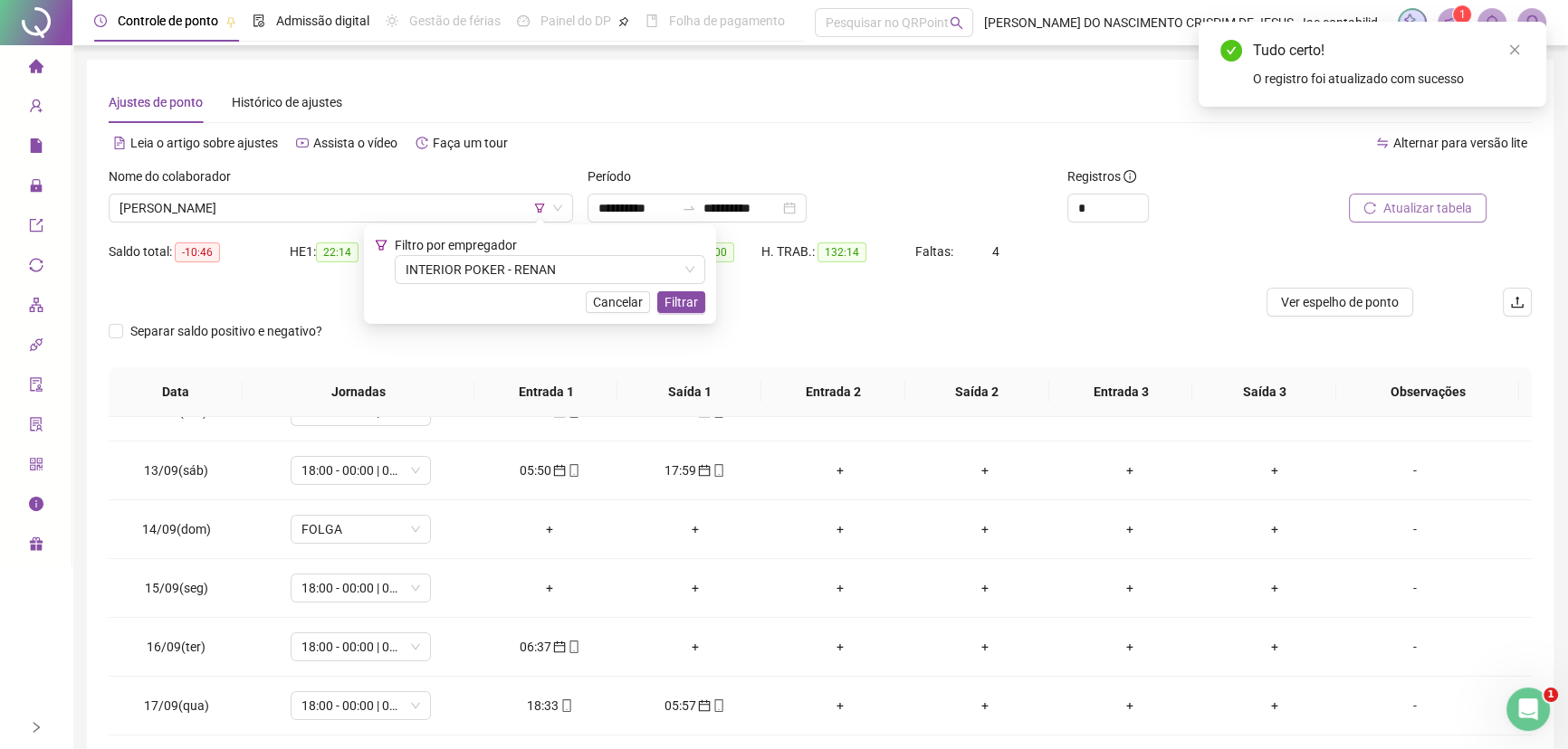
click at [1411, 208] on span "Atualizar tabela" at bounding box center [1428, 208] width 89 height 20
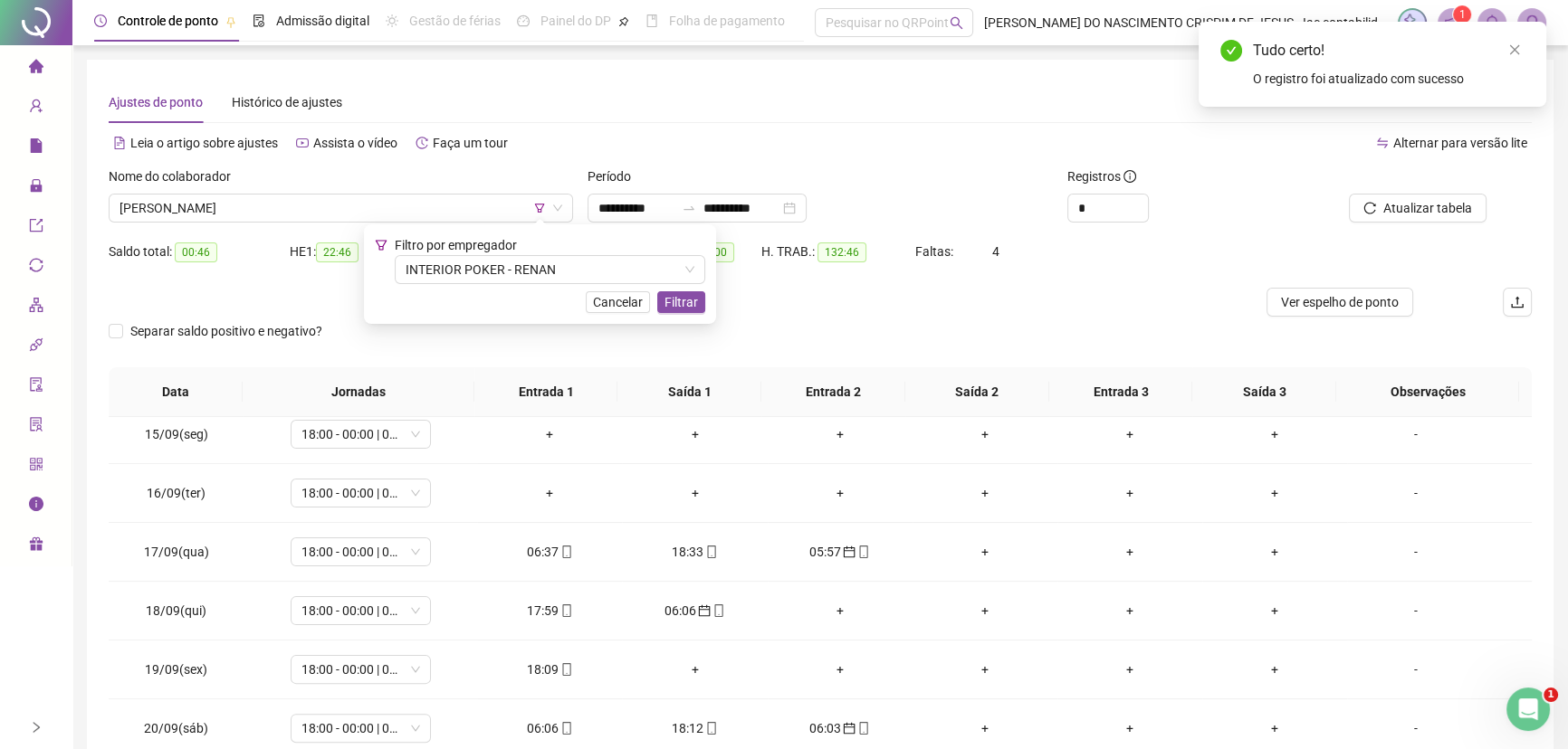
scroll to position [846, 0]
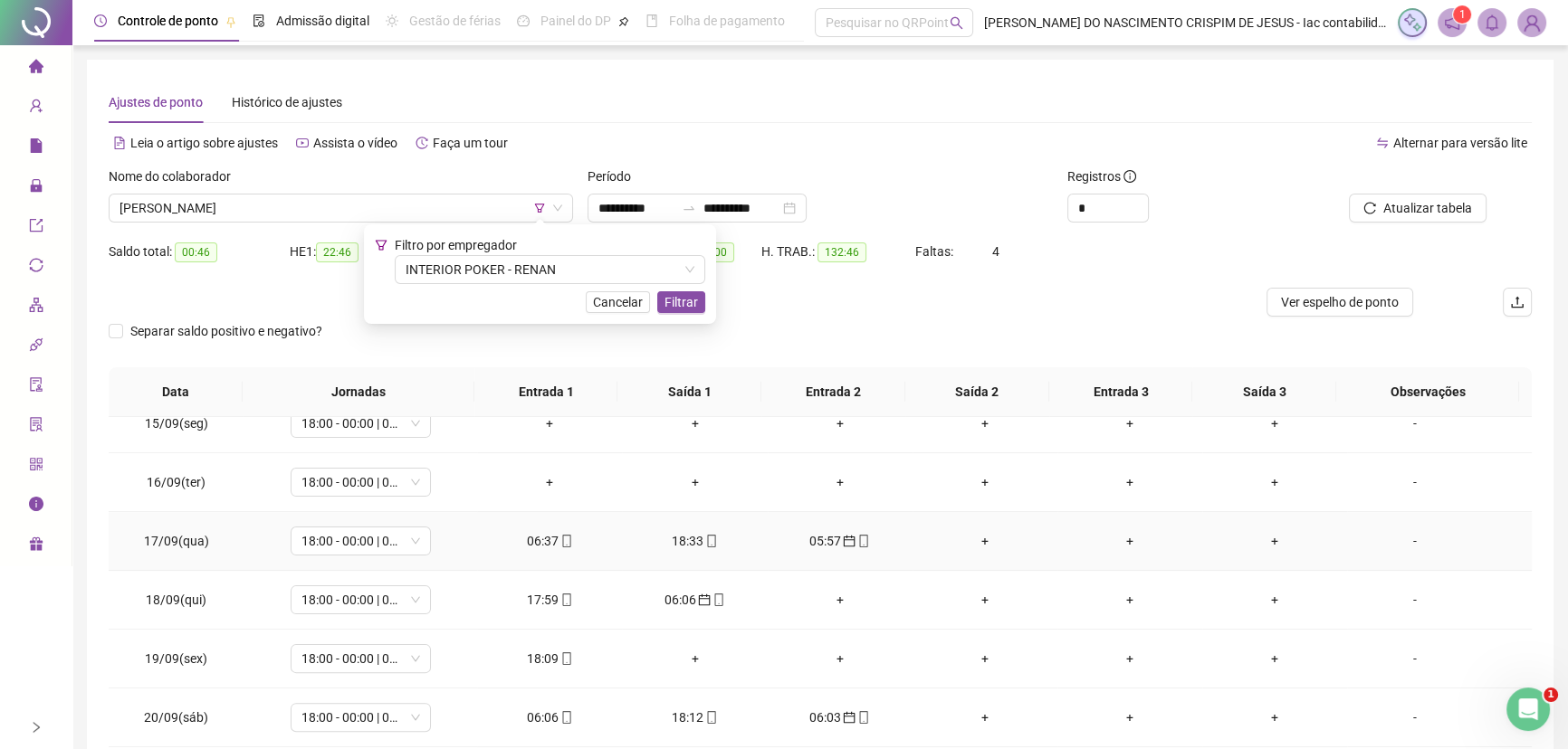
click at [563, 536] on icon "mobile" at bounding box center [566, 541] width 8 height 13
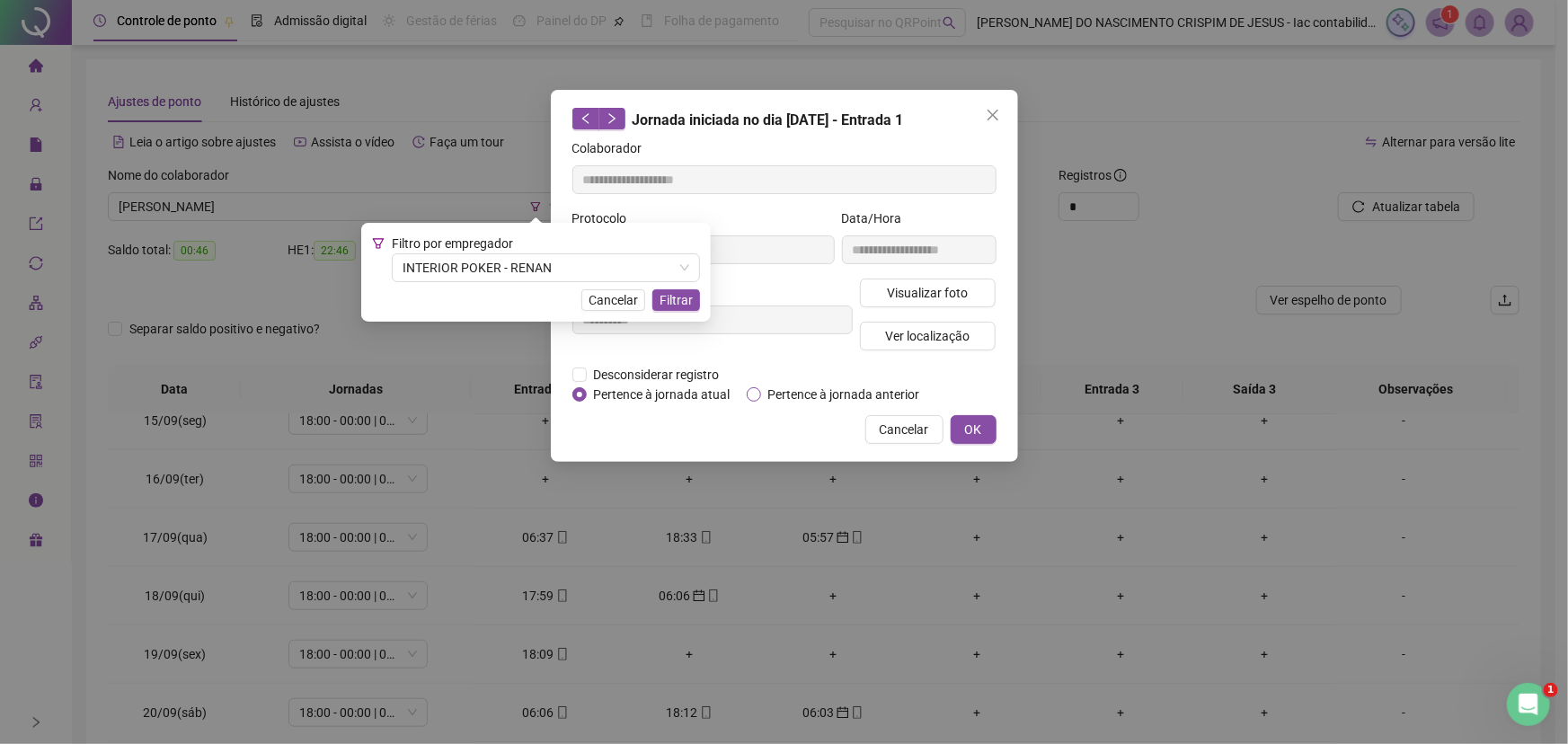
click at [771, 394] on span "Pertence à jornada anterior" at bounding box center [844, 395] width 166 height 20
click at [974, 429] on span "OK" at bounding box center [972, 430] width 17 height 20
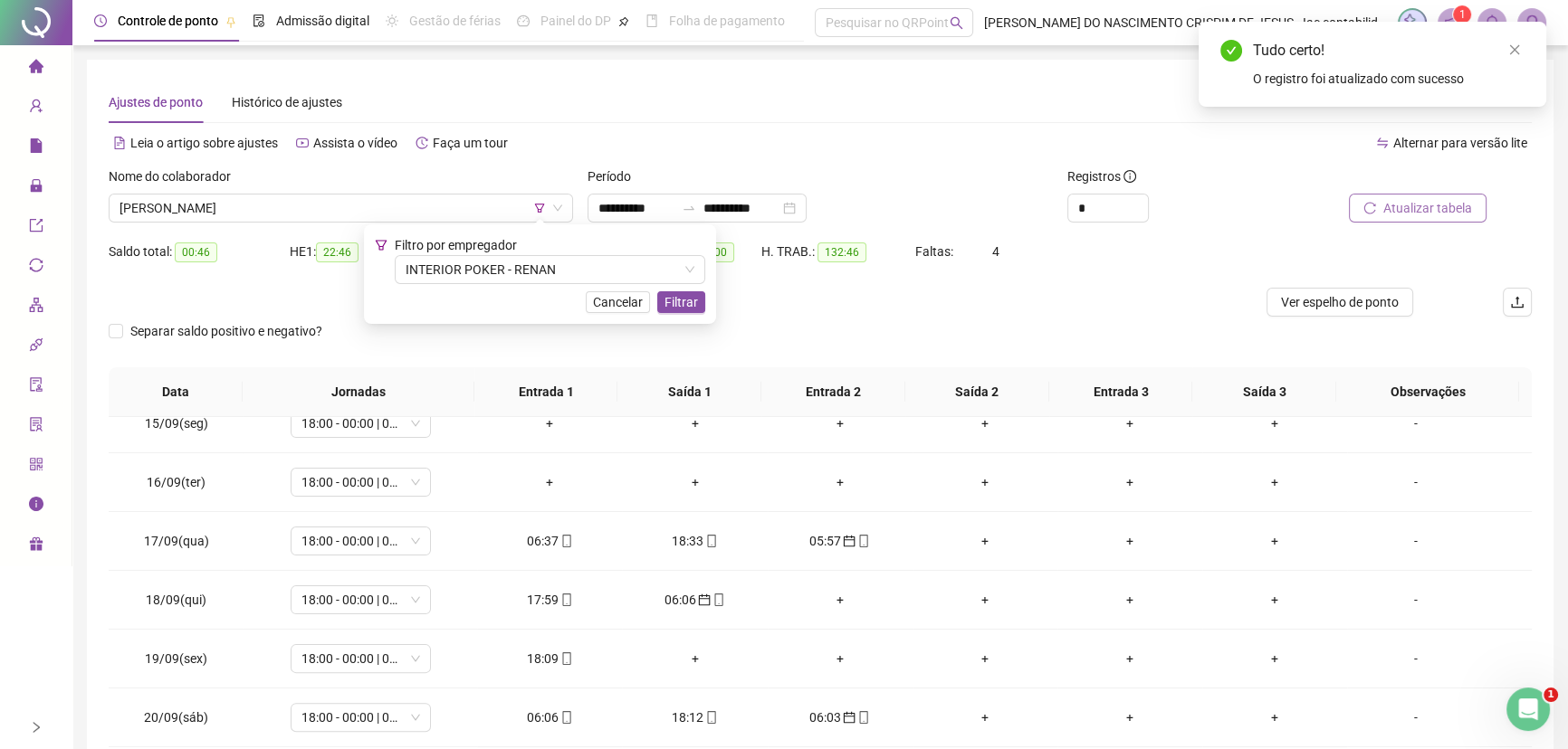
click at [1428, 208] on span "Atualizar tabela" at bounding box center [1428, 208] width 89 height 20
click at [534, 479] on div "06:37" at bounding box center [549, 482] width 116 height 20
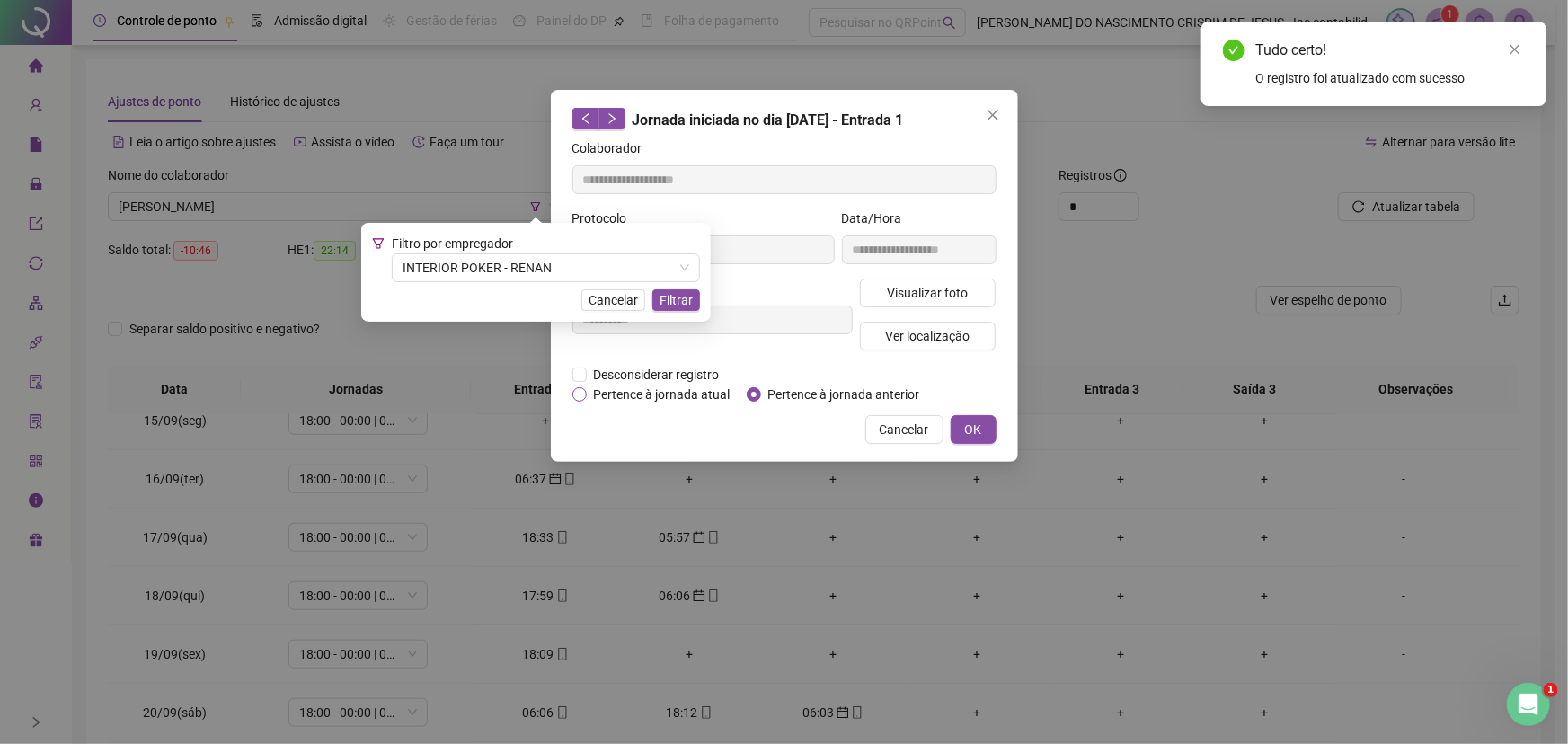
click at [698, 398] on span "Pertence à jornada atual" at bounding box center [662, 395] width 151 height 20
click at [968, 424] on span "OK" at bounding box center [972, 430] width 17 height 20
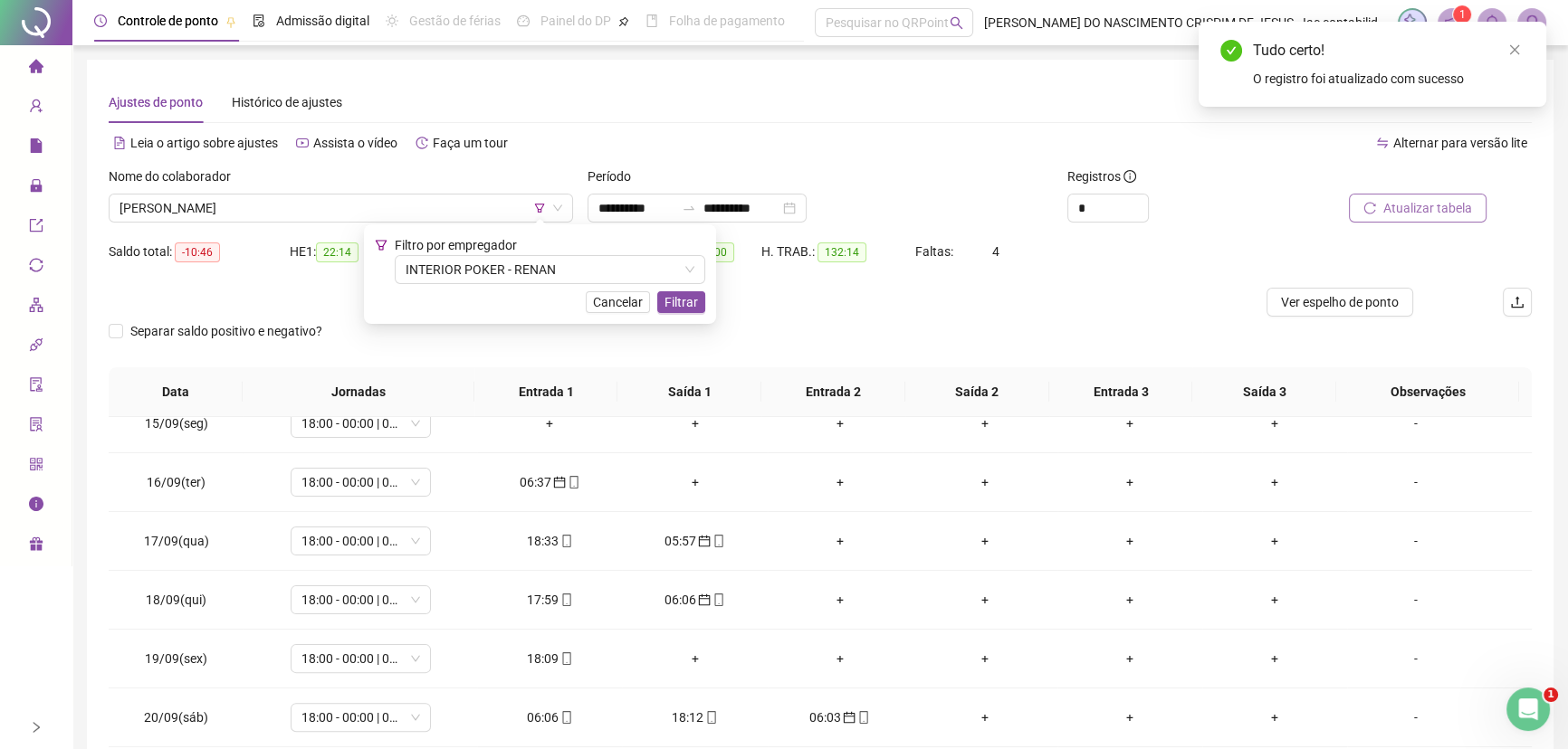
click at [1397, 208] on span "Atualizar tabela" at bounding box center [1428, 208] width 89 height 20
click at [817, 539] on div "05:57" at bounding box center [839, 541] width 116 height 20
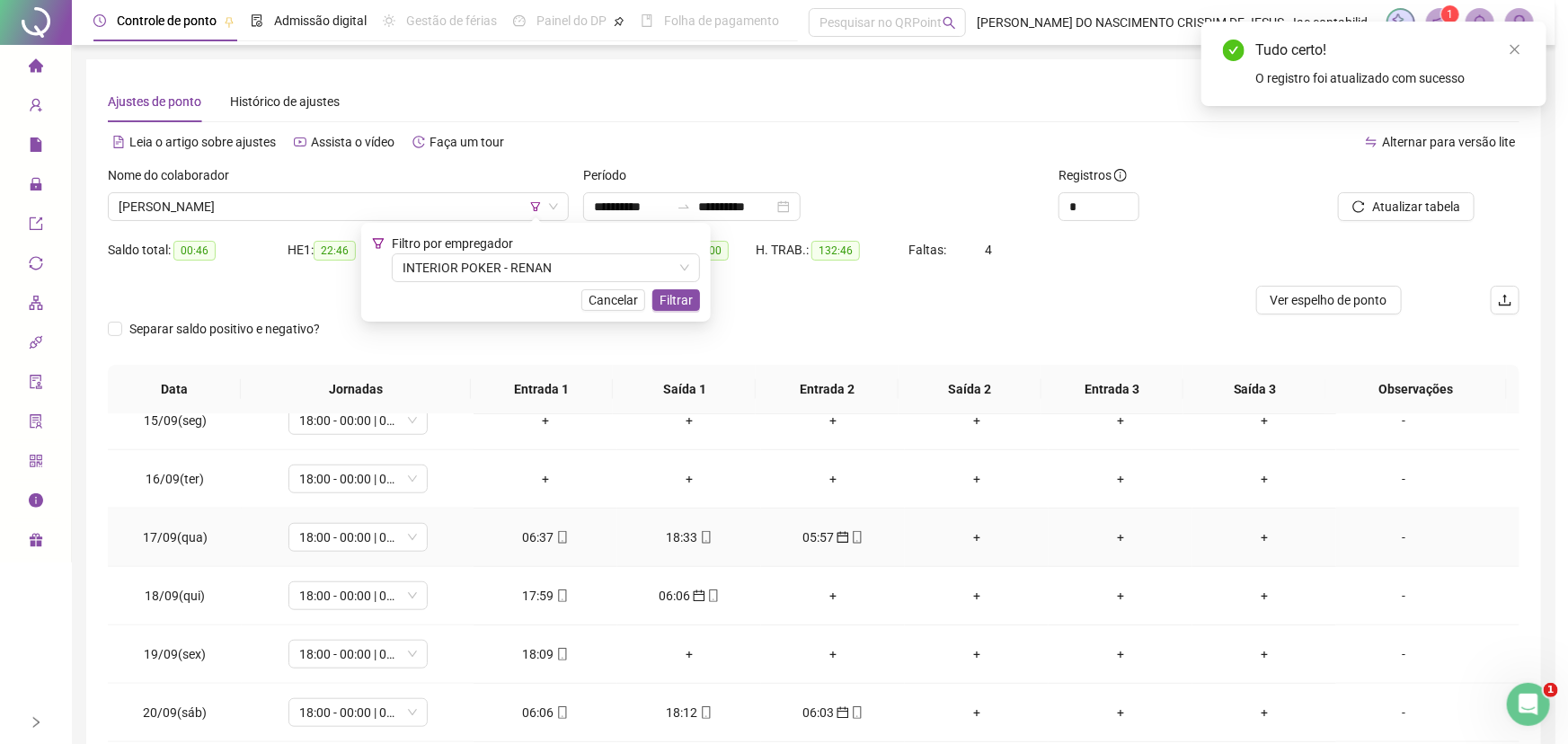
type input "**********"
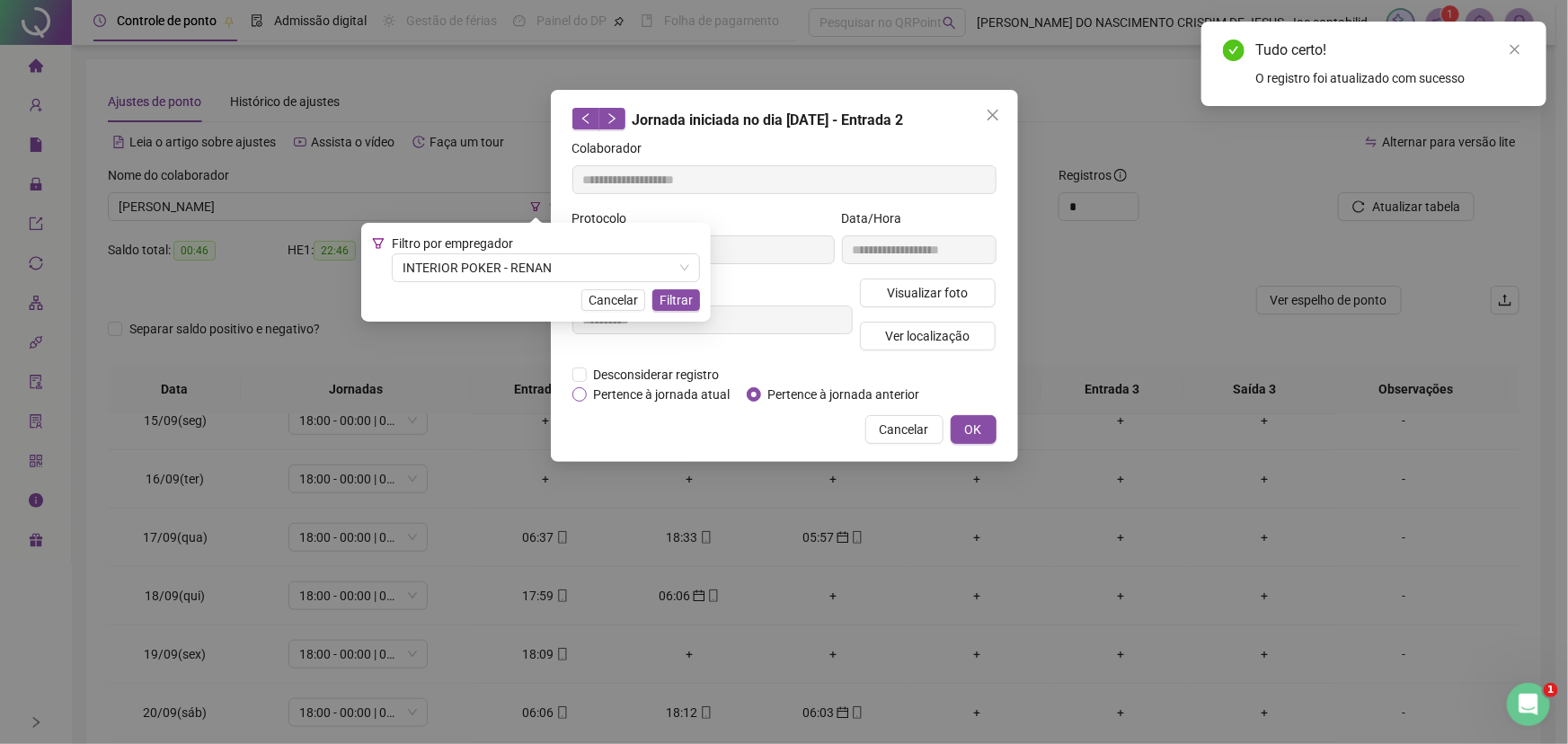
click at [677, 397] on span "Pertence à jornada atual" at bounding box center [662, 395] width 151 height 20
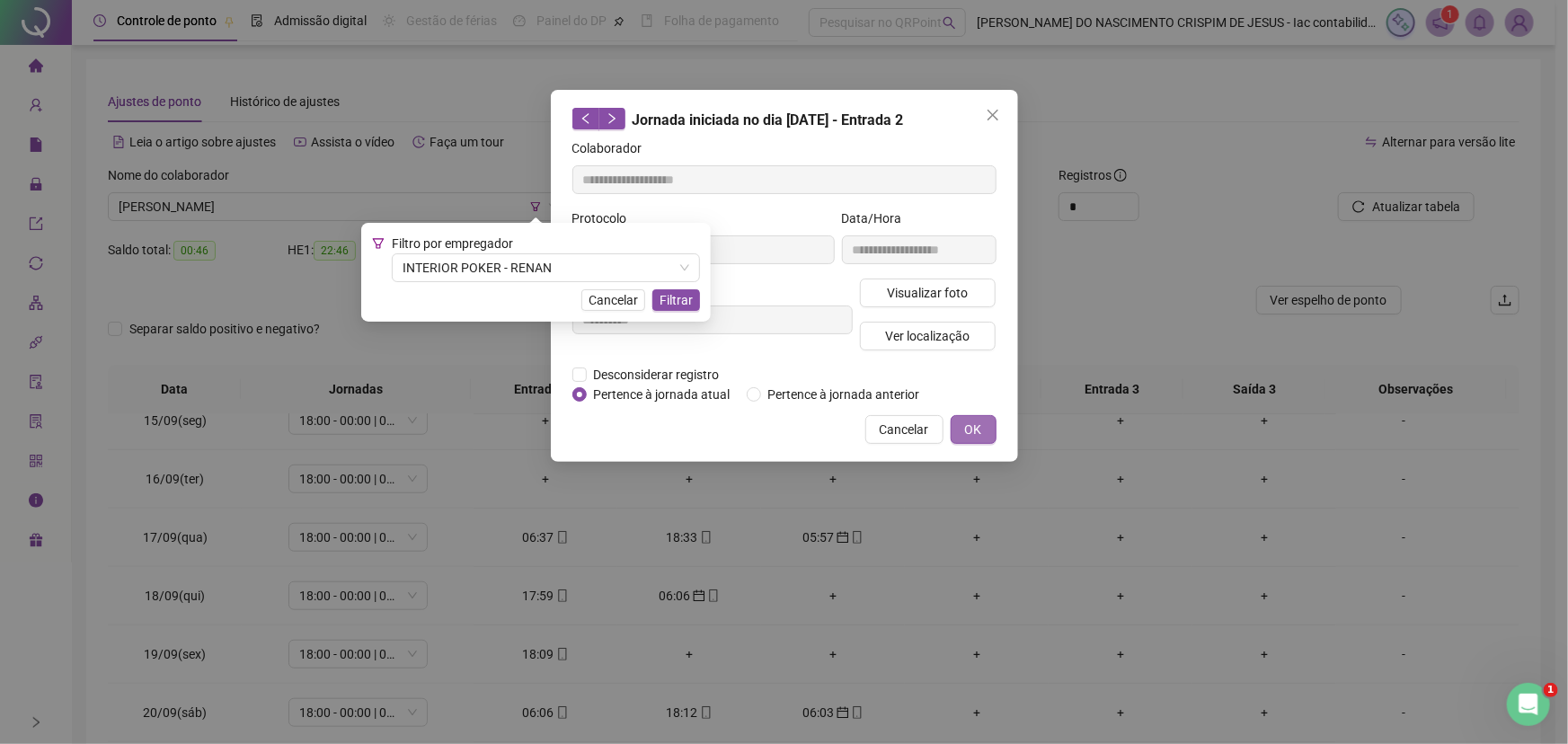
click at [963, 431] on button "OK" at bounding box center [973, 429] width 46 height 28
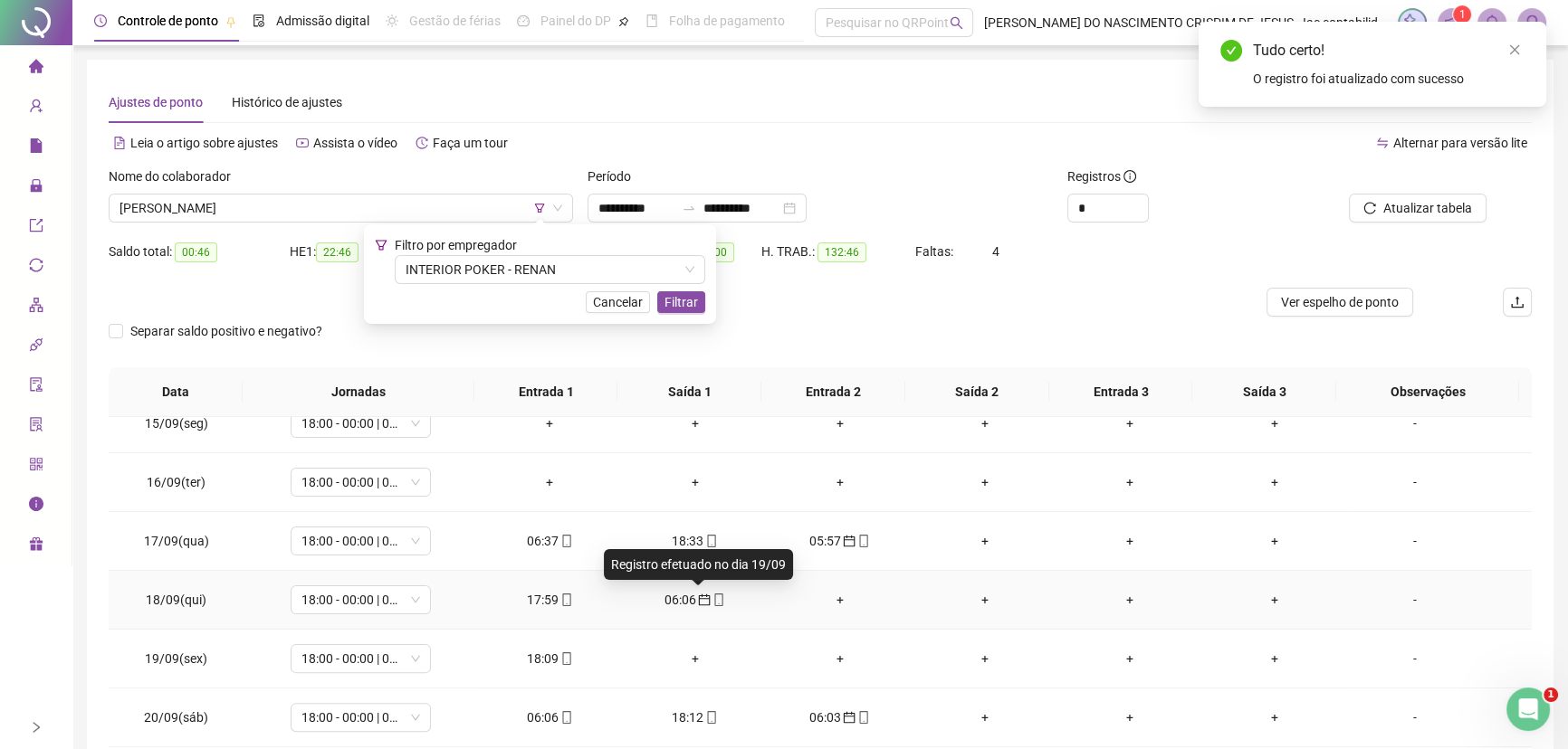
click at [698, 595] on icon "calendar" at bounding box center [704, 600] width 13 height 13
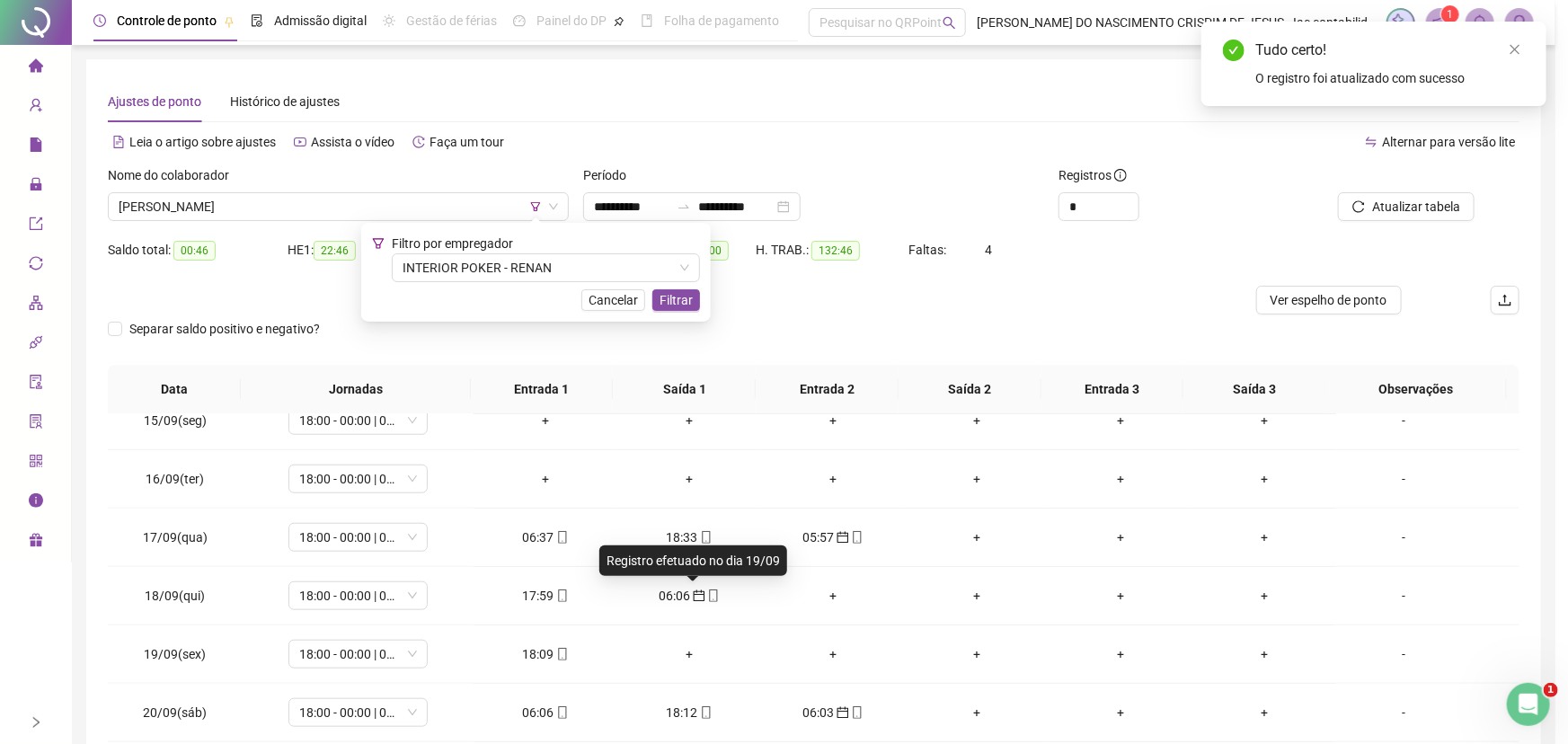
type input "**********"
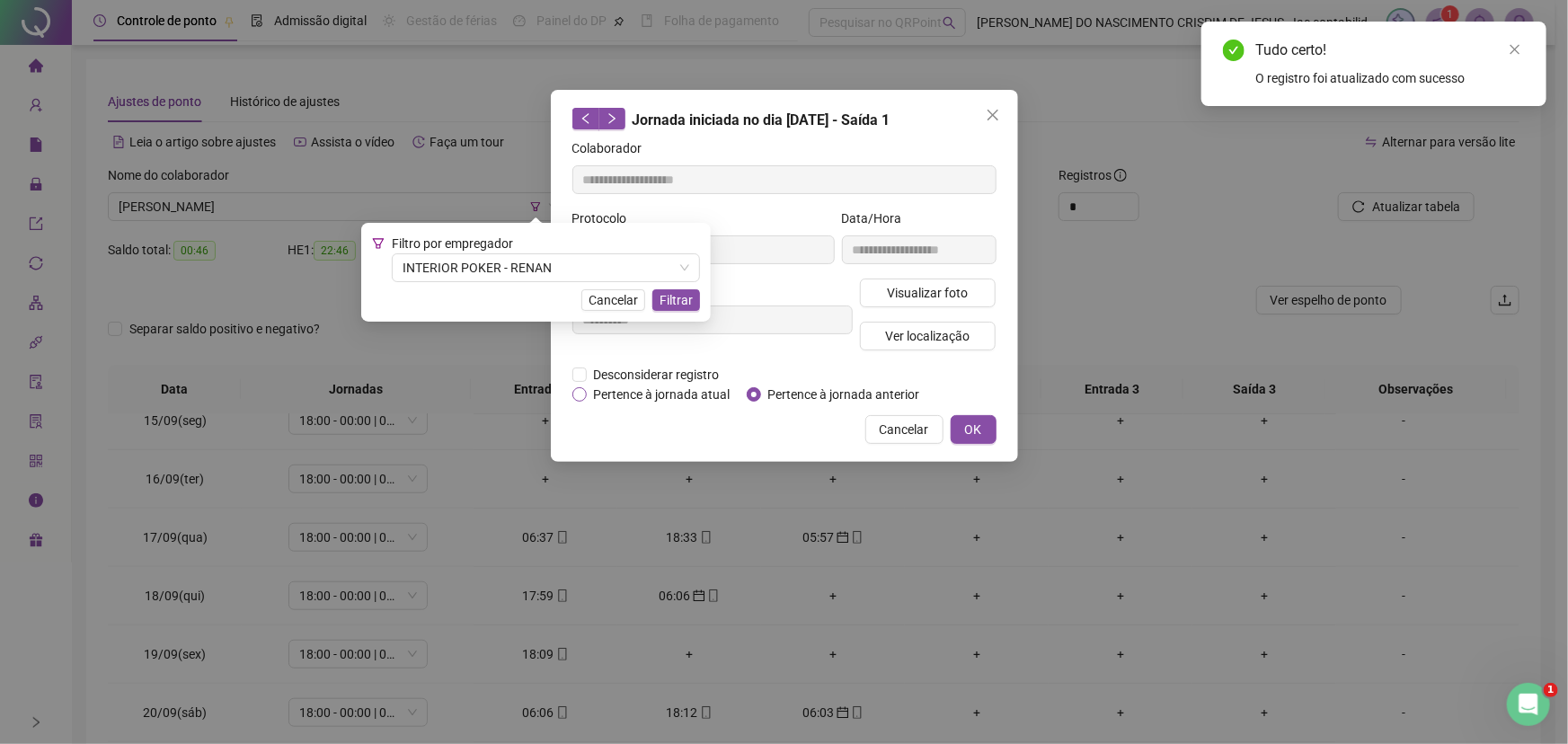
click at [679, 395] on span "Pertence à jornada atual" at bounding box center [662, 395] width 151 height 20
click at [996, 416] on div "**********" at bounding box center [784, 276] width 467 height 372
click at [982, 424] on button "OK" at bounding box center [973, 429] width 46 height 28
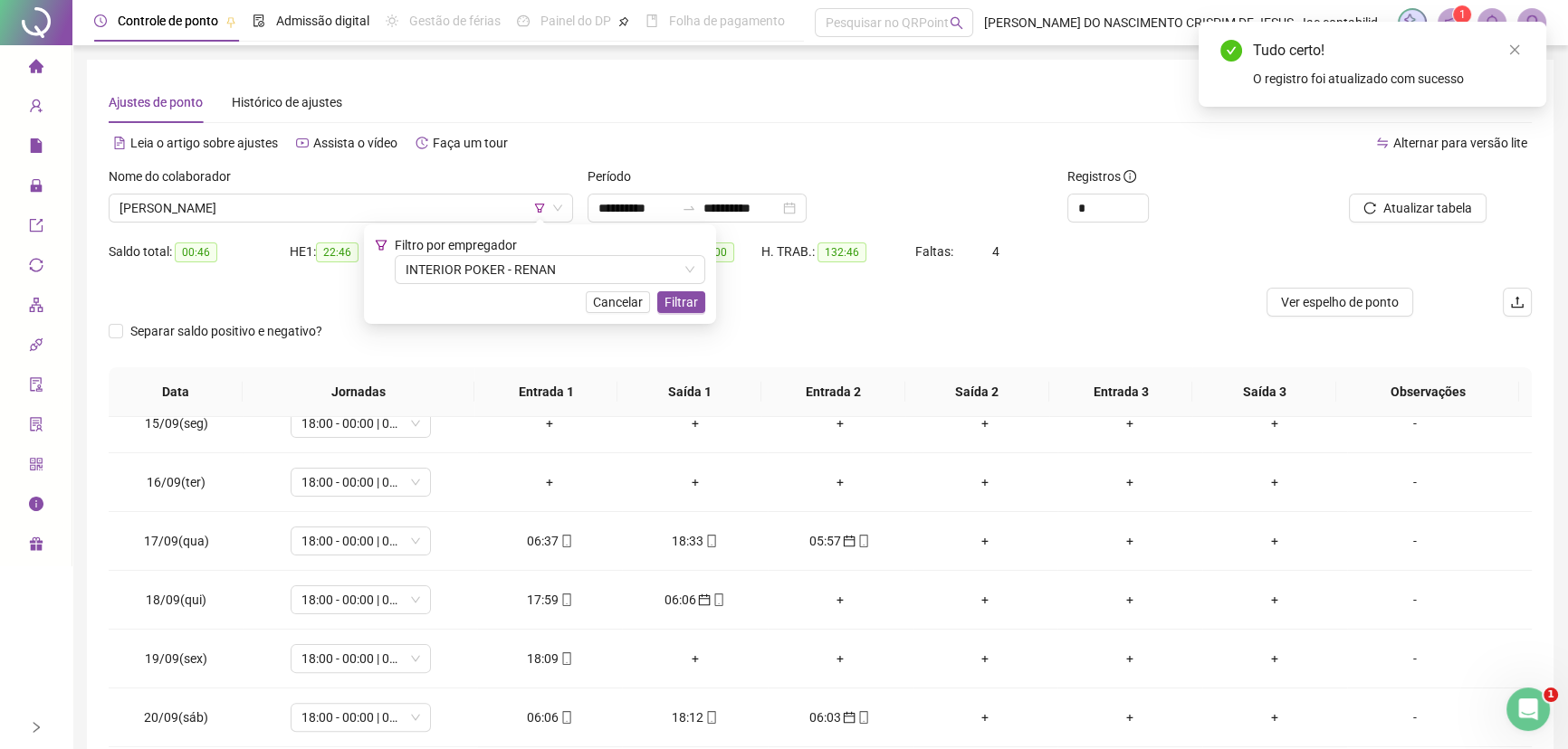
click at [1513, 63] on div "Tudo certo! O registro foi atualizado com sucesso" at bounding box center [1372, 63] width 305 height 48
click at [1512, 55] on icon "close" at bounding box center [1514, 49] width 13 height 13
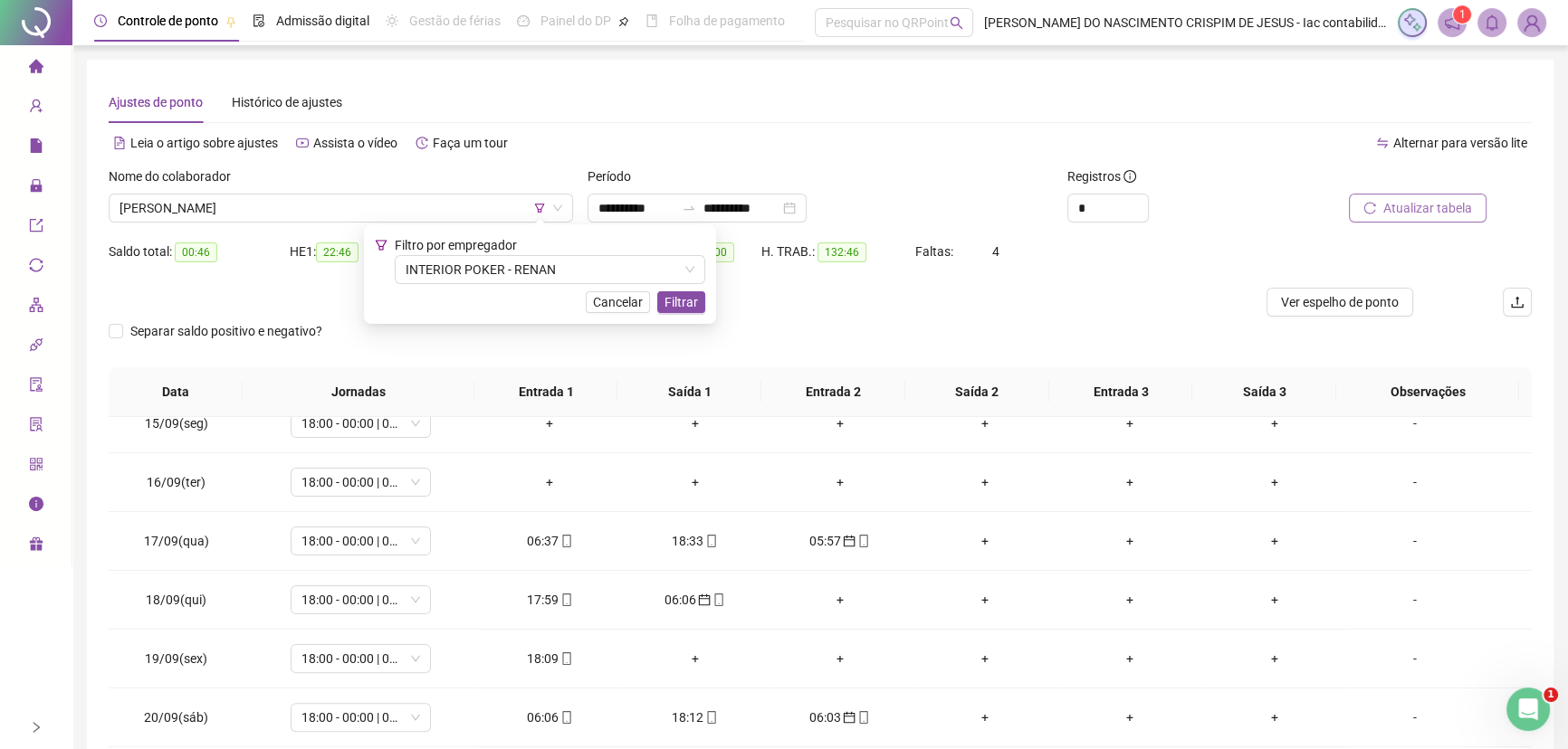
click at [1417, 207] on span "Atualizar tabela" at bounding box center [1428, 208] width 89 height 20
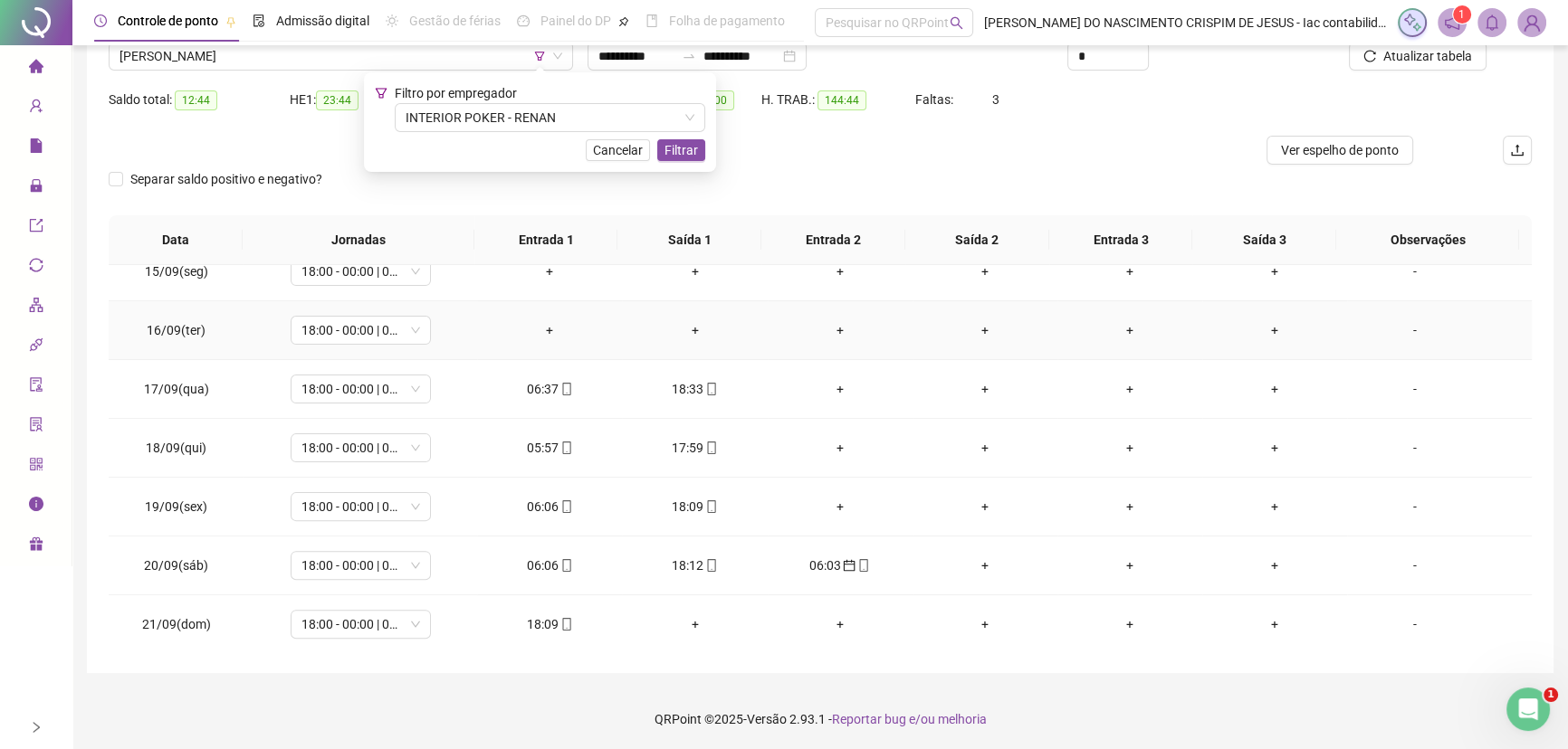
scroll to position [154, 0]
click at [857, 565] on icon "mobile" at bounding box center [863, 563] width 13 height 13
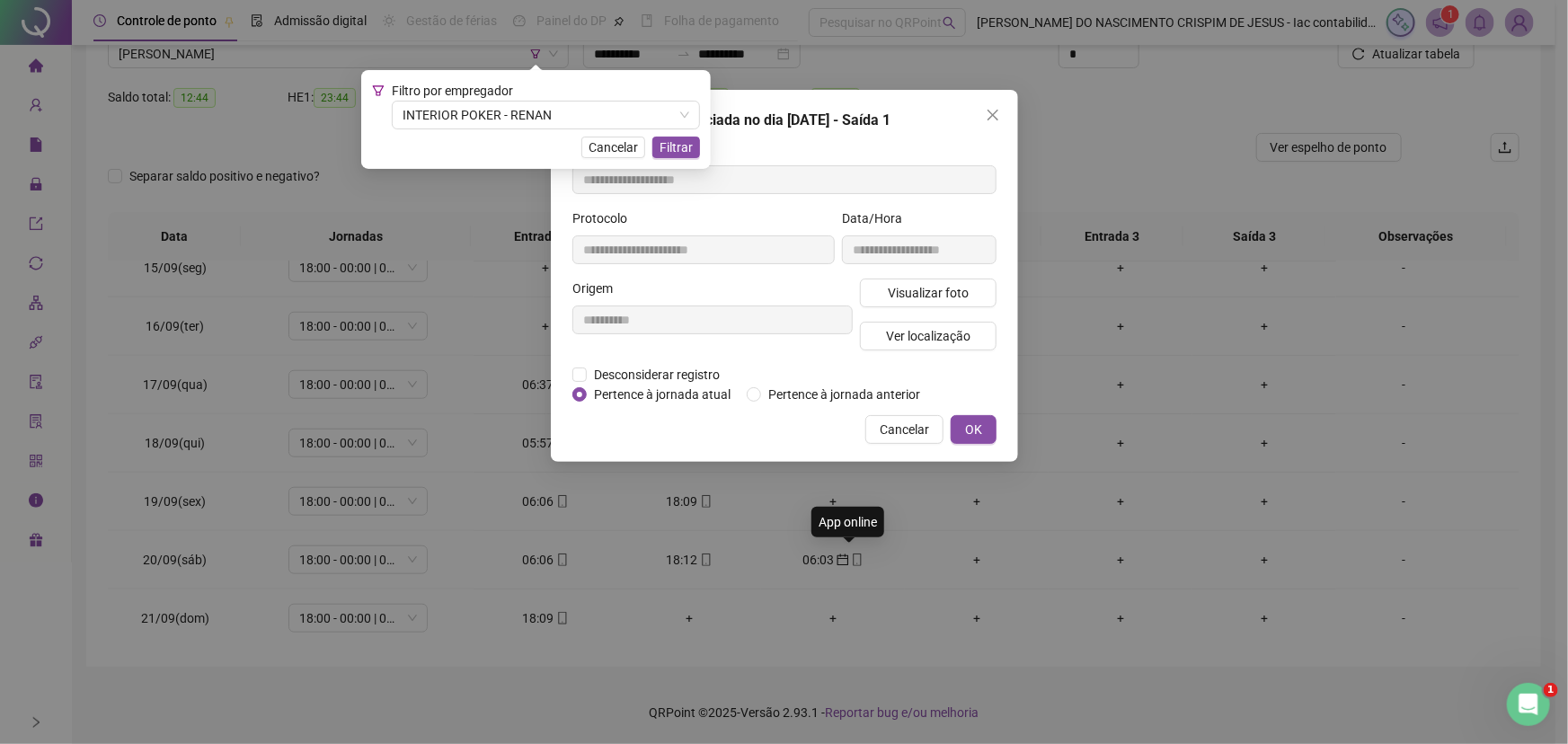
type input "**********"
click at [663, 397] on span "Pertence à jornada atual" at bounding box center [662, 395] width 151 height 20
click at [974, 427] on span "OK" at bounding box center [972, 430] width 17 height 20
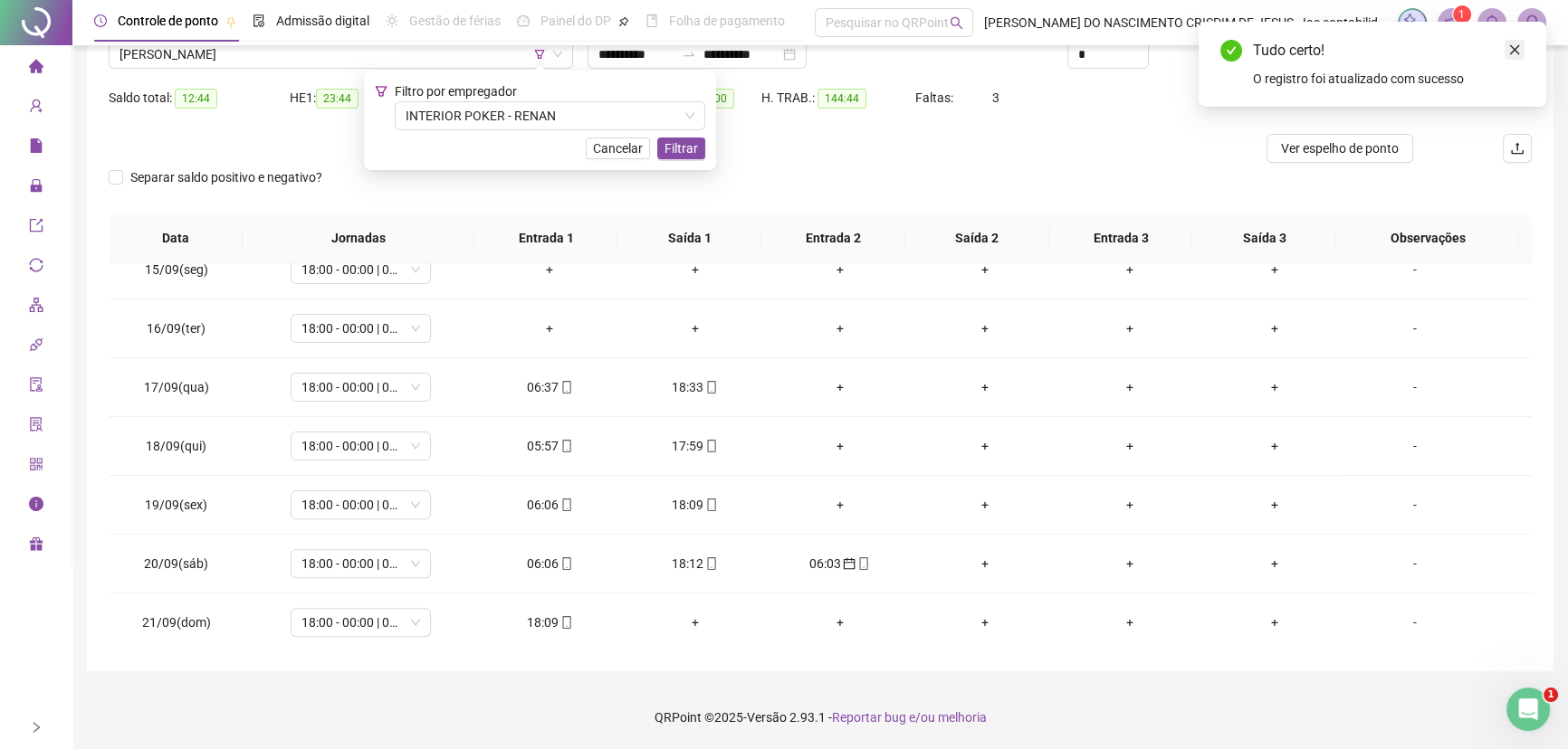
click at [1507, 53] on link "Close" at bounding box center [1515, 49] width 20 height 20
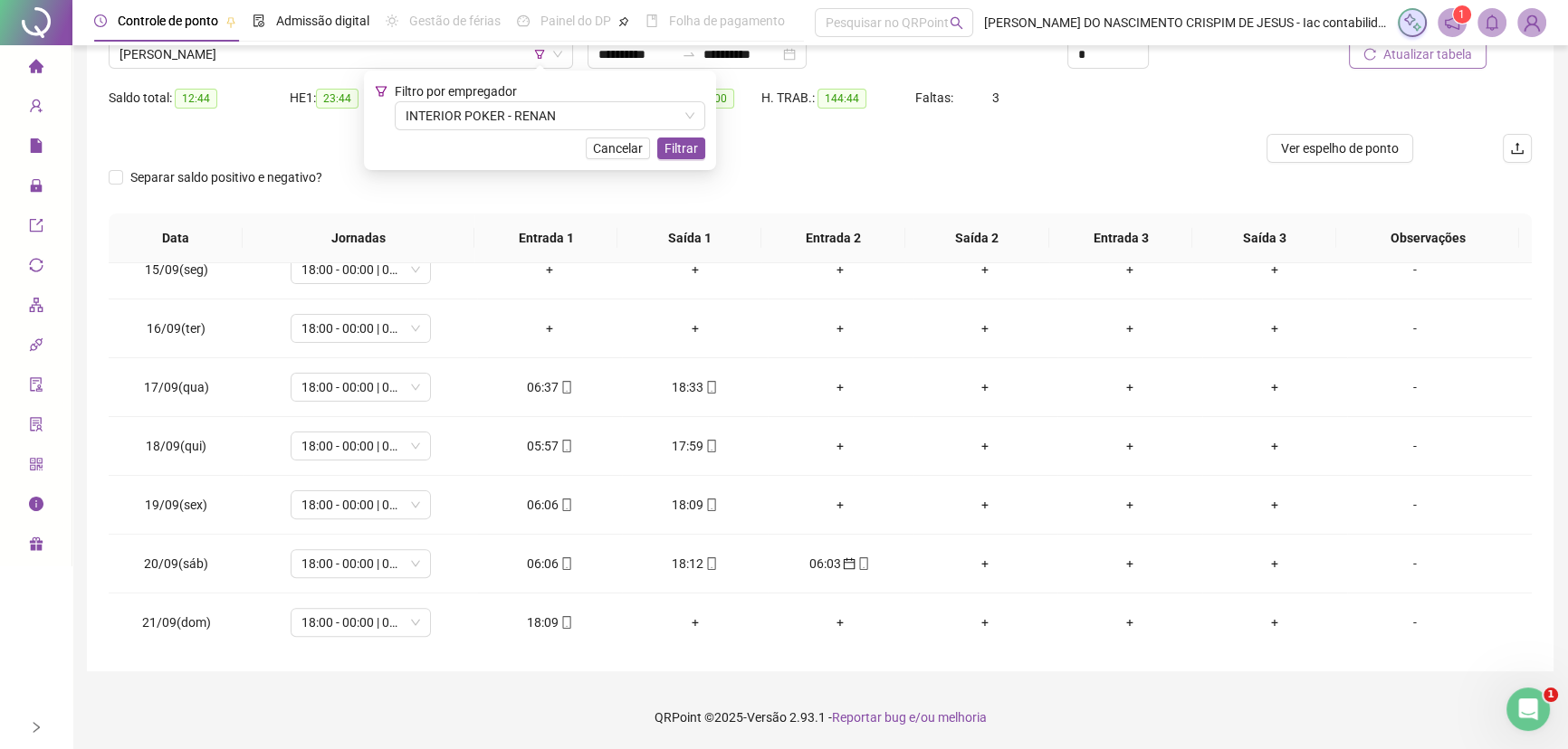
click at [1458, 62] on span "Atualizar tabela" at bounding box center [1428, 54] width 89 height 20
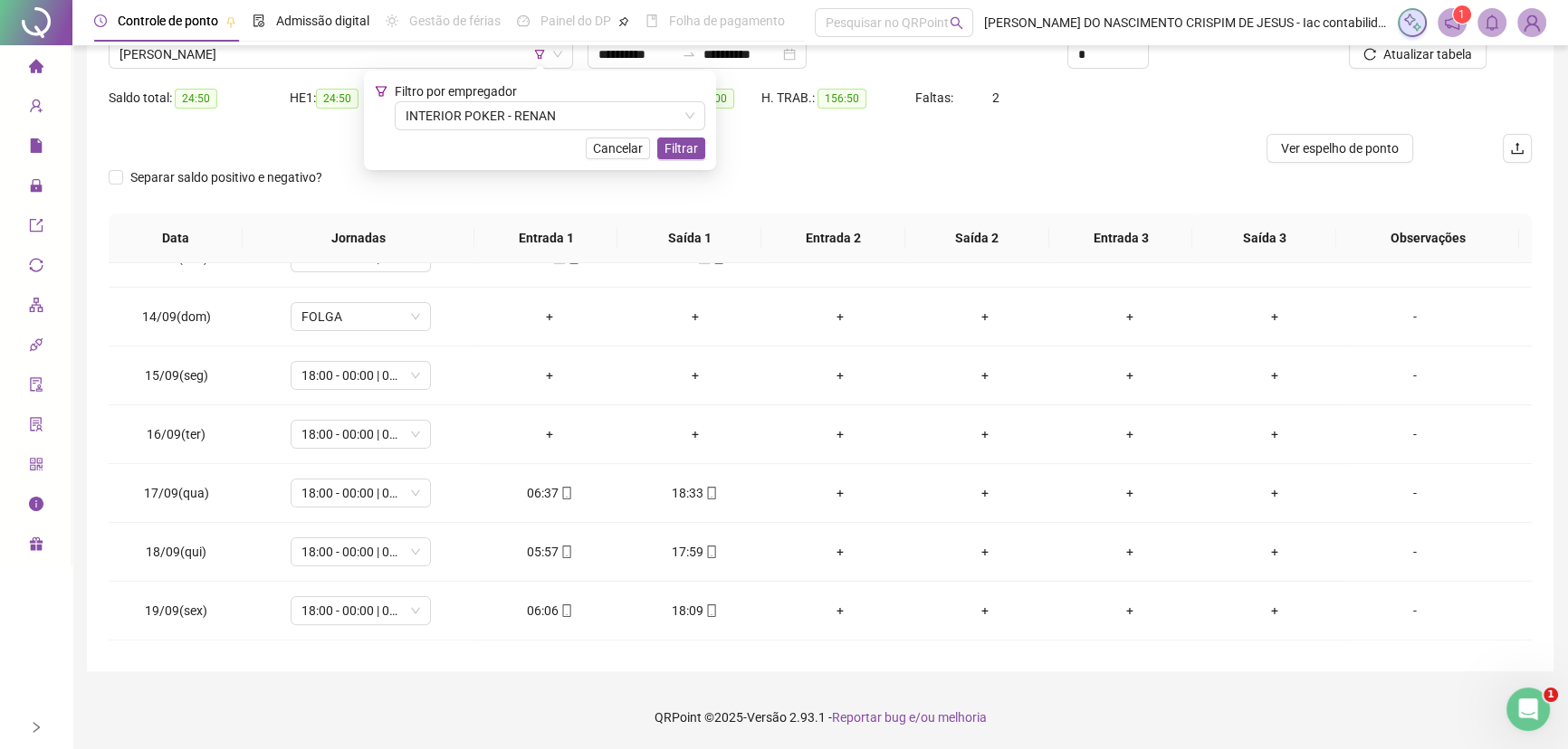
scroll to position [846, 0]
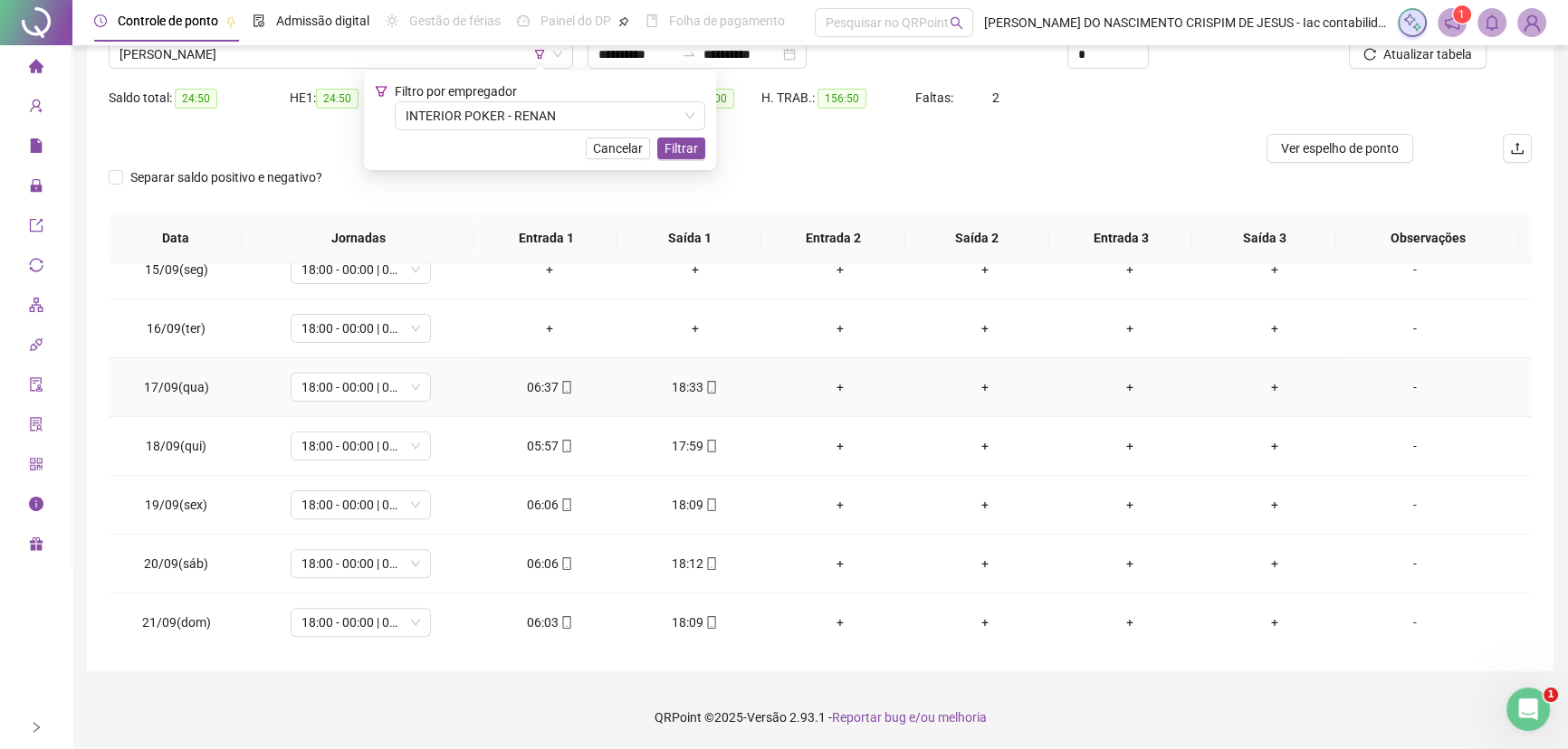
click at [534, 387] on div "06:37" at bounding box center [549, 387] width 116 height 20
type input "**********"
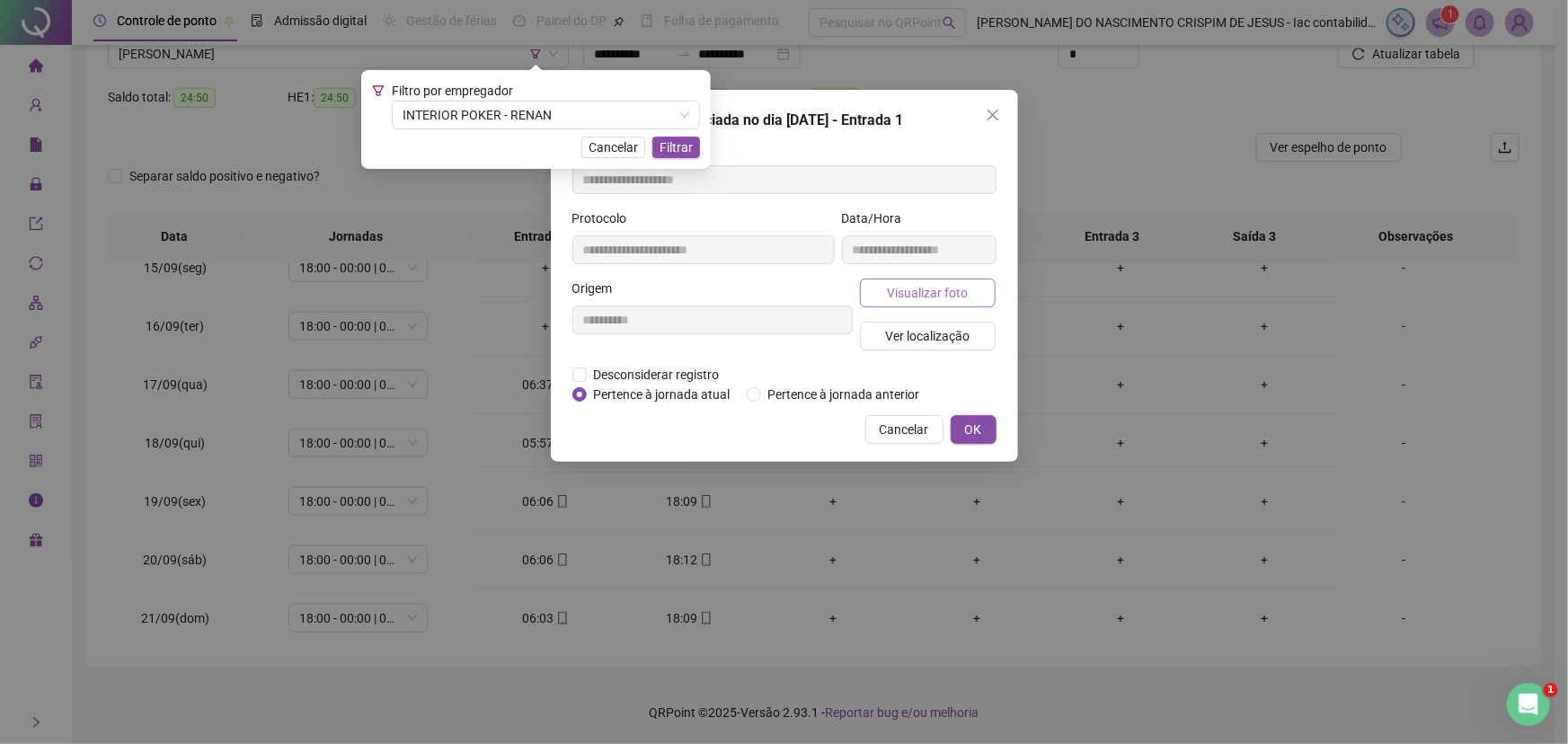
click at [912, 296] on span "Visualizar foto" at bounding box center [927, 292] width 80 height 20
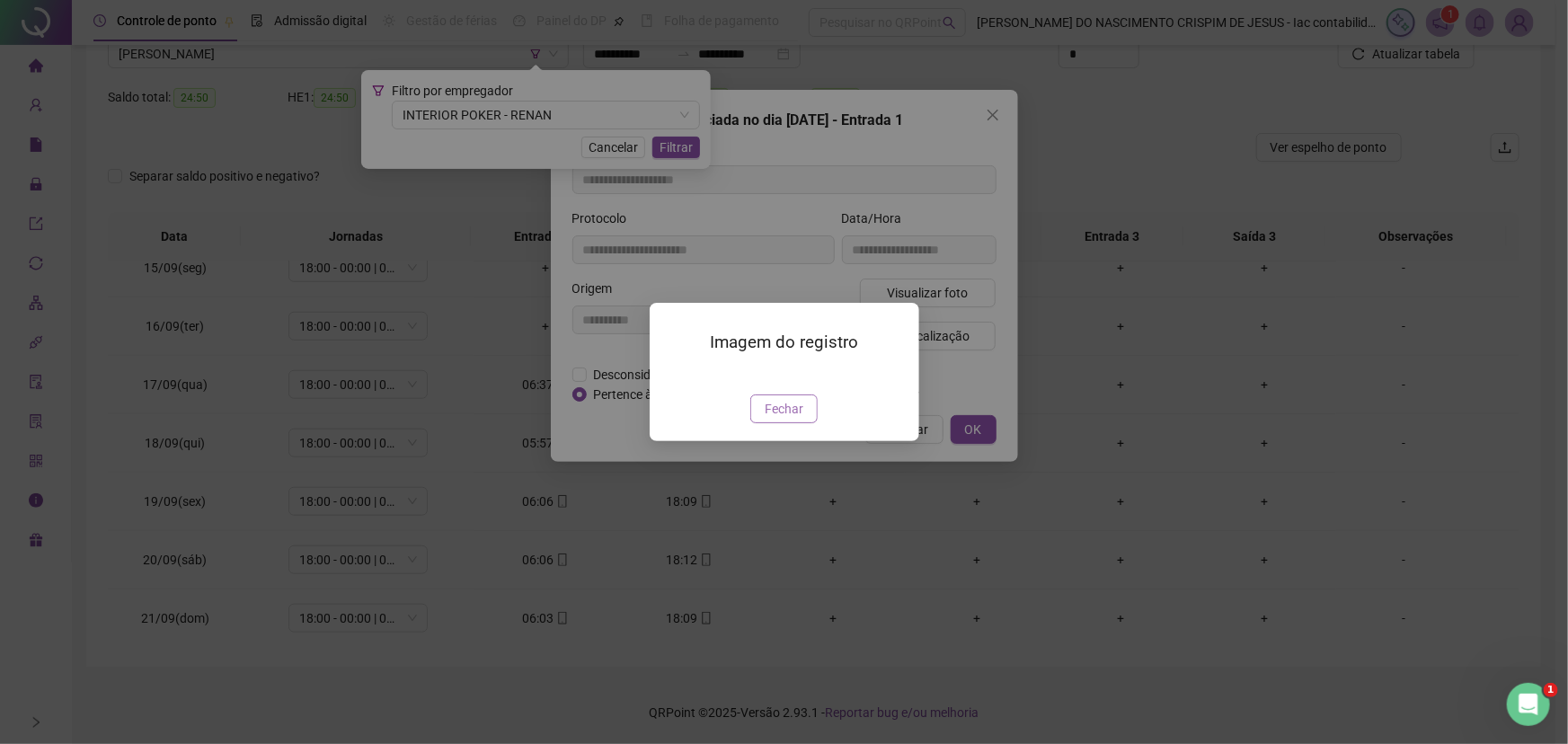
click at [781, 419] on span "Fechar" at bounding box center [783, 409] width 38 height 20
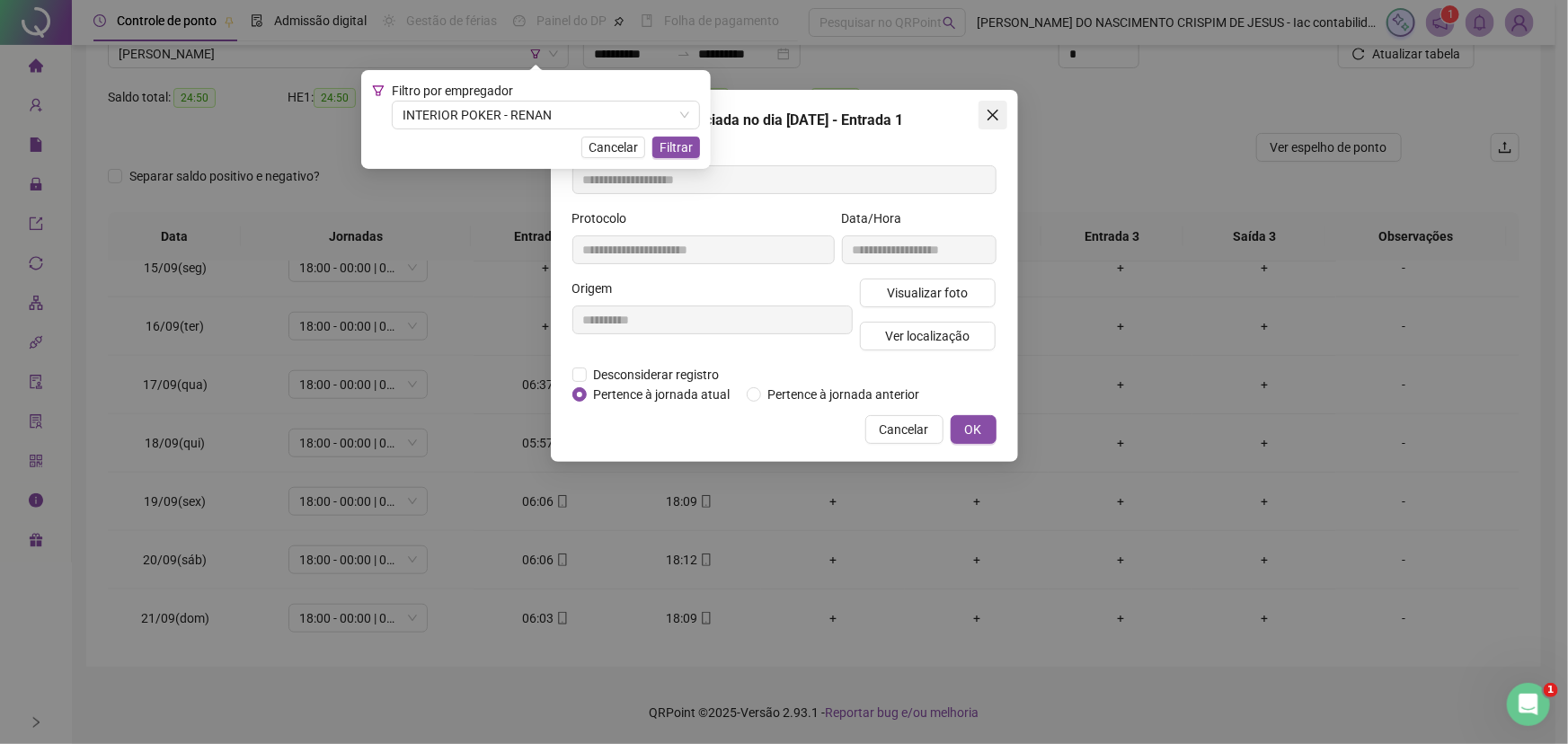
click at [996, 119] on icon "close" at bounding box center [991, 115] width 11 height 11
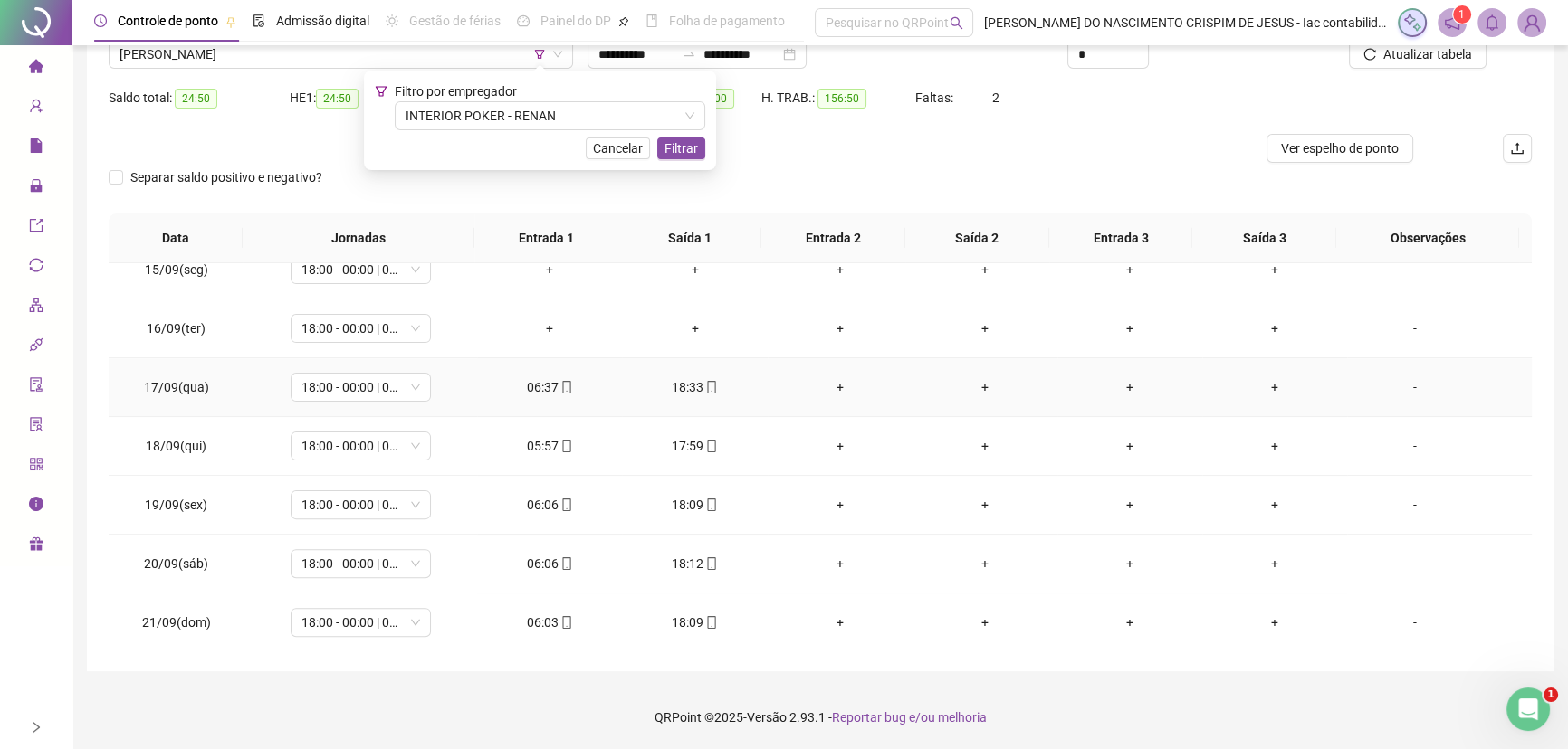
click at [688, 380] on div "18:33" at bounding box center [694, 387] width 116 height 20
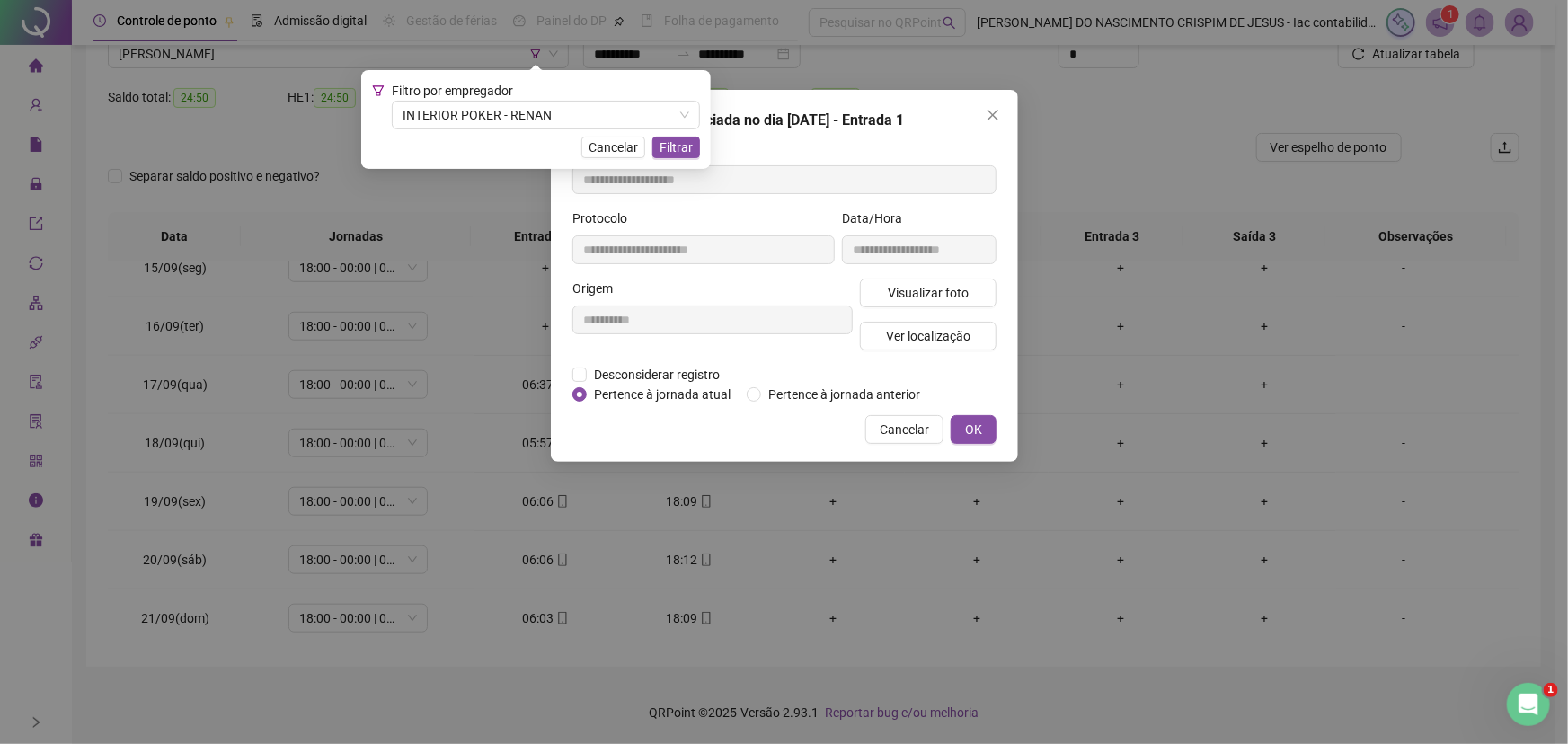
type input "**********"
click at [909, 288] on span "Visualizar foto" at bounding box center [927, 292] width 80 height 20
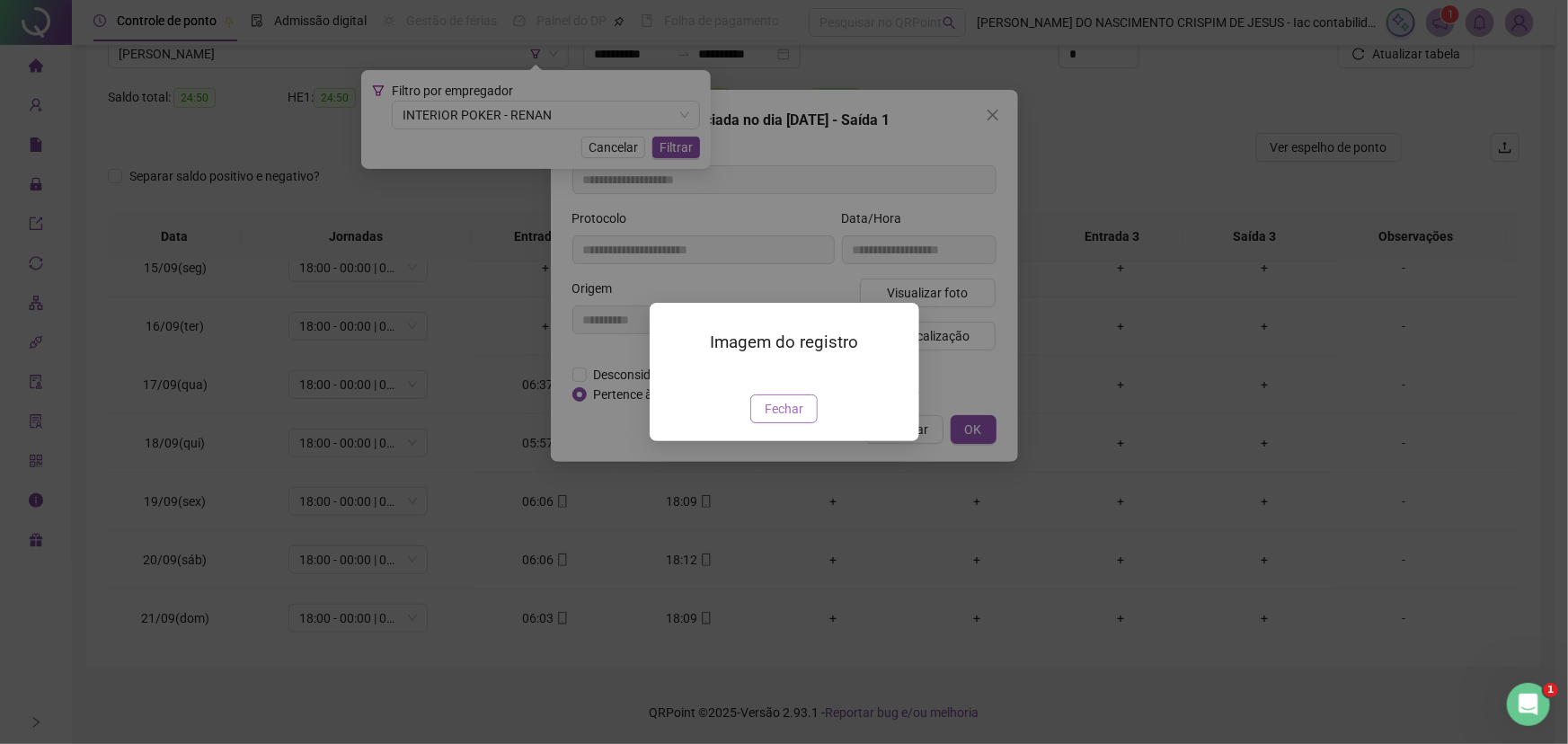
click at [772, 423] on button "Fechar" at bounding box center [784, 408] width 68 height 28
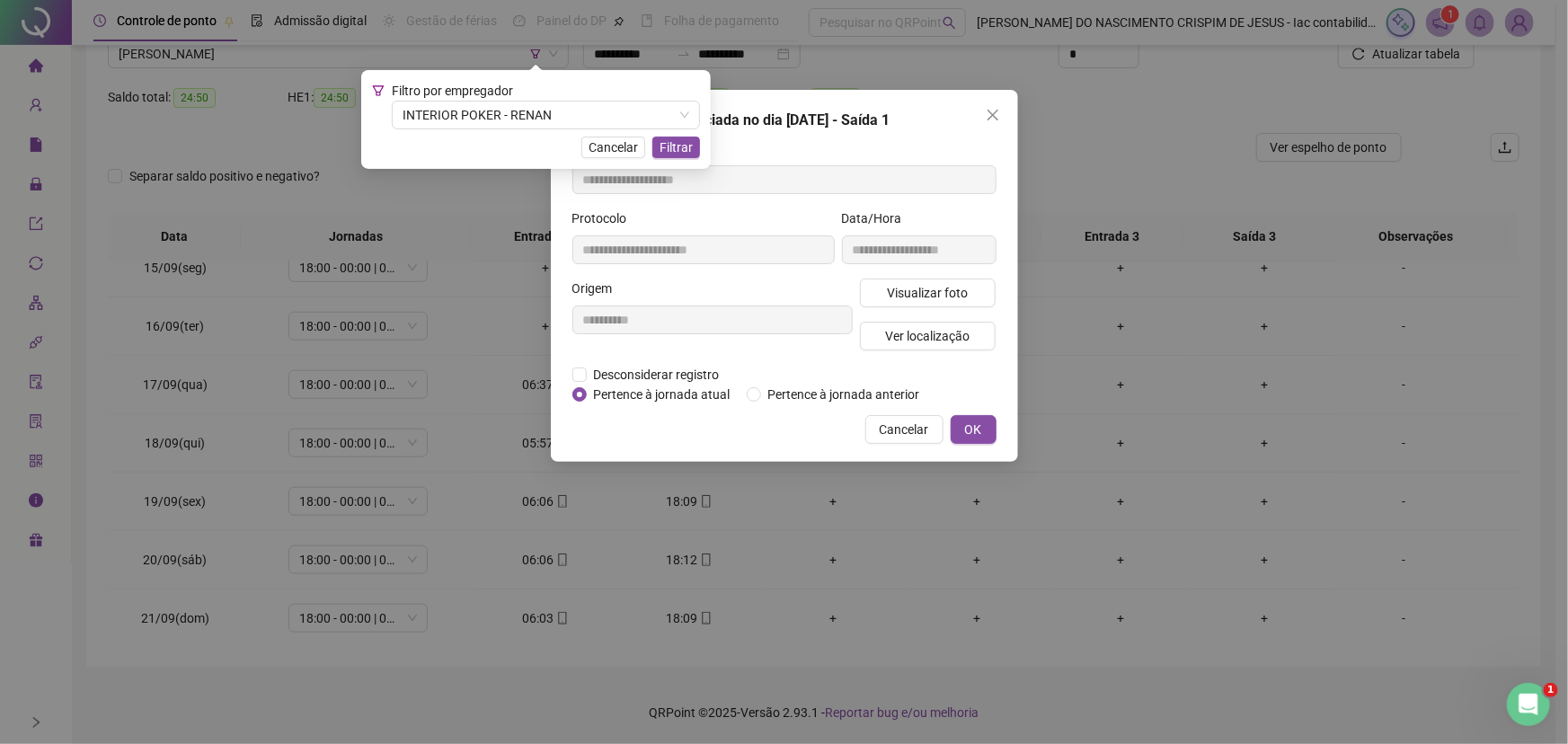
click at [991, 132] on div "**********" at bounding box center [784, 276] width 467 height 372
click at [988, 127] on button "Close" at bounding box center [992, 115] width 28 height 28
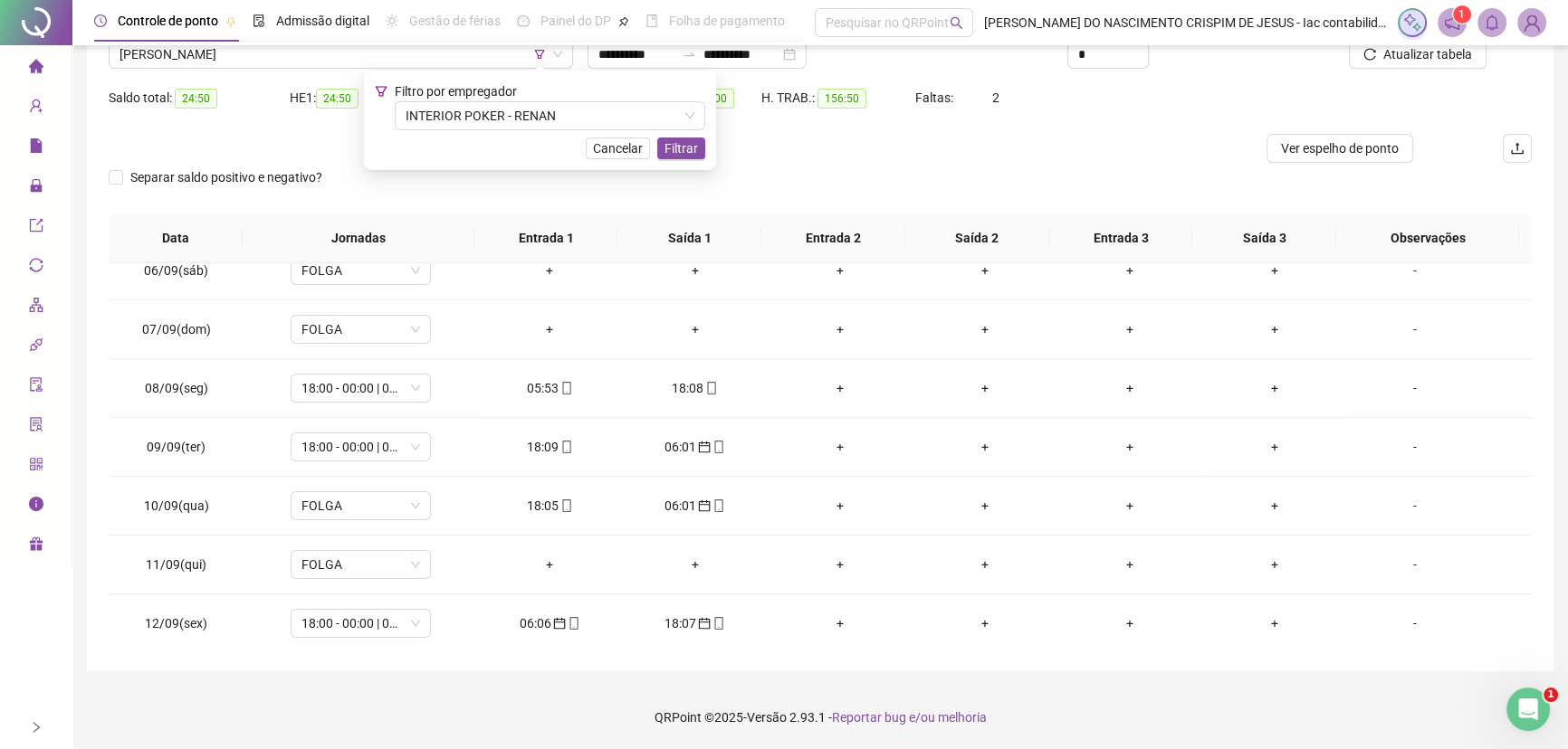
scroll to position [328, 0]
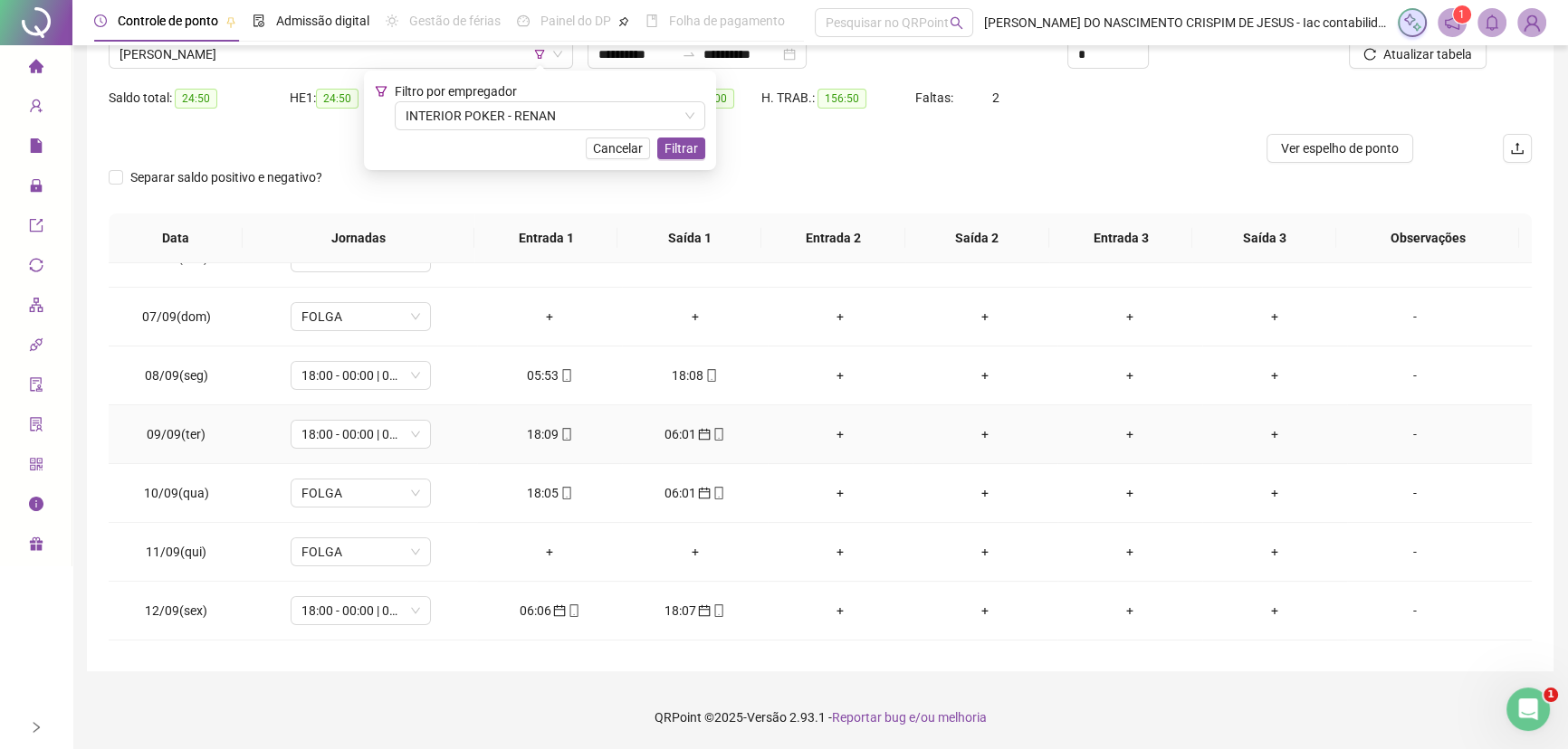
click at [698, 434] on icon "calendar" at bounding box center [704, 434] width 13 height 13
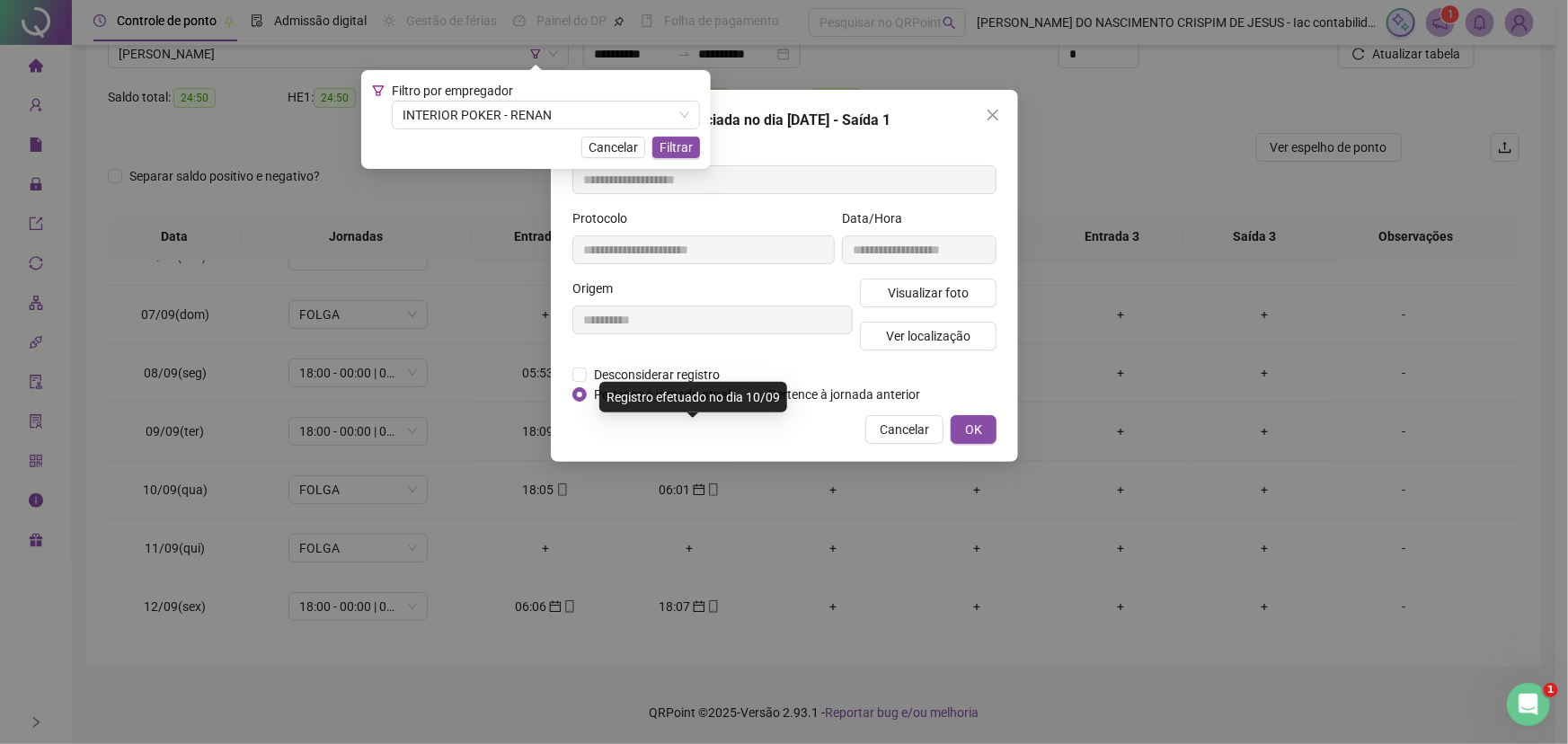
type input "**********"
click at [657, 395] on span "Pertence à jornada atual" at bounding box center [662, 395] width 151 height 20
click at [969, 421] on span "OK" at bounding box center [972, 430] width 17 height 20
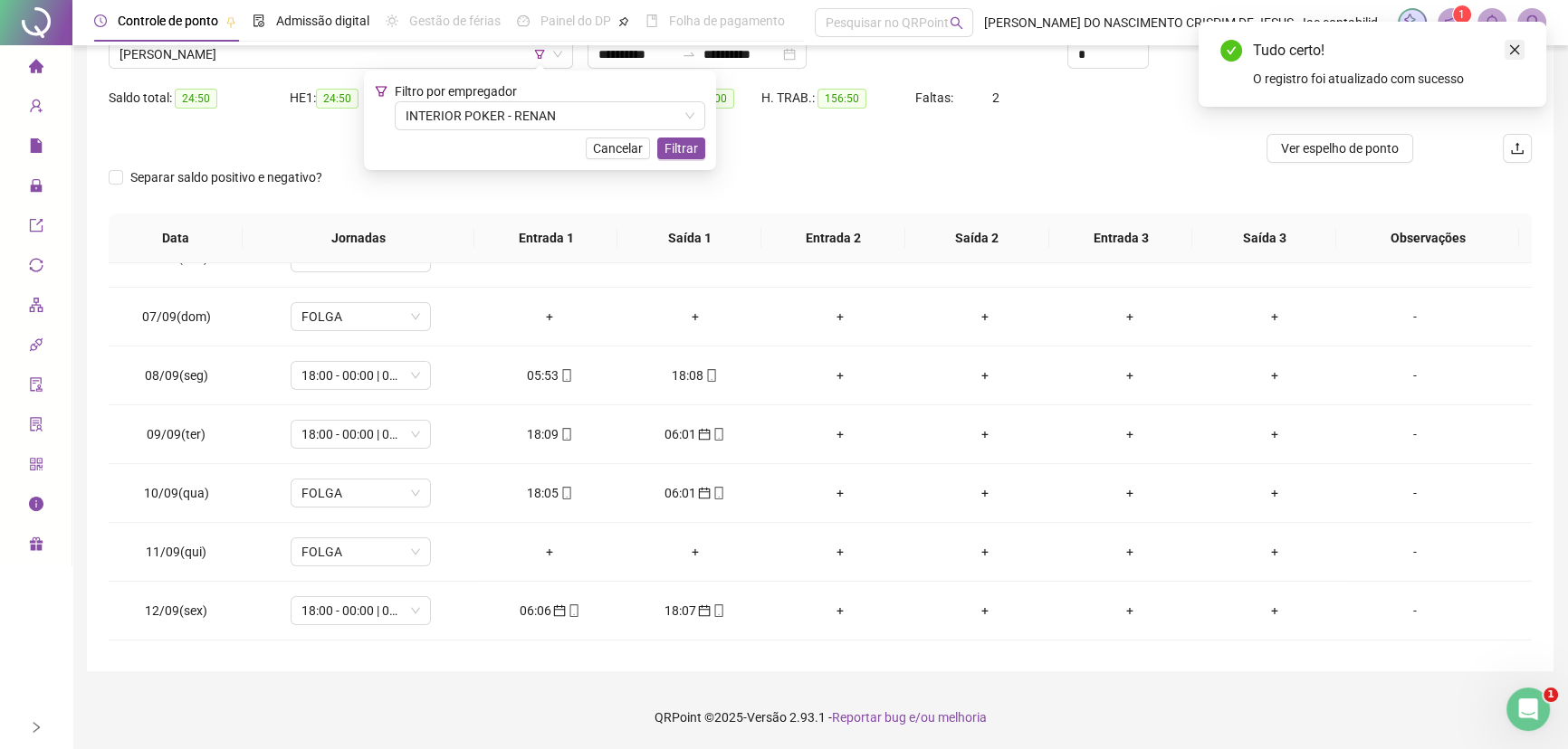
click at [1513, 49] on icon "close" at bounding box center [1515, 50] width 10 height 10
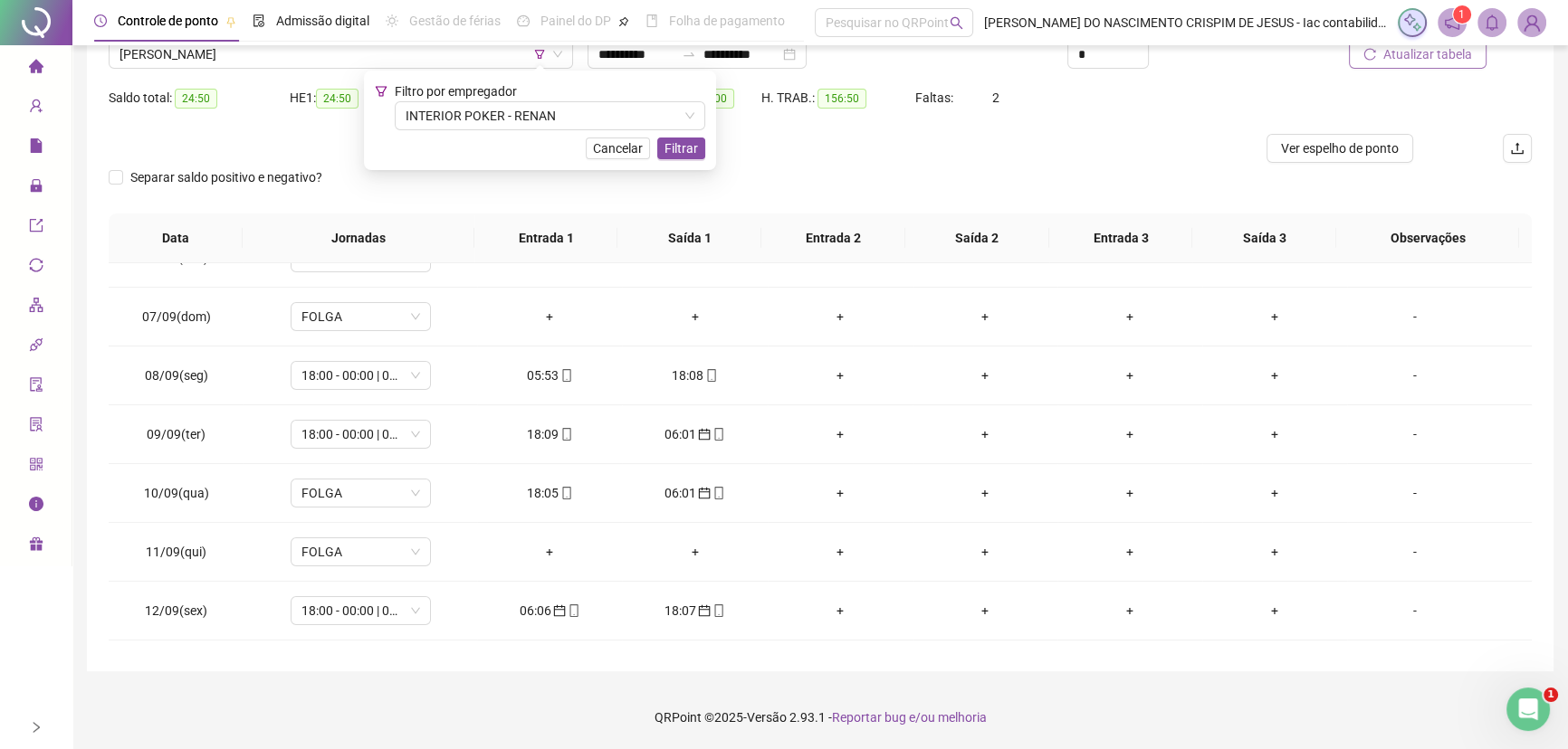
click at [1414, 60] on span "Atualizar tabela" at bounding box center [1428, 54] width 89 height 20
click at [828, 495] on div "06:01" at bounding box center [839, 493] width 116 height 20
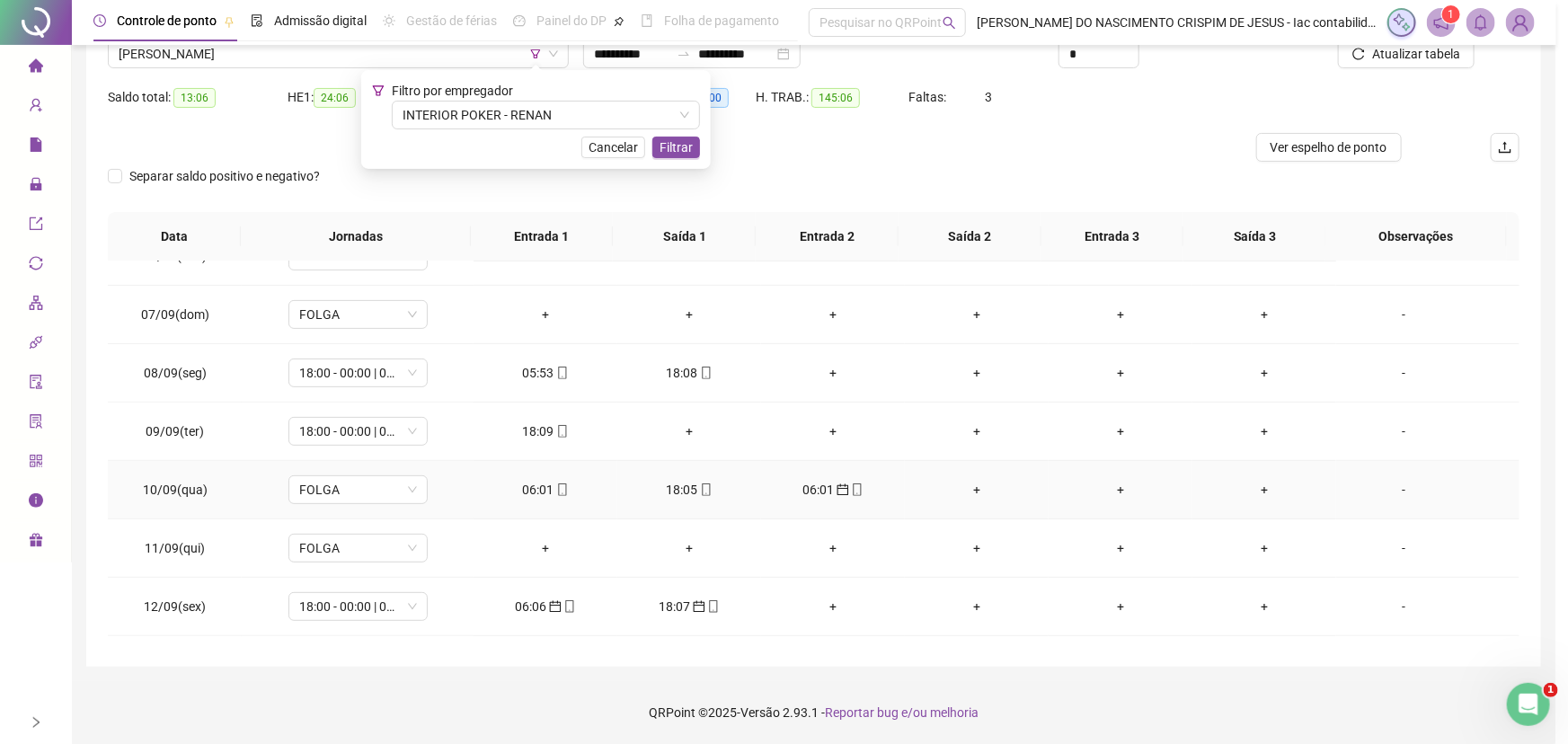
type input "**********"
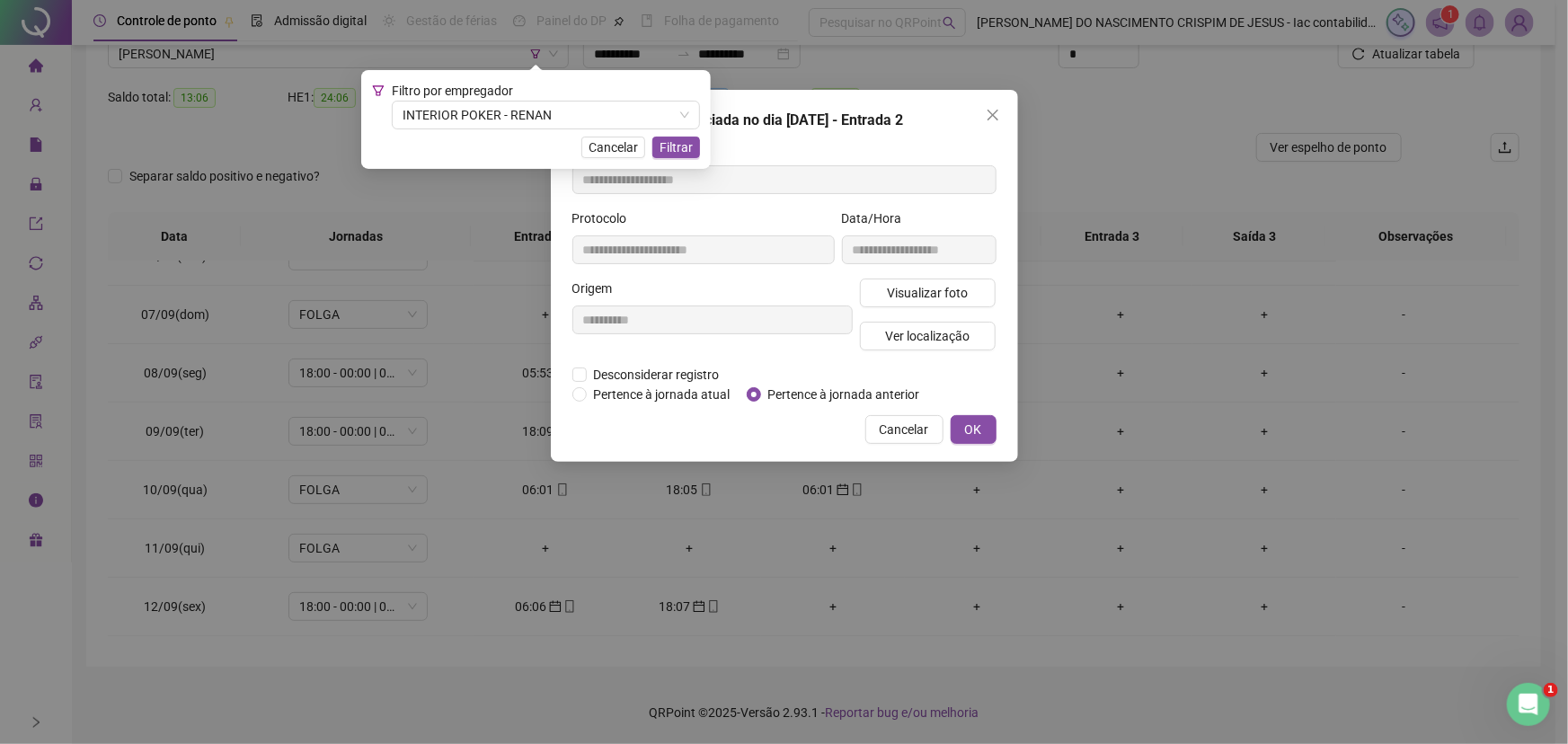
click at [523, 495] on div "**********" at bounding box center [784, 372] width 1568 height 744
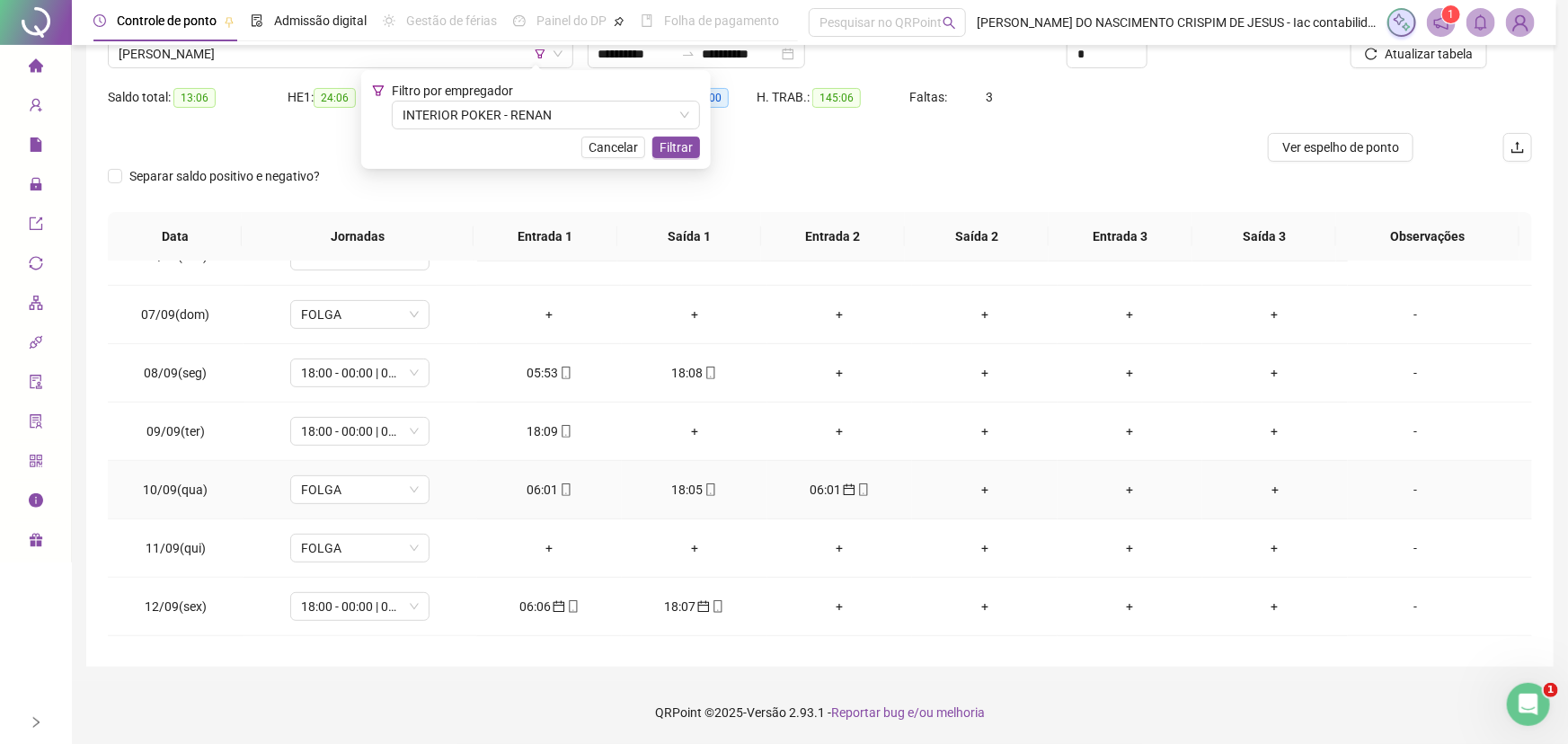
click at [533, 490] on div "06:01" at bounding box center [549, 490] width 117 height 20
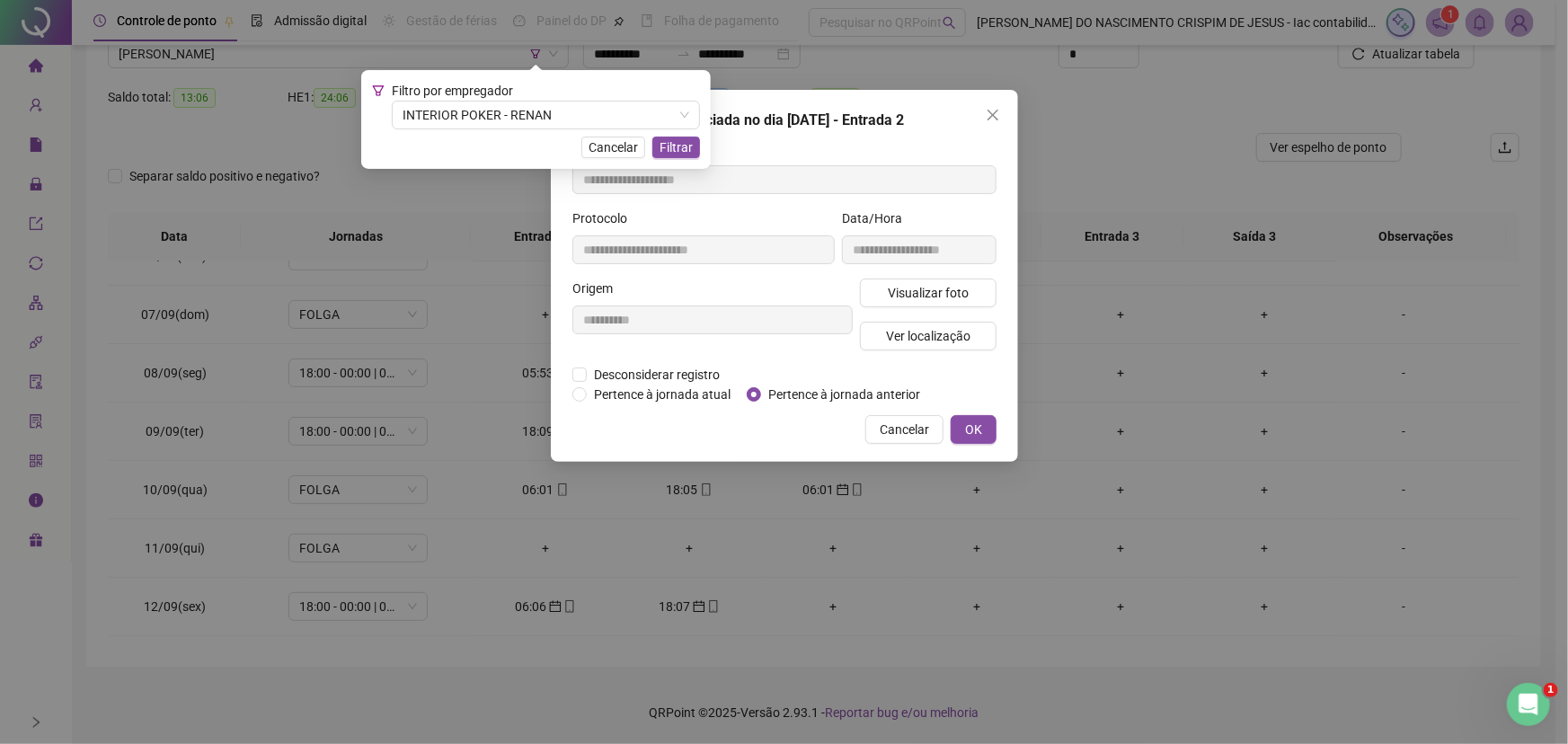
type input "**********"
click at [624, 378] on span "Desconsiderar registro" at bounding box center [656, 375] width 140 height 20
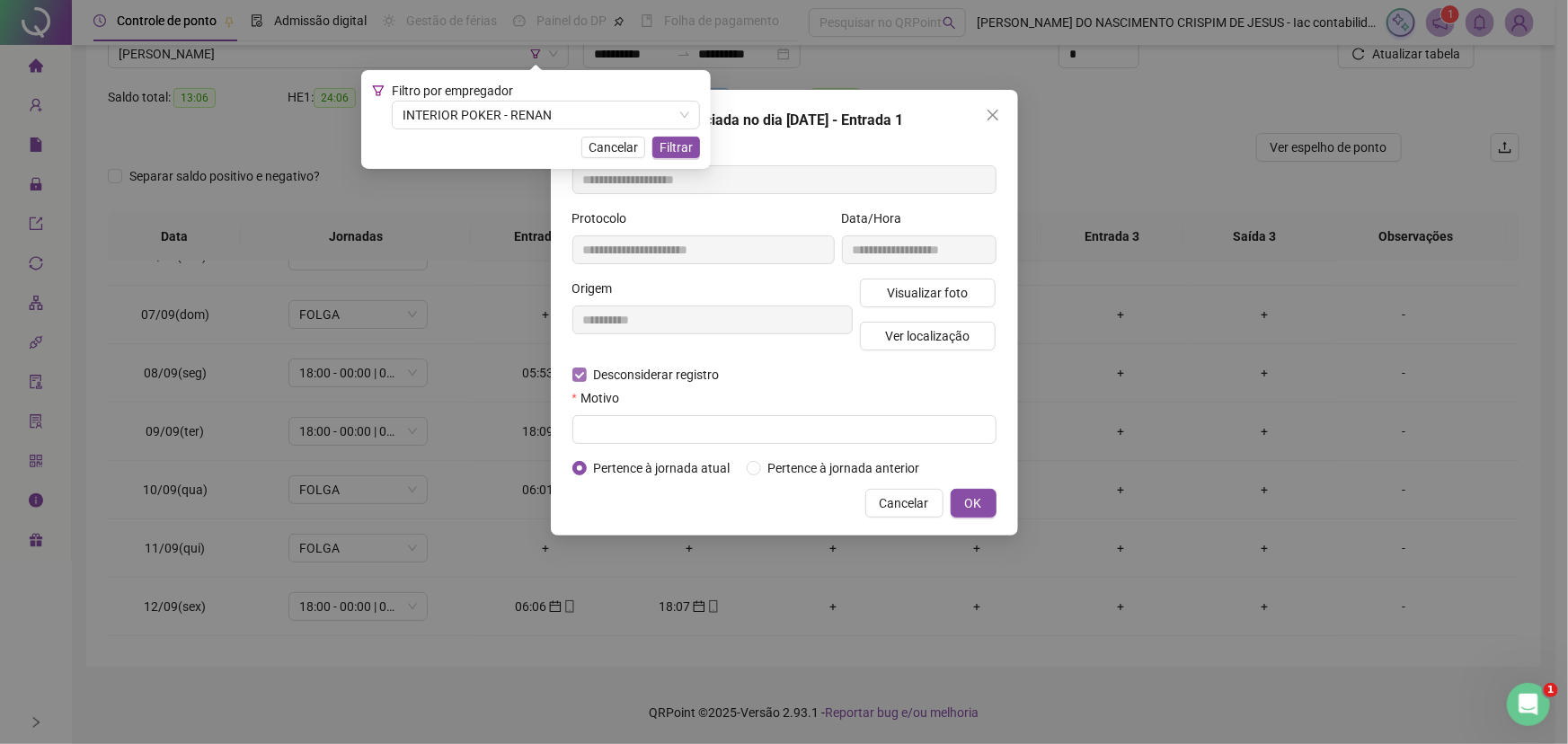
click at [616, 374] on span "Desconsiderar registro" at bounding box center [656, 375] width 140 height 20
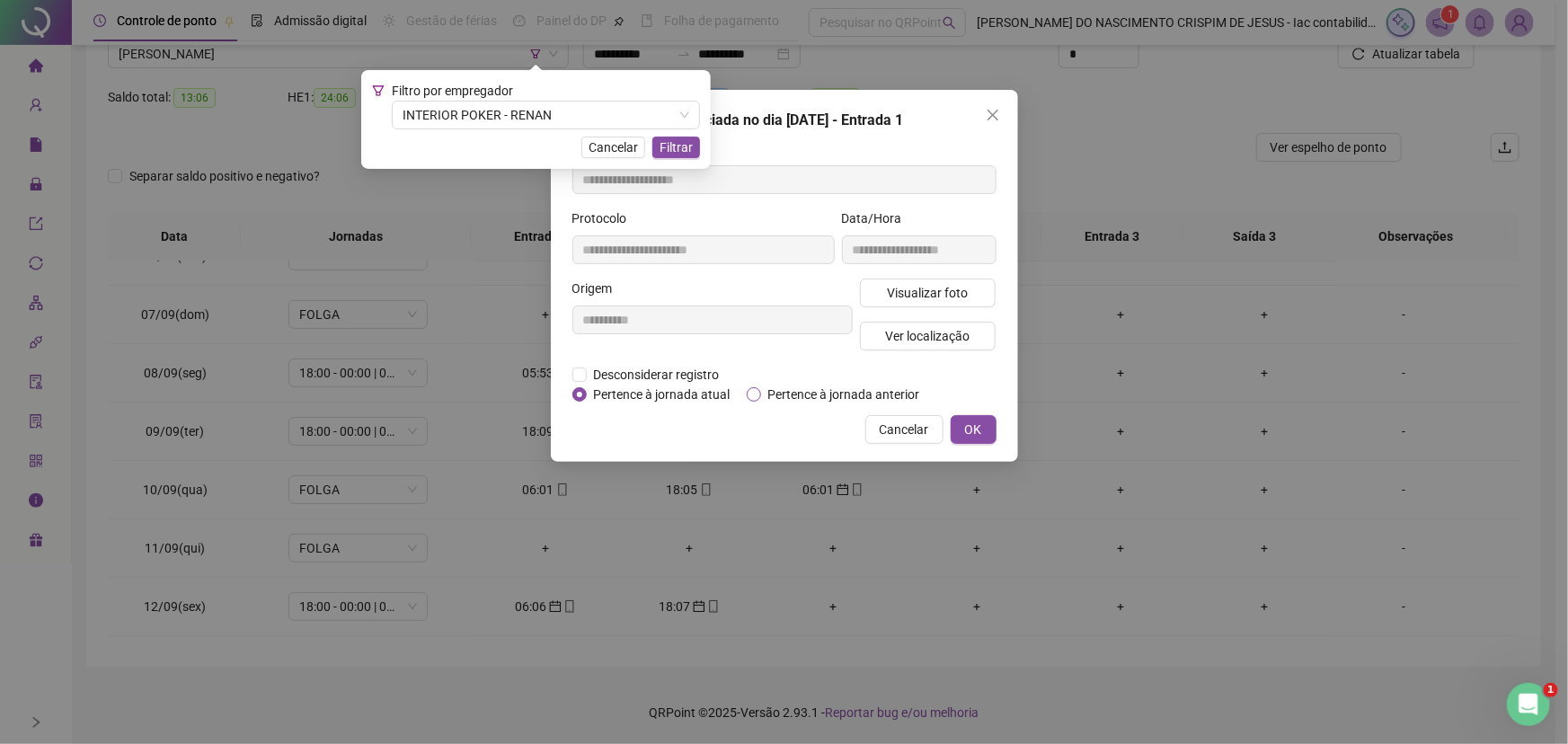
click at [850, 399] on span "Pertence à jornada anterior" at bounding box center [844, 395] width 166 height 20
click at [988, 417] on button "OK" at bounding box center [973, 429] width 46 height 28
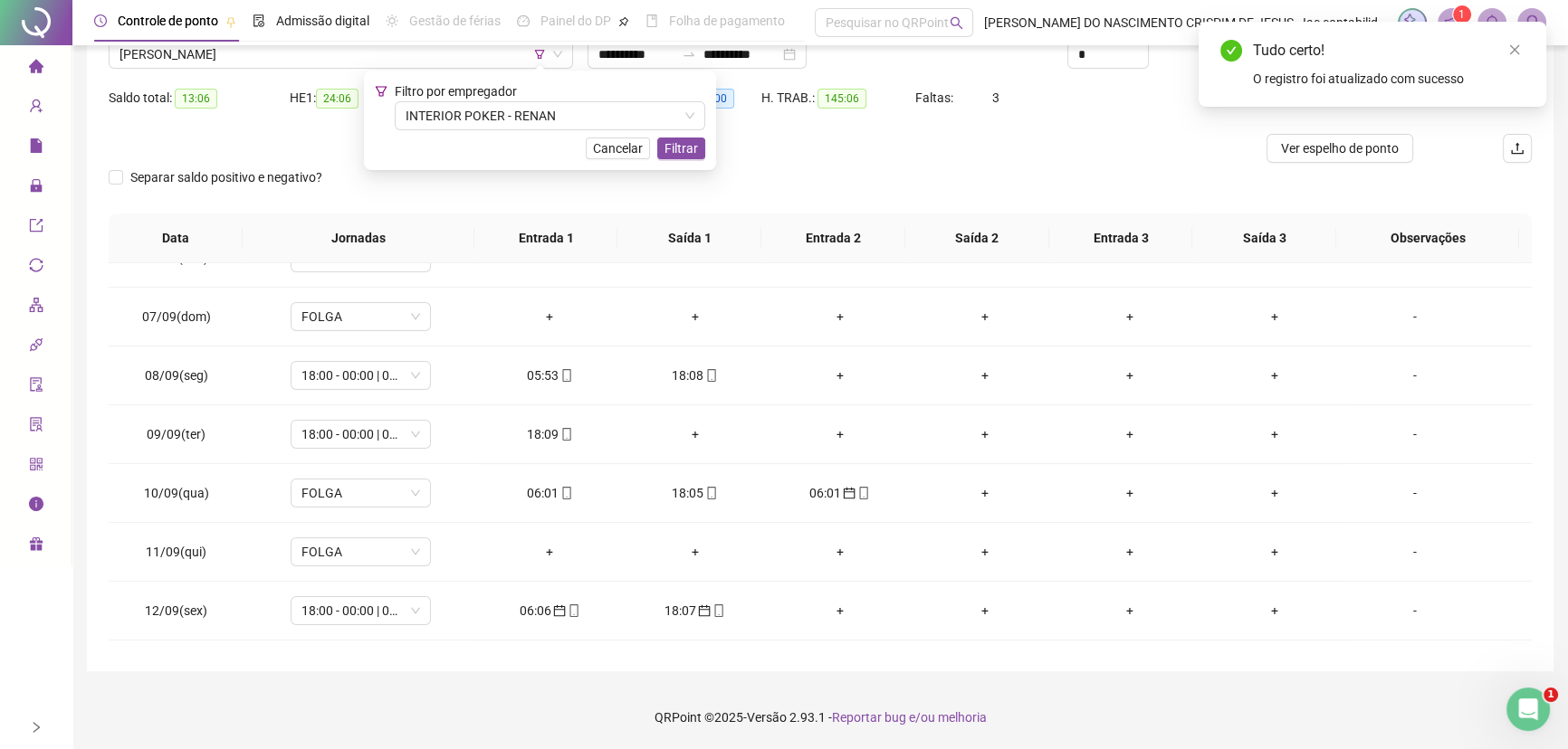
click at [1526, 46] on div "Tudo certo! O registro foi atualizado com sucesso" at bounding box center [1372, 64] width 348 height 85
click at [1514, 43] on icon "close" at bounding box center [1514, 49] width 13 height 13
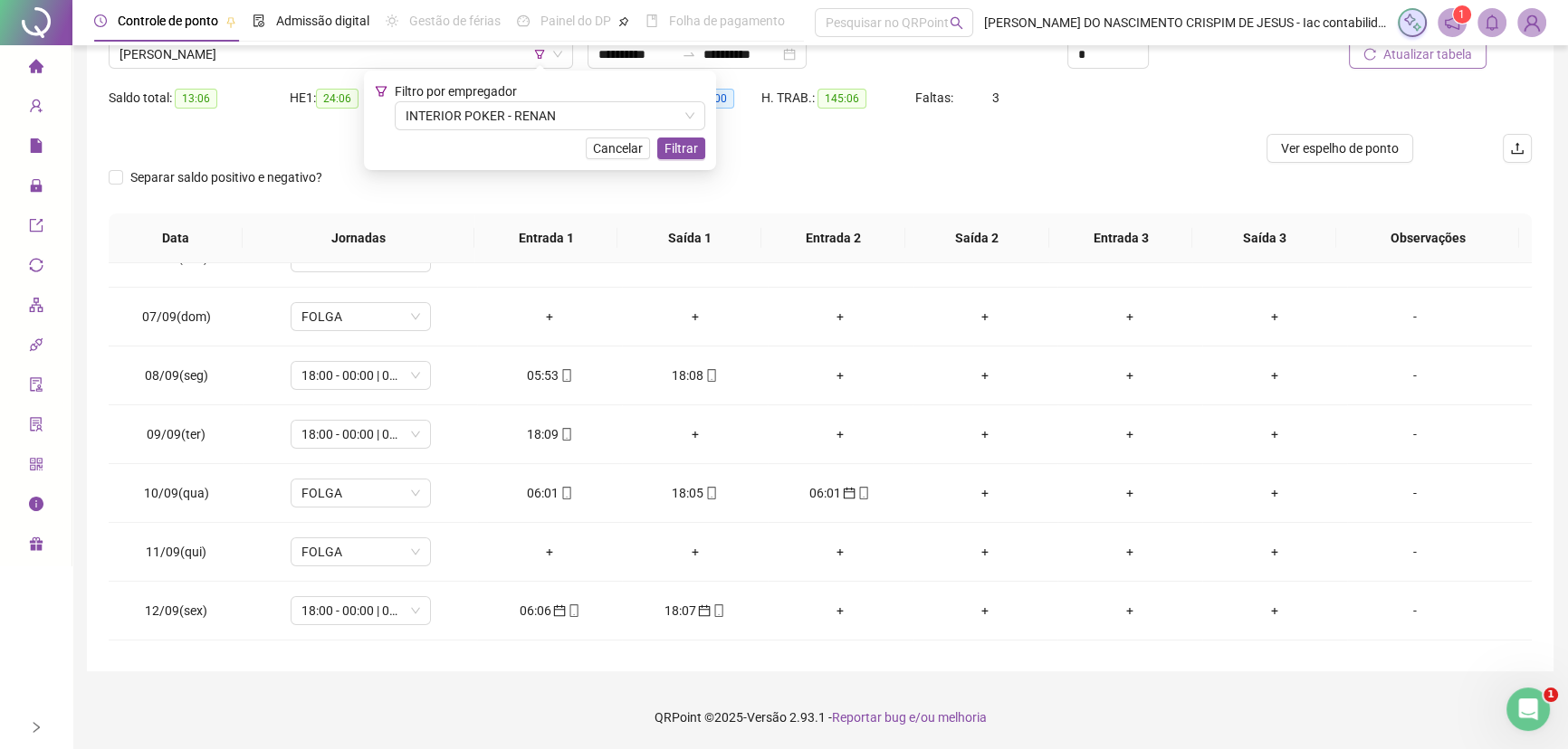
click at [1446, 53] on span "Atualizar tabela" at bounding box center [1428, 54] width 89 height 20
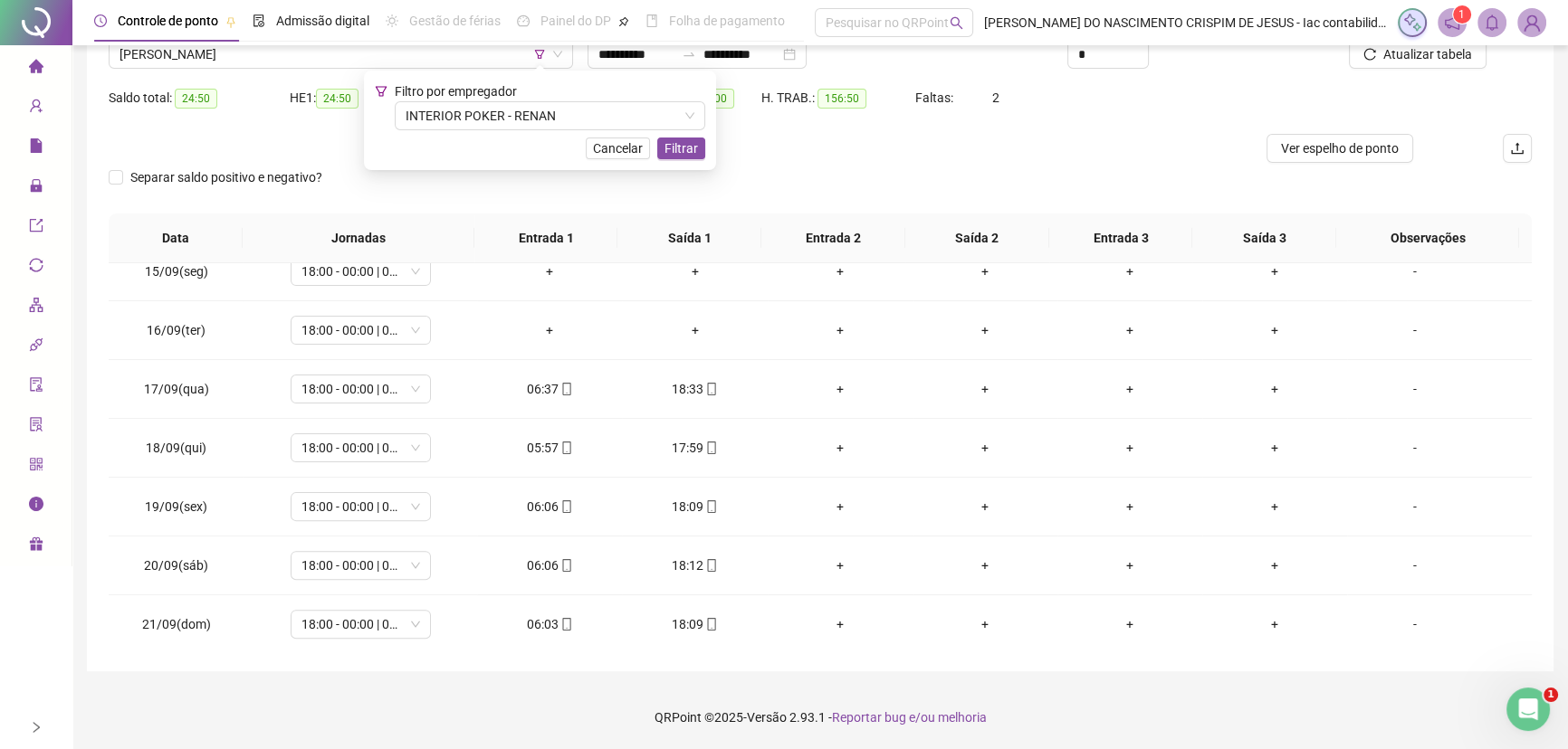
scroll to position [846, 0]
click at [1428, 59] on span "Atualizar tabela" at bounding box center [1428, 54] width 89 height 20
click at [227, 54] on span "[PERSON_NAME]" at bounding box center [341, 53] width 443 height 27
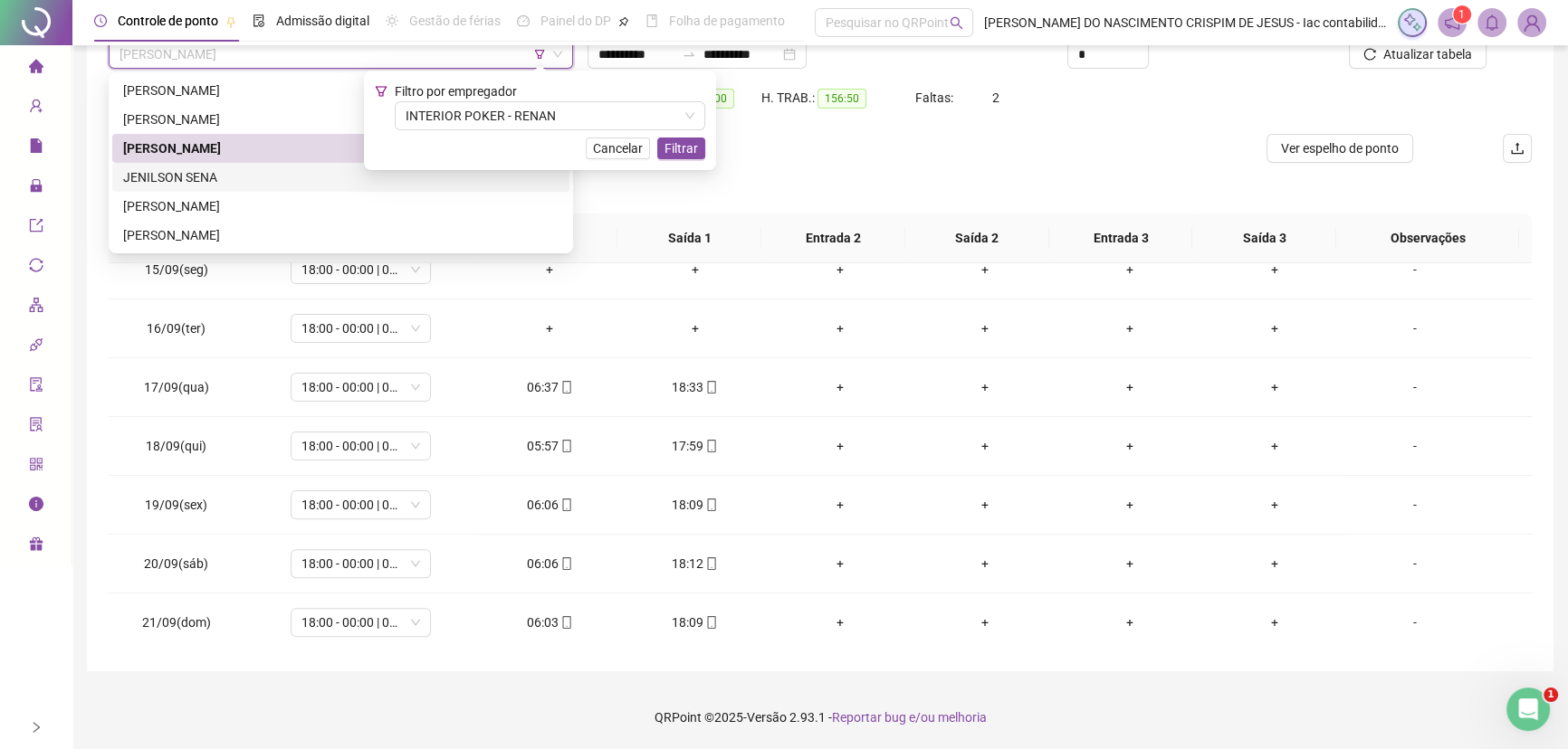
click at [771, 157] on div at bounding box center [642, 148] width 1067 height 29
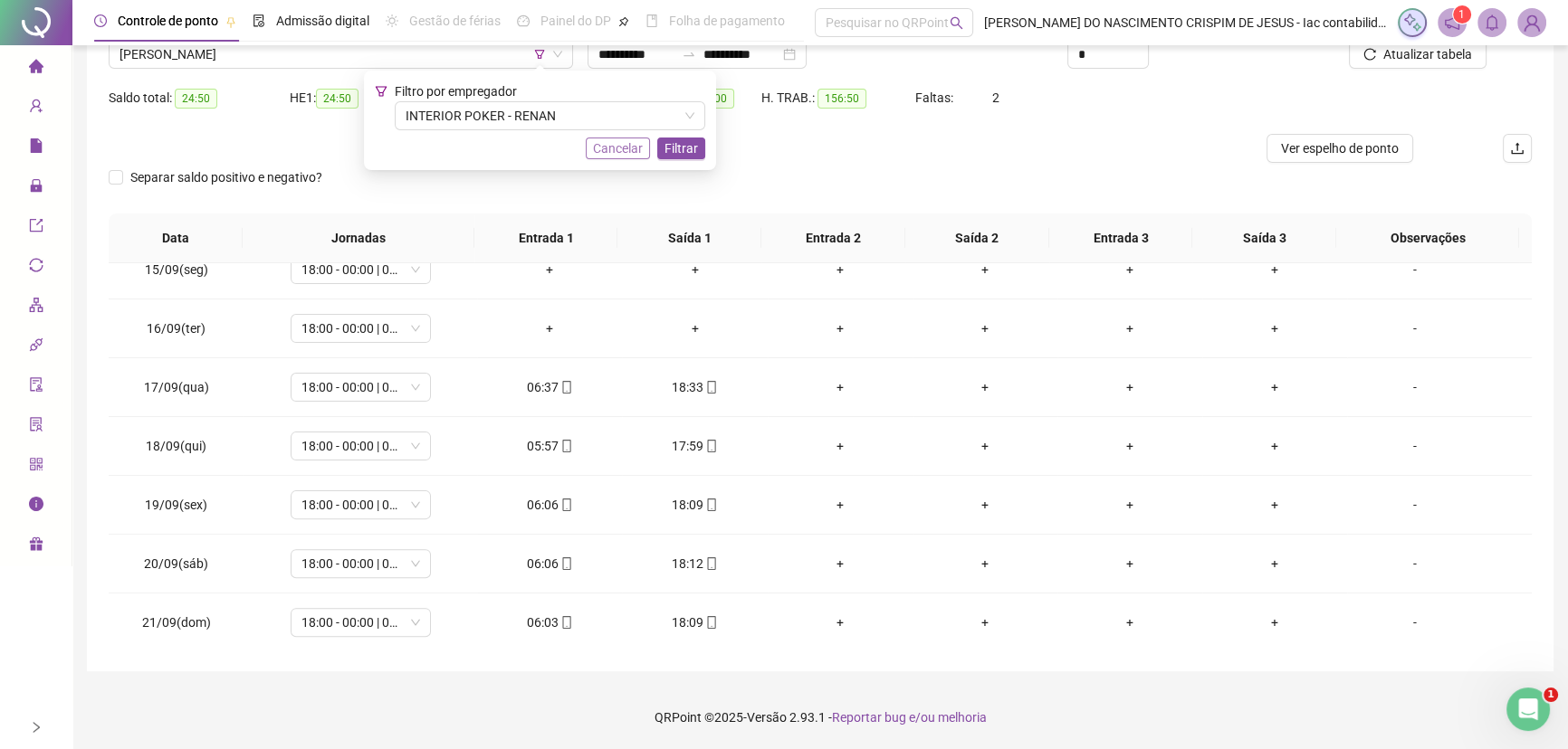
click at [619, 143] on span "Cancelar" at bounding box center [618, 148] width 49 height 20
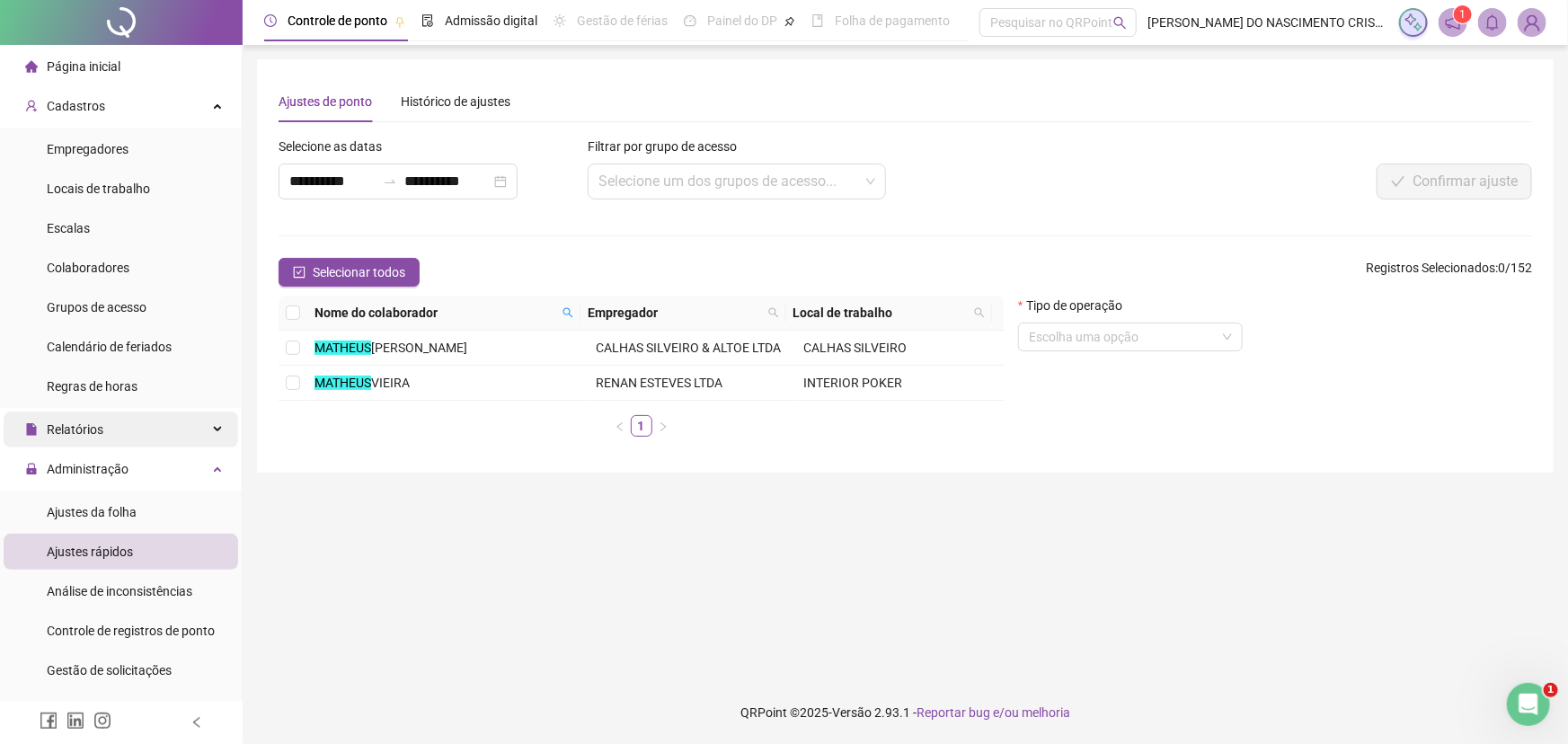
click at [51, 431] on span "Relatórios" at bounding box center [76, 429] width 57 height 15
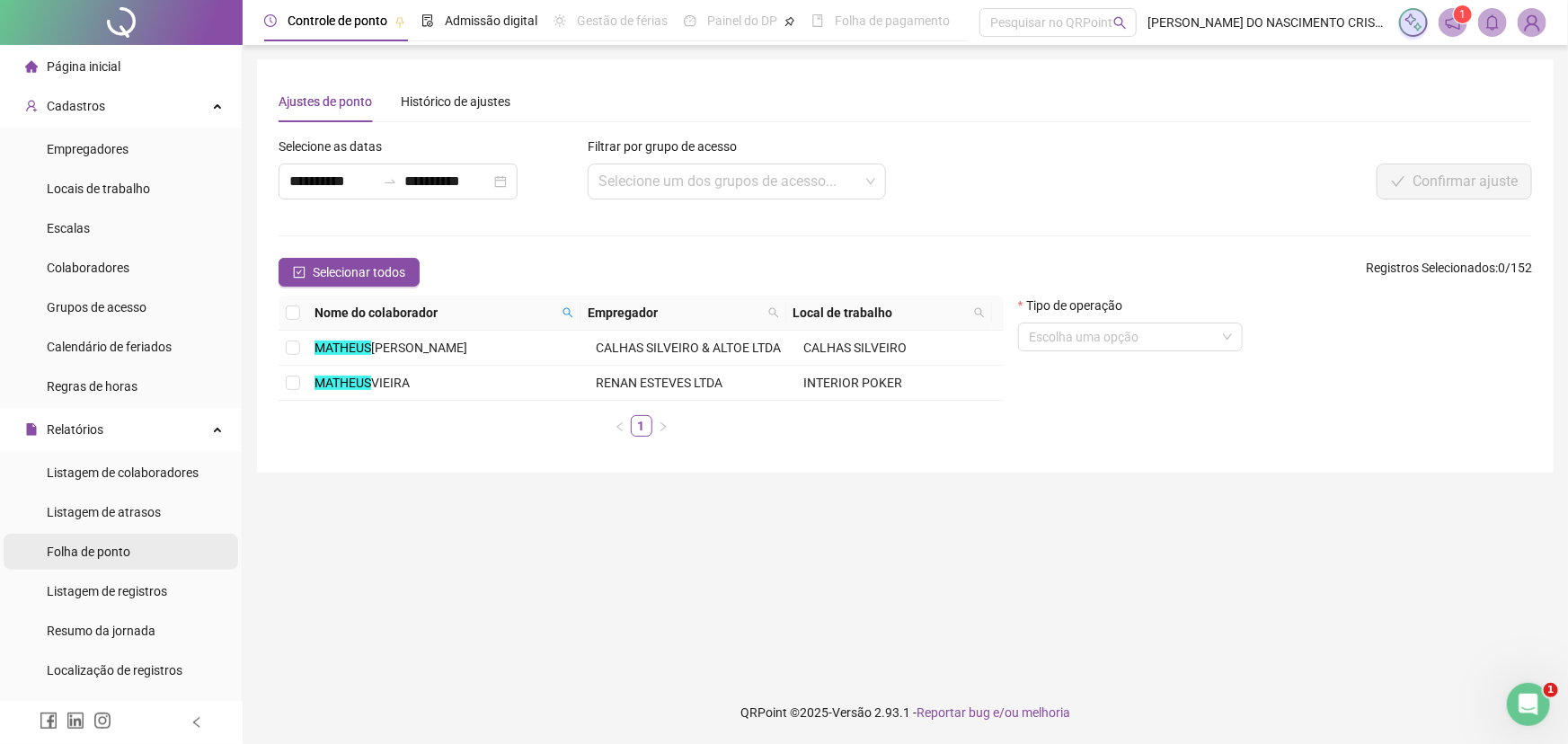
click at [82, 558] on span "Folha de ponto" at bounding box center [88, 552] width 83 height 15
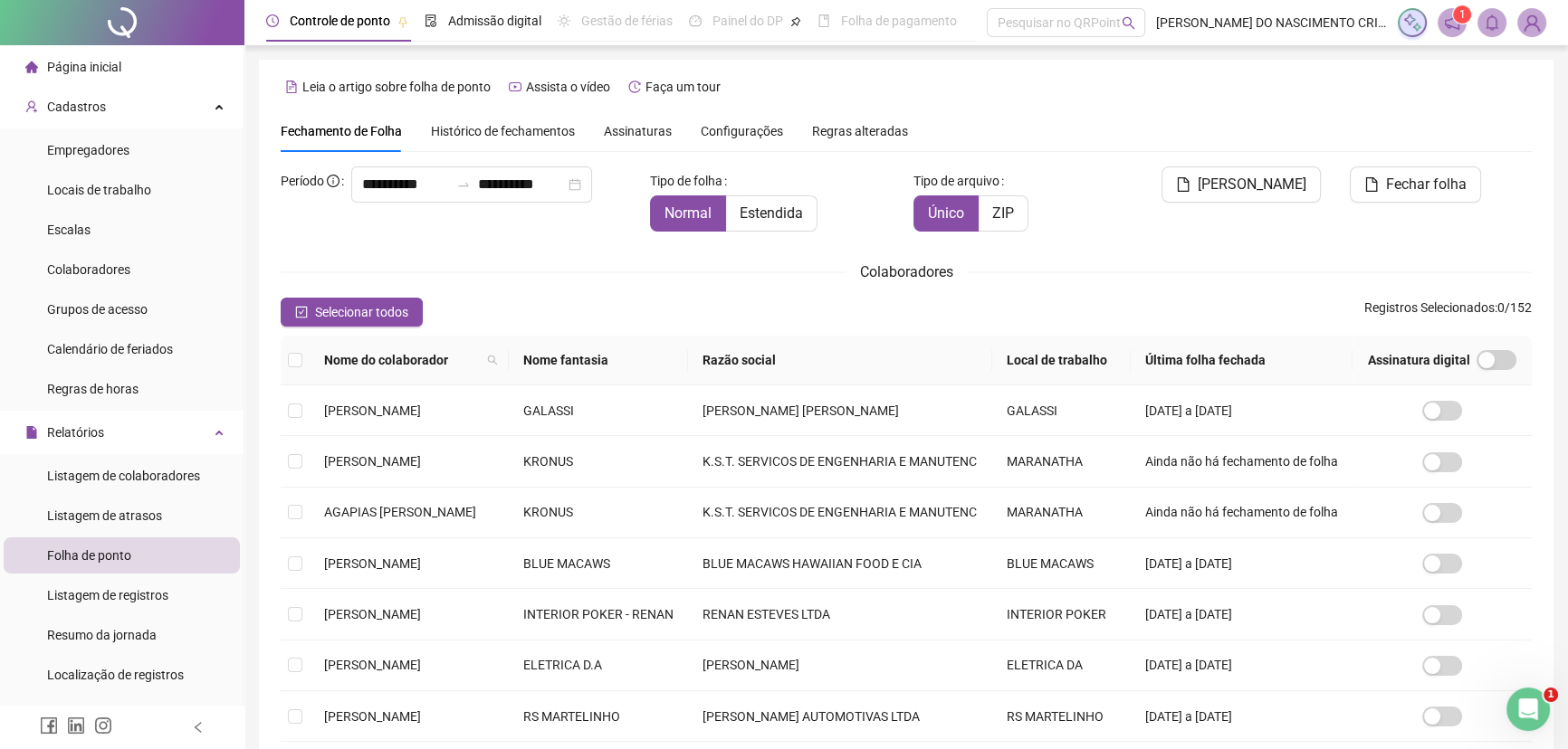
click at [689, 361] on th "Nome fantasia" at bounding box center [599, 361] width 180 height 49
click at [689, 368] on th "Nome fantasia" at bounding box center [599, 361] width 180 height 49
click at [689, 359] on th "Nome fantasia" at bounding box center [599, 361] width 180 height 49
click at [689, 350] on th "Nome fantasia" at bounding box center [599, 361] width 180 height 49
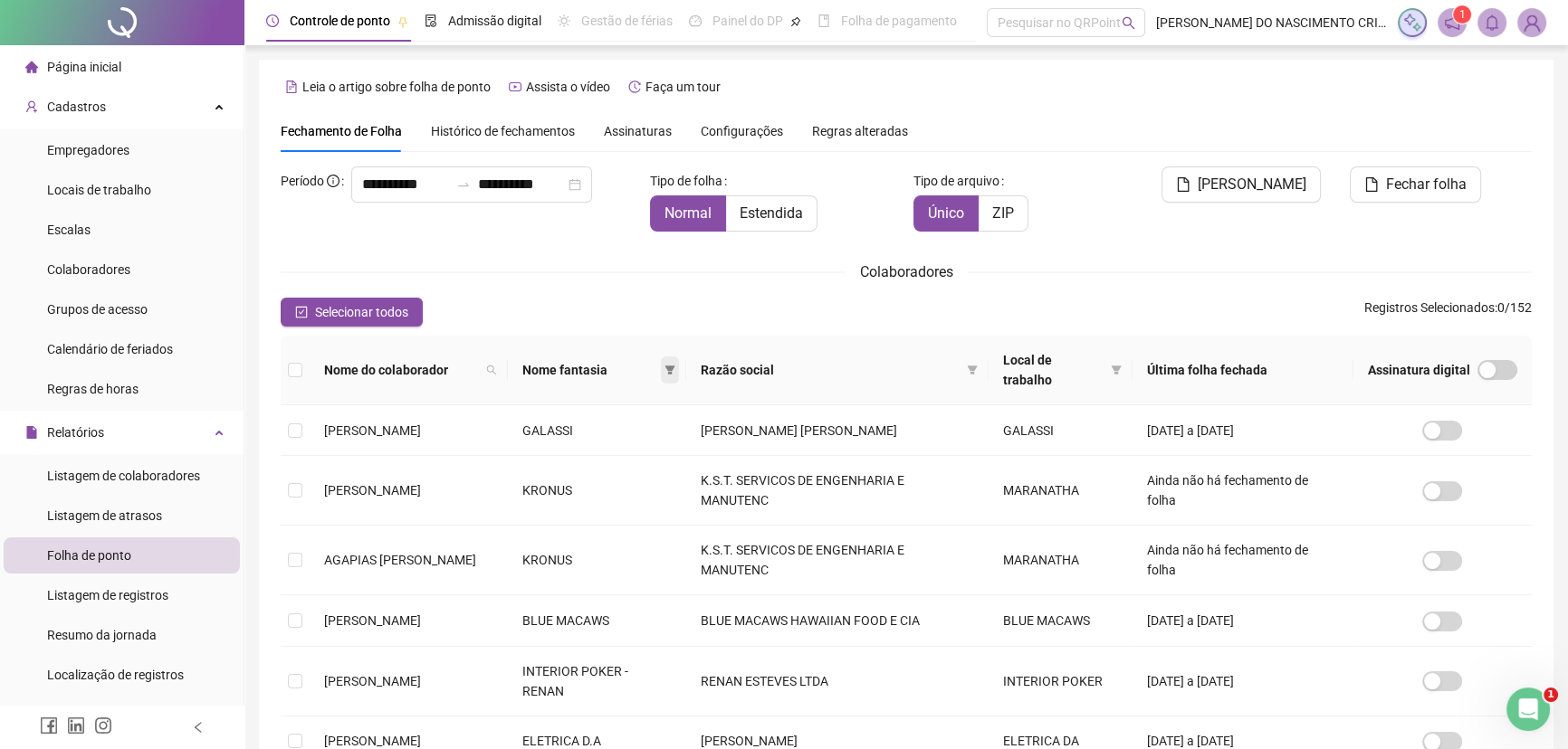
click at [675, 365] on icon "filter" at bounding box center [669, 370] width 11 height 11
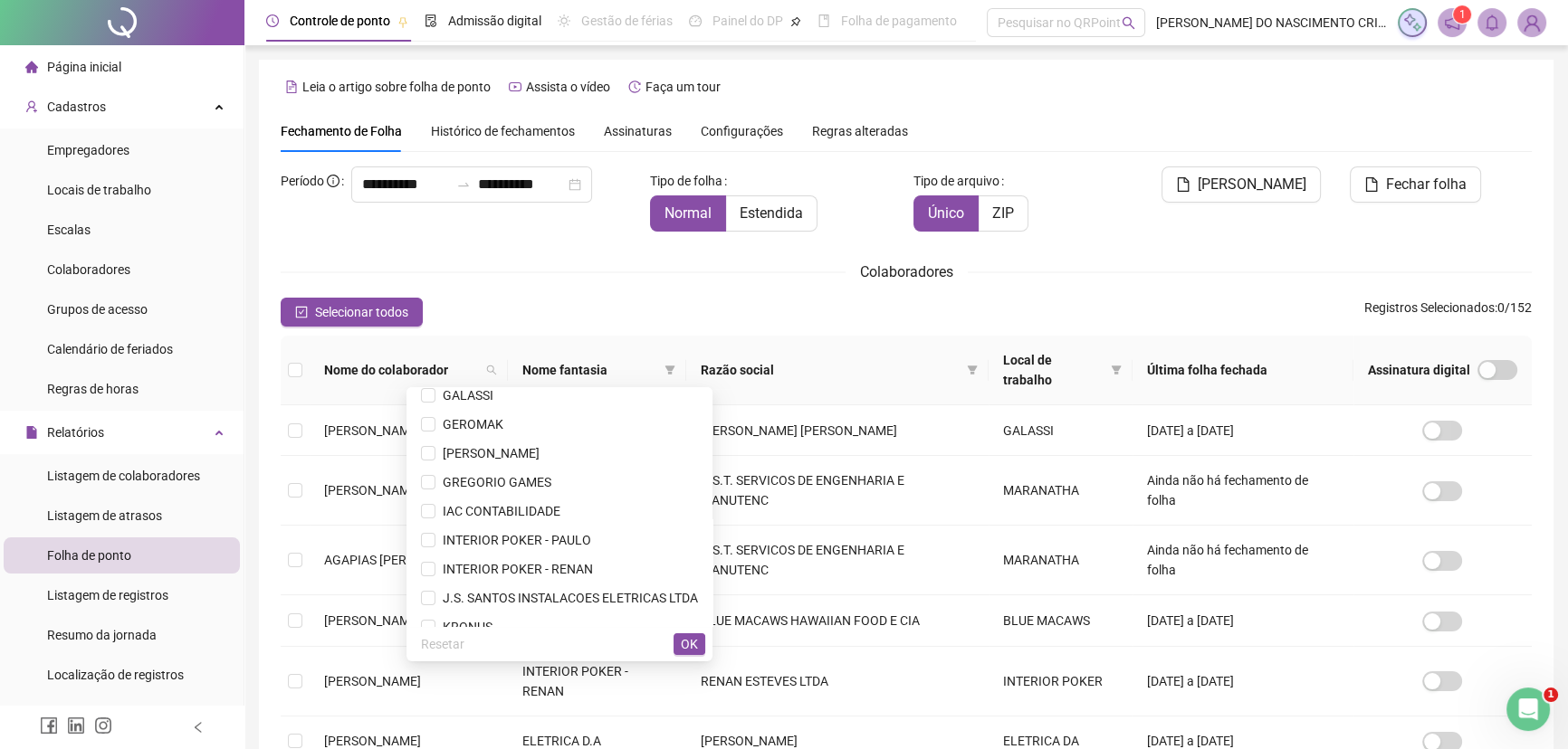
scroll to position [411, 0]
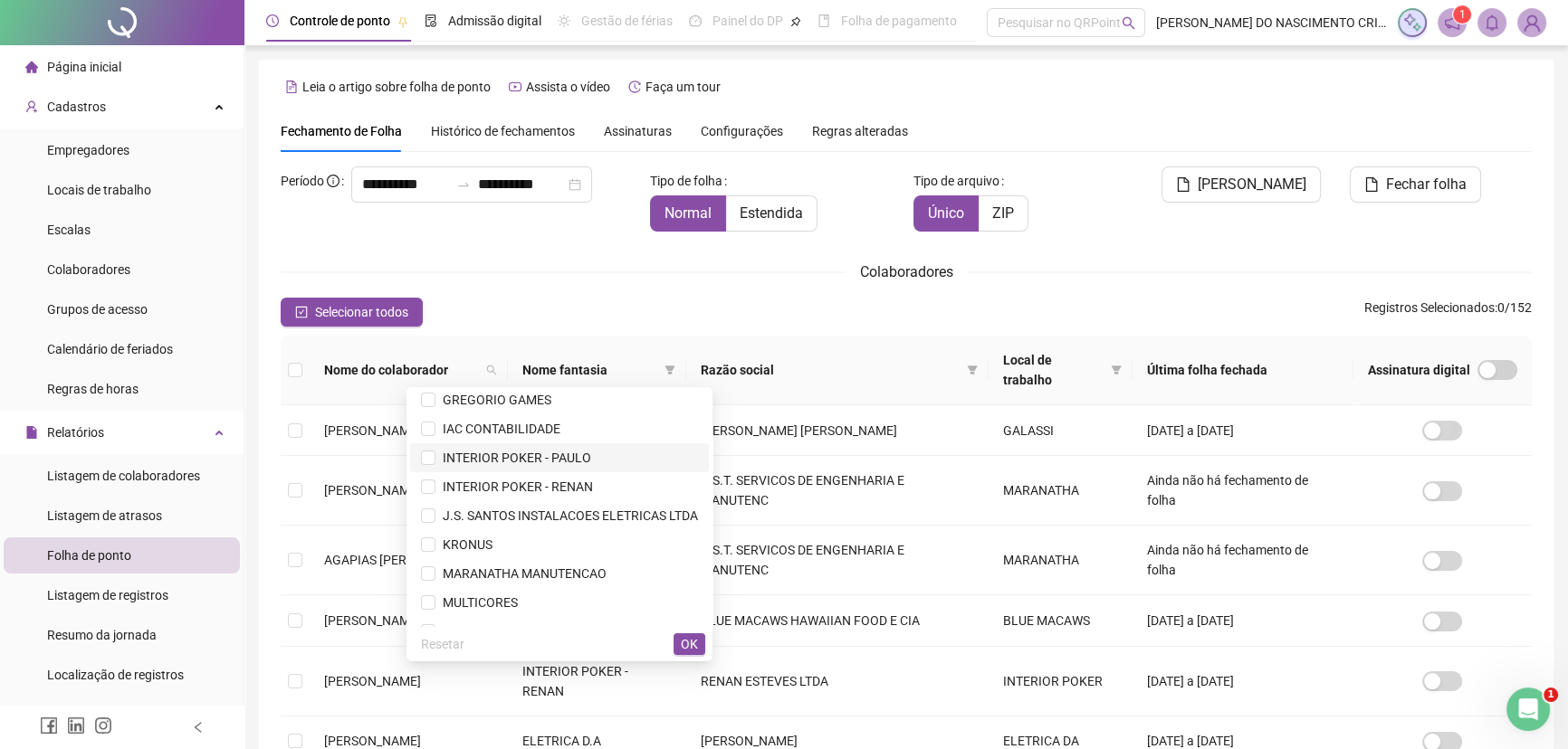
click at [549, 458] on span "INTERIOR POKER - PAULO" at bounding box center [512, 458] width 155 height 15
click at [545, 488] on span "INTERIOR POKER - RENAN" at bounding box center [513, 486] width 157 height 15
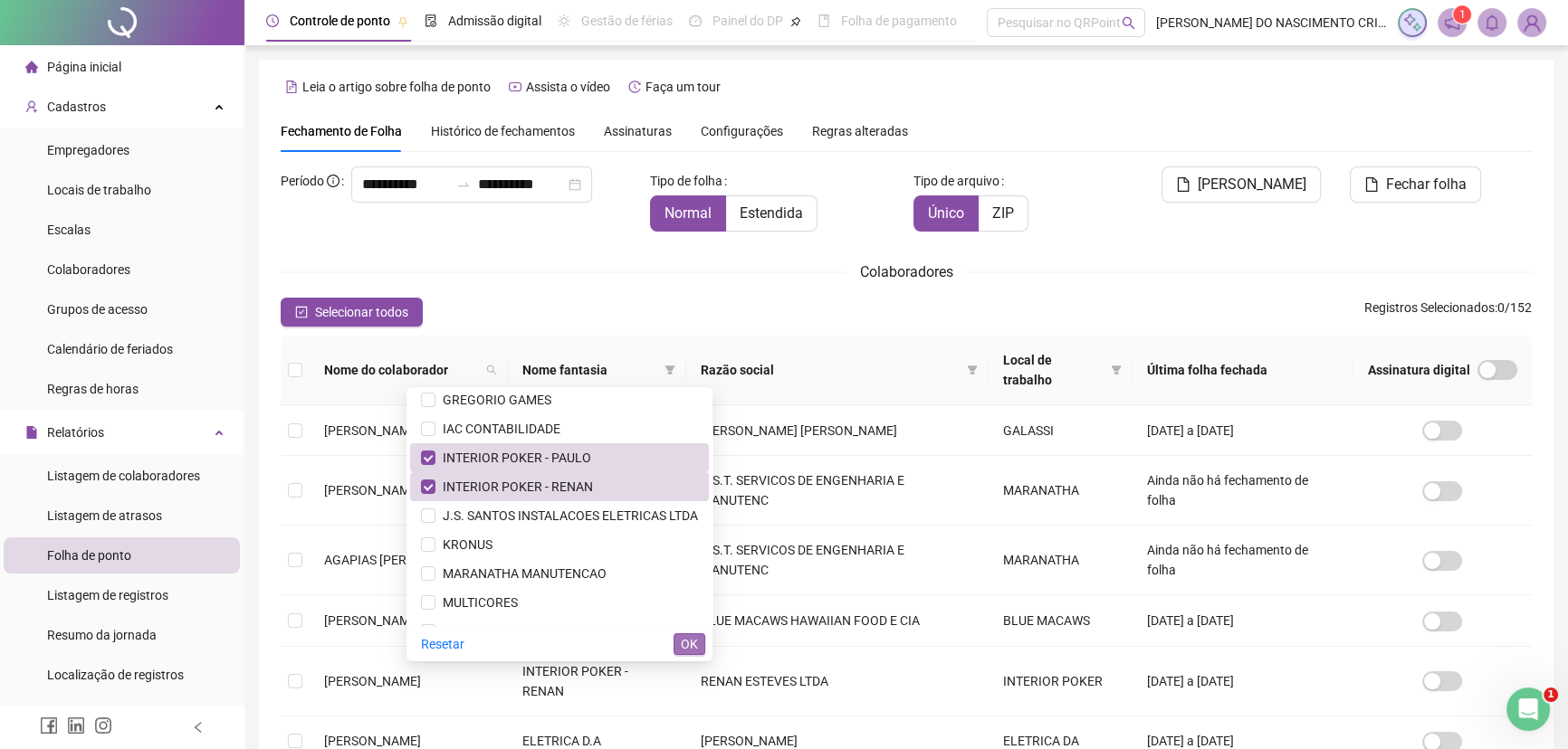
click at [689, 642] on span "OK" at bounding box center [689, 644] width 17 height 20
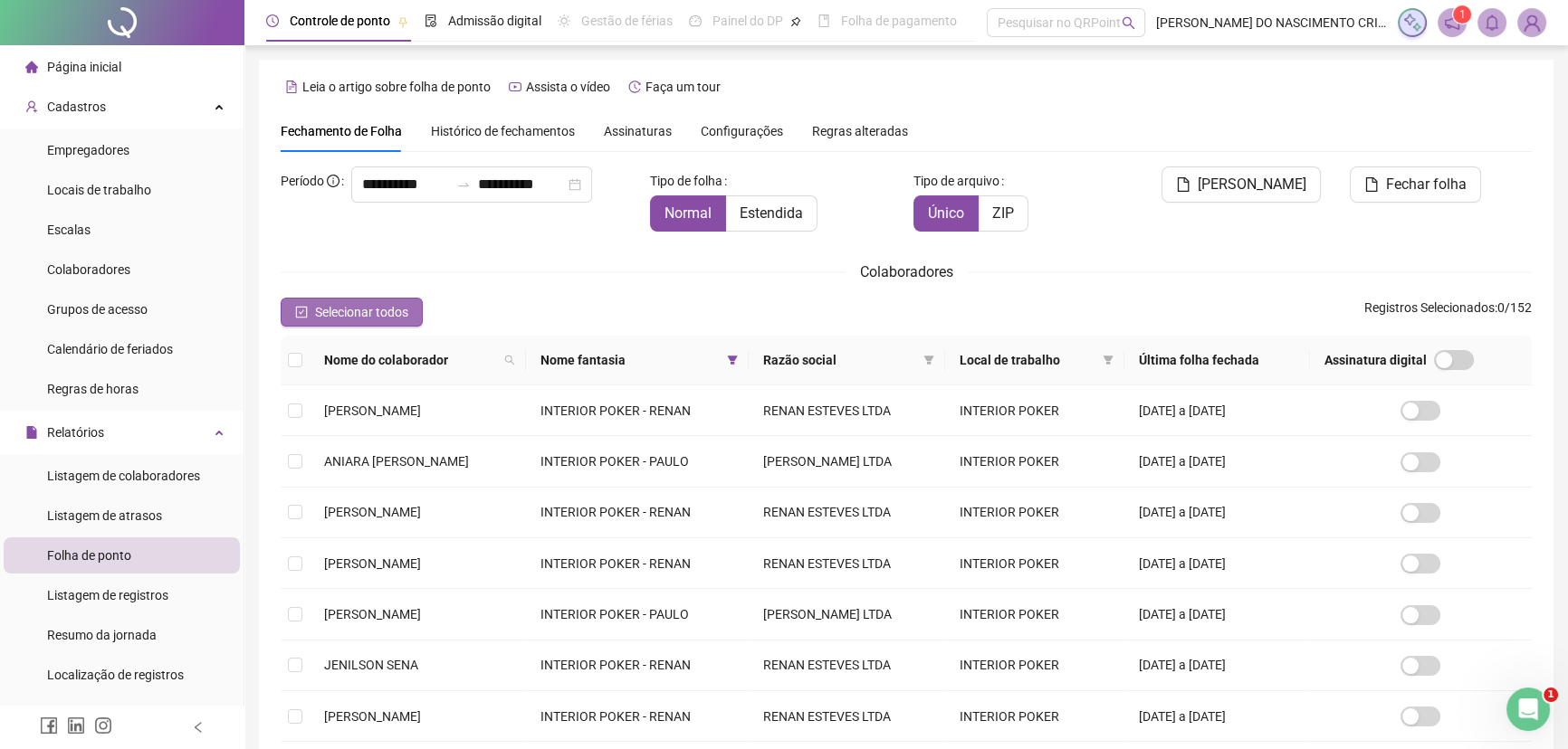
click at [386, 319] on span "Selecionar todos" at bounding box center [362, 312] width 93 height 20
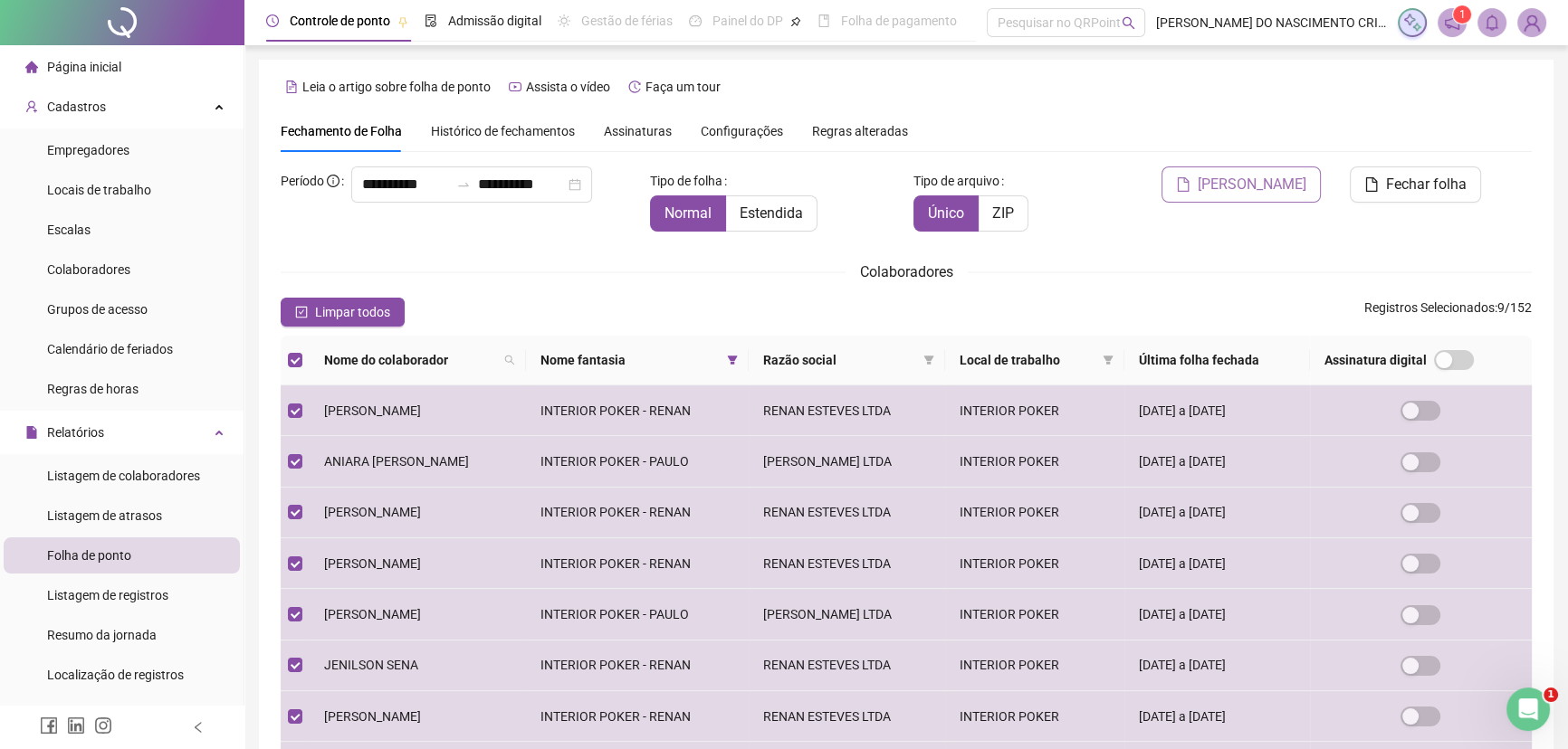
click at [1257, 183] on span "Gerar espelho" at bounding box center [1252, 185] width 109 height 22
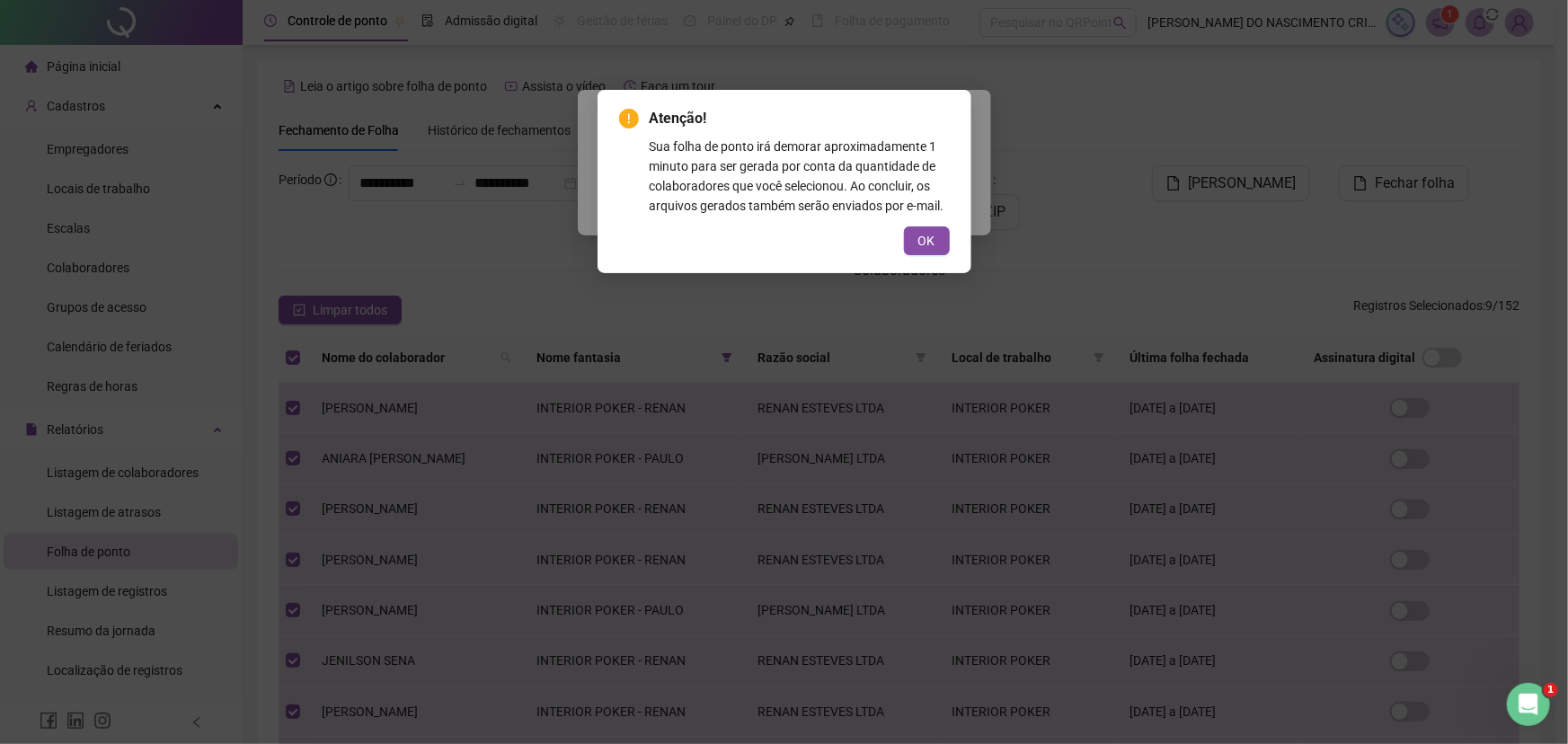
click at [922, 242] on span "OK" at bounding box center [926, 240] width 17 height 20
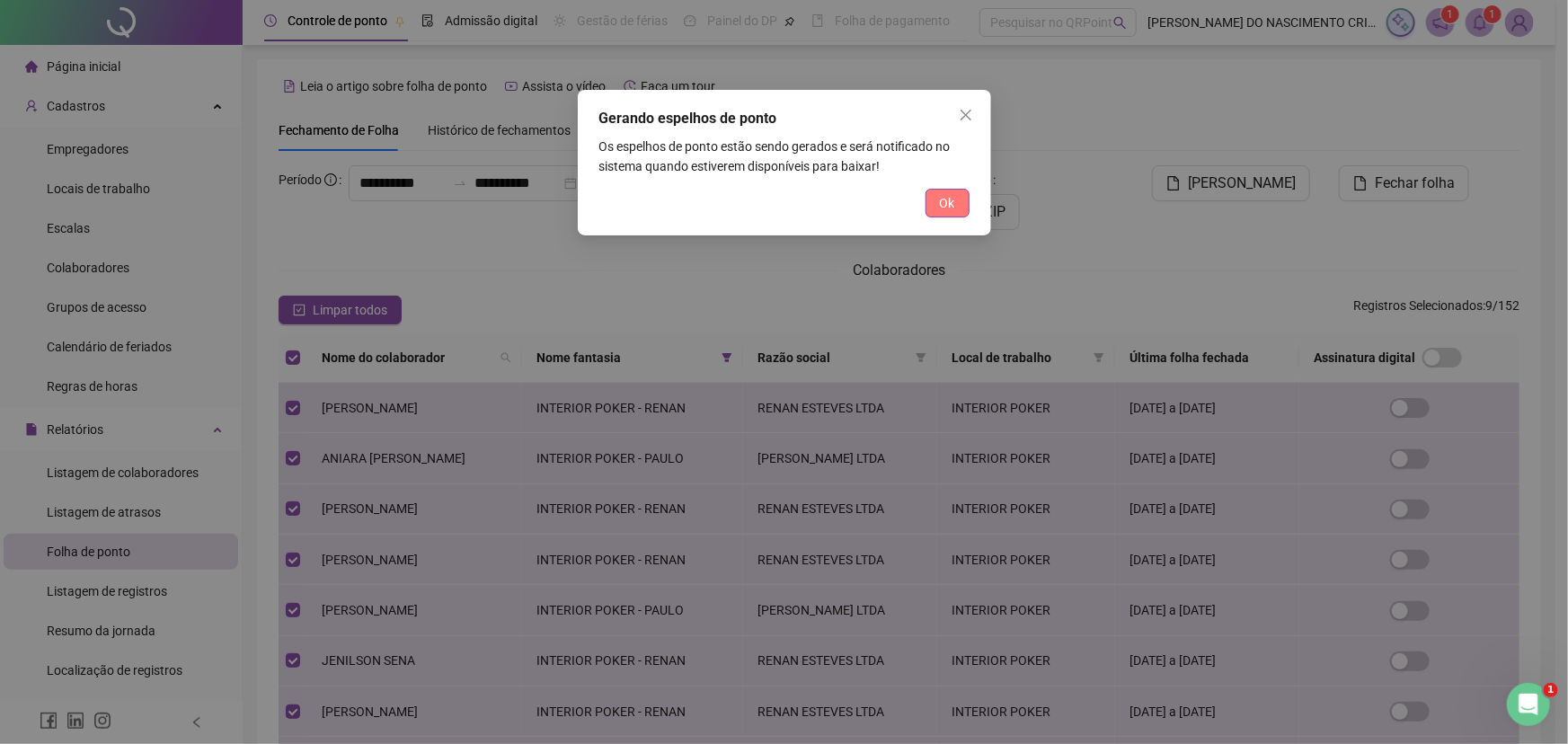
click at [941, 206] on span "Ok" at bounding box center [948, 203] width 16 height 20
